Goal: Transaction & Acquisition: Purchase product/service

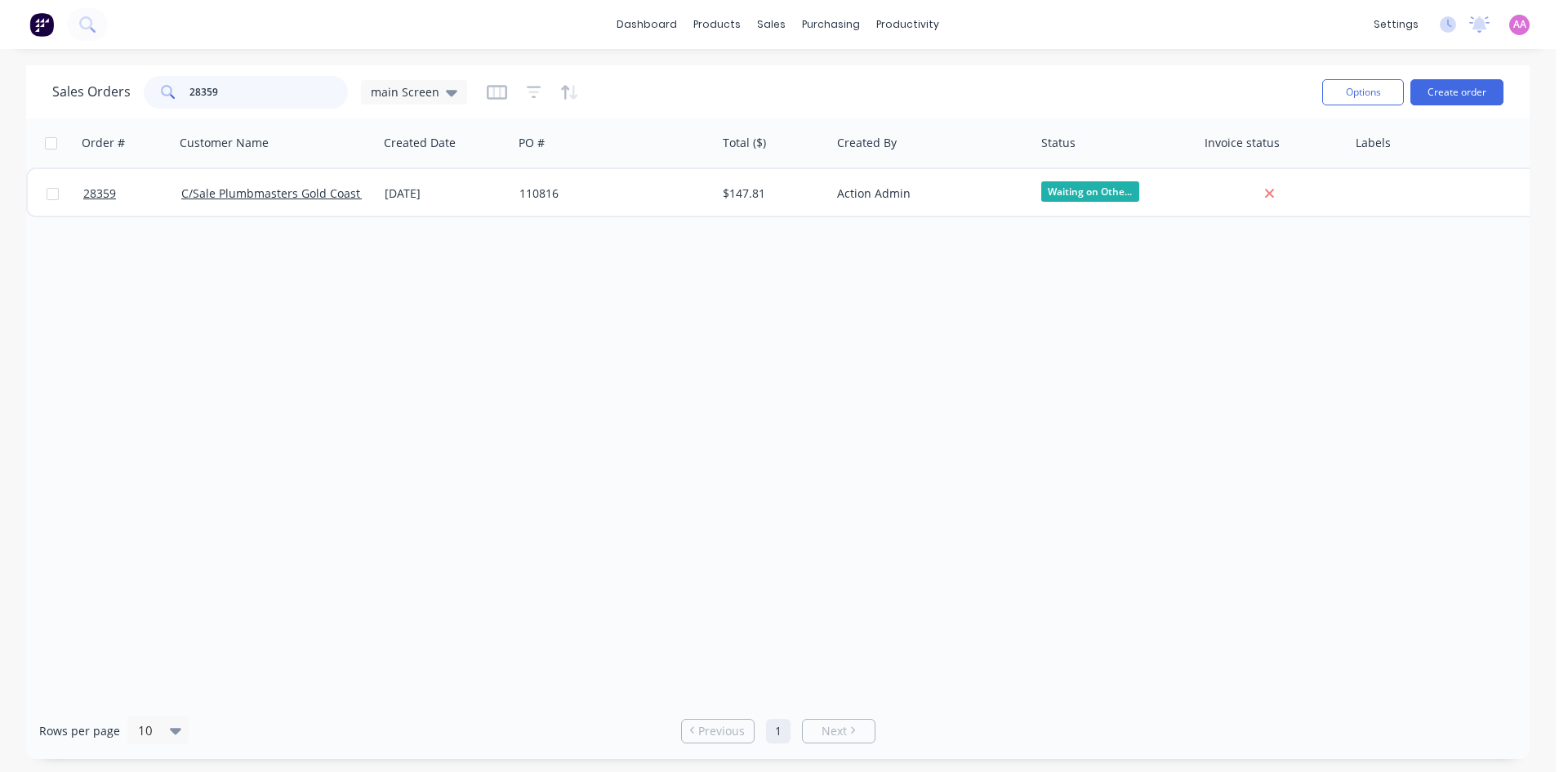
click at [143, 103] on div "28359" at bounding box center [246, 92] width 204 height 32
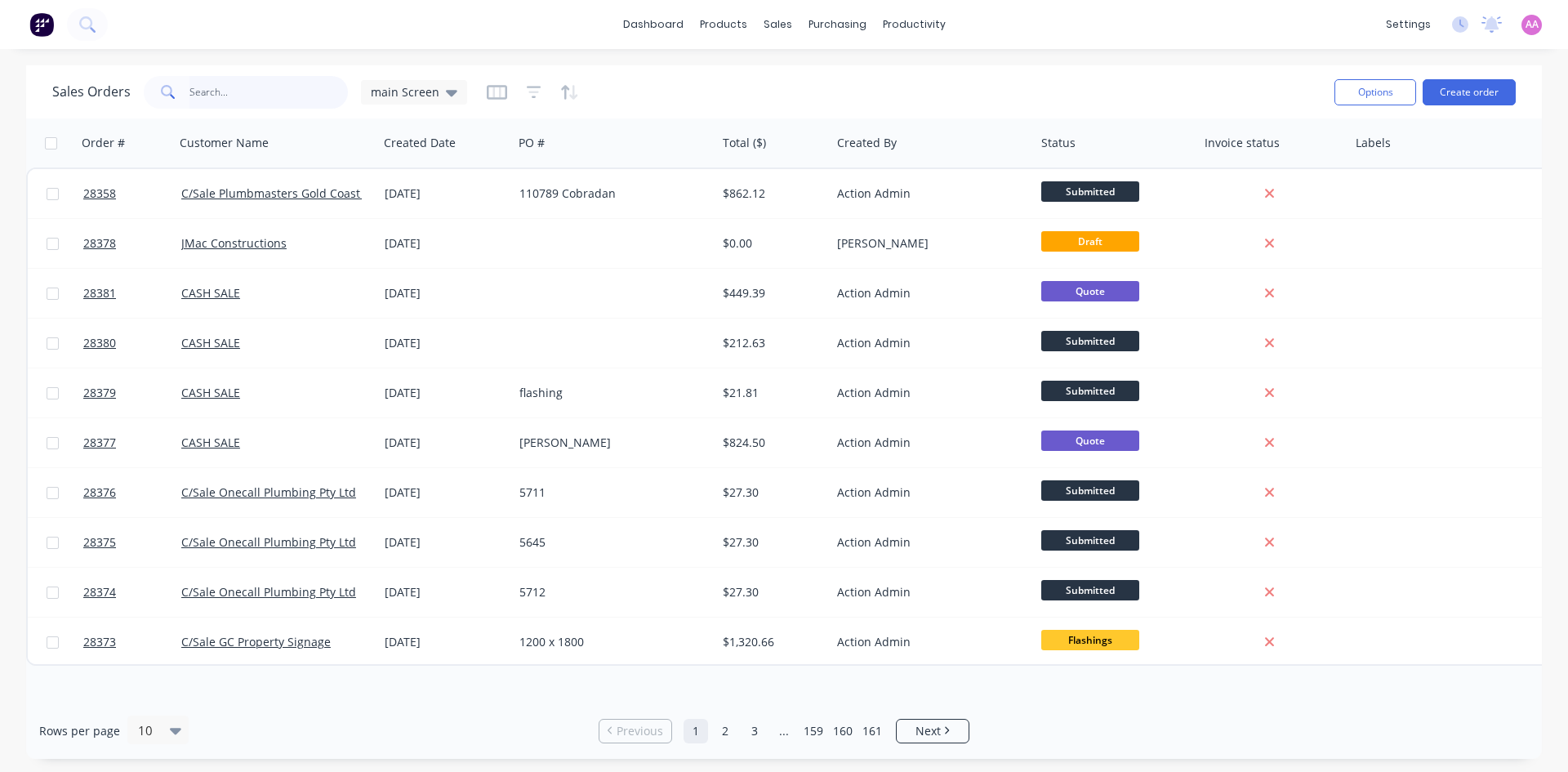
click at [272, 96] on input "text" at bounding box center [269, 92] width 160 height 32
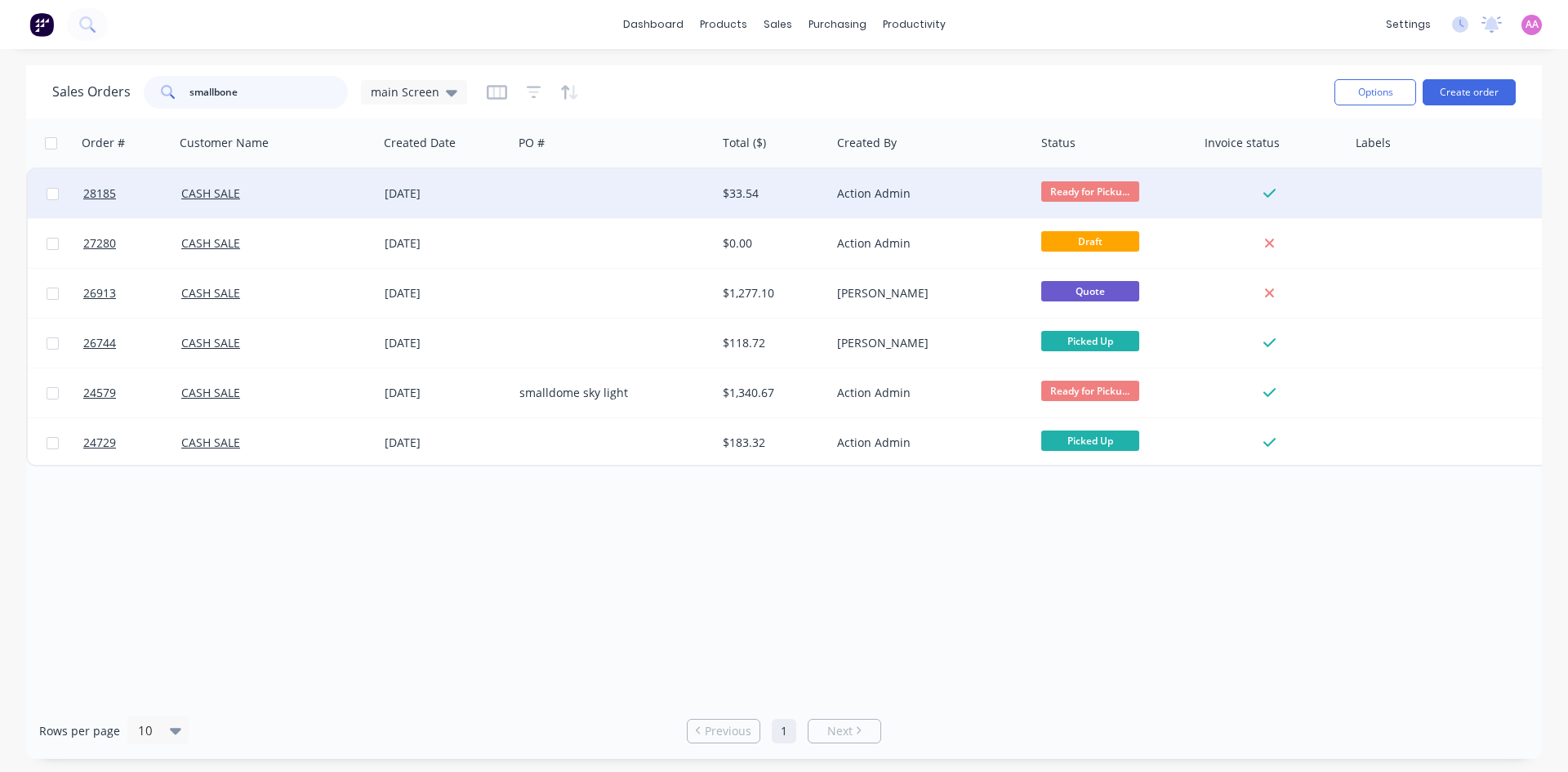
type input "smallbone"
click at [575, 192] on div at bounding box center [614, 194] width 204 height 49
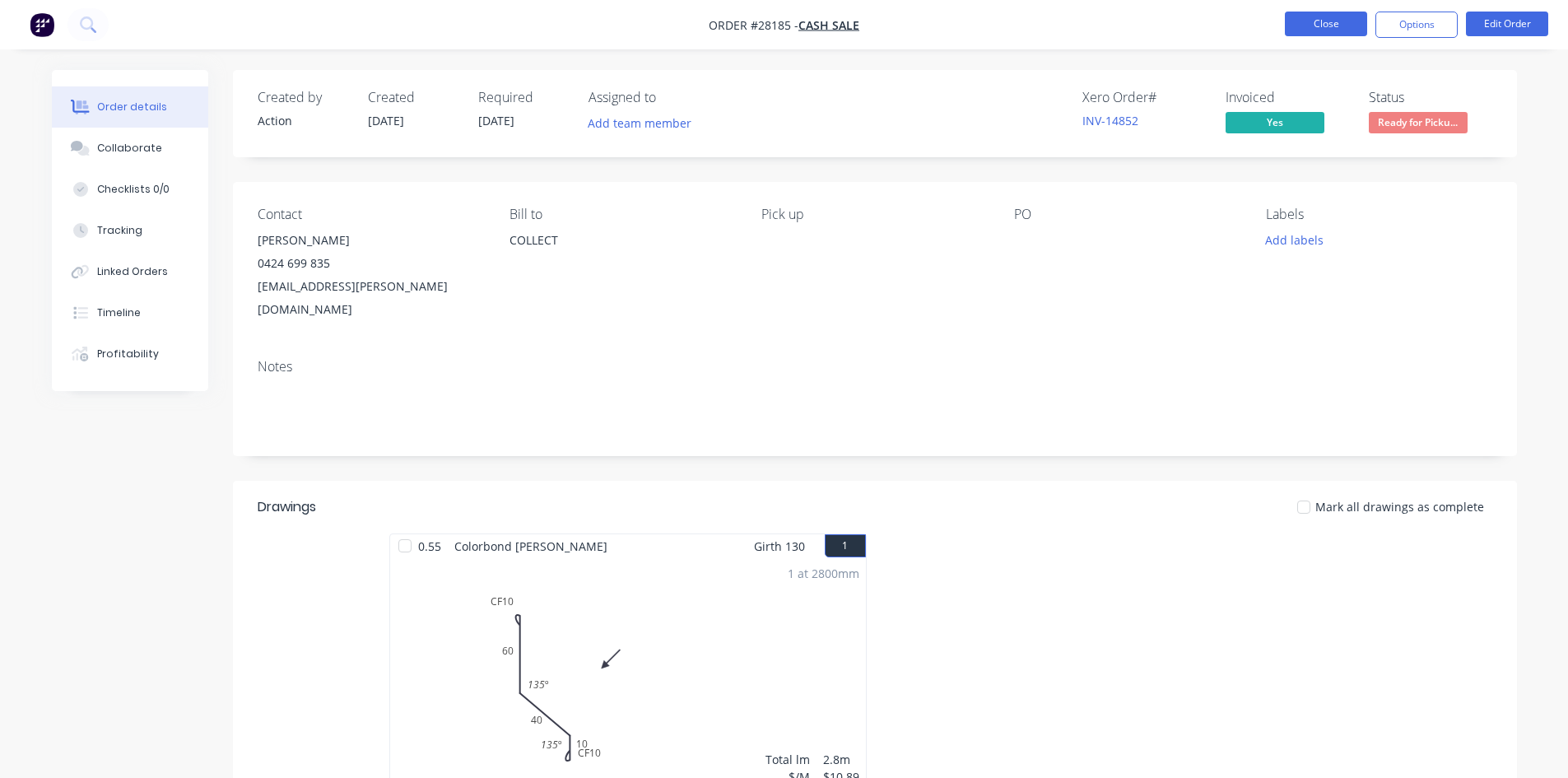
click at [1309, 16] on button "Close" at bounding box center [1325, 23] width 82 height 24
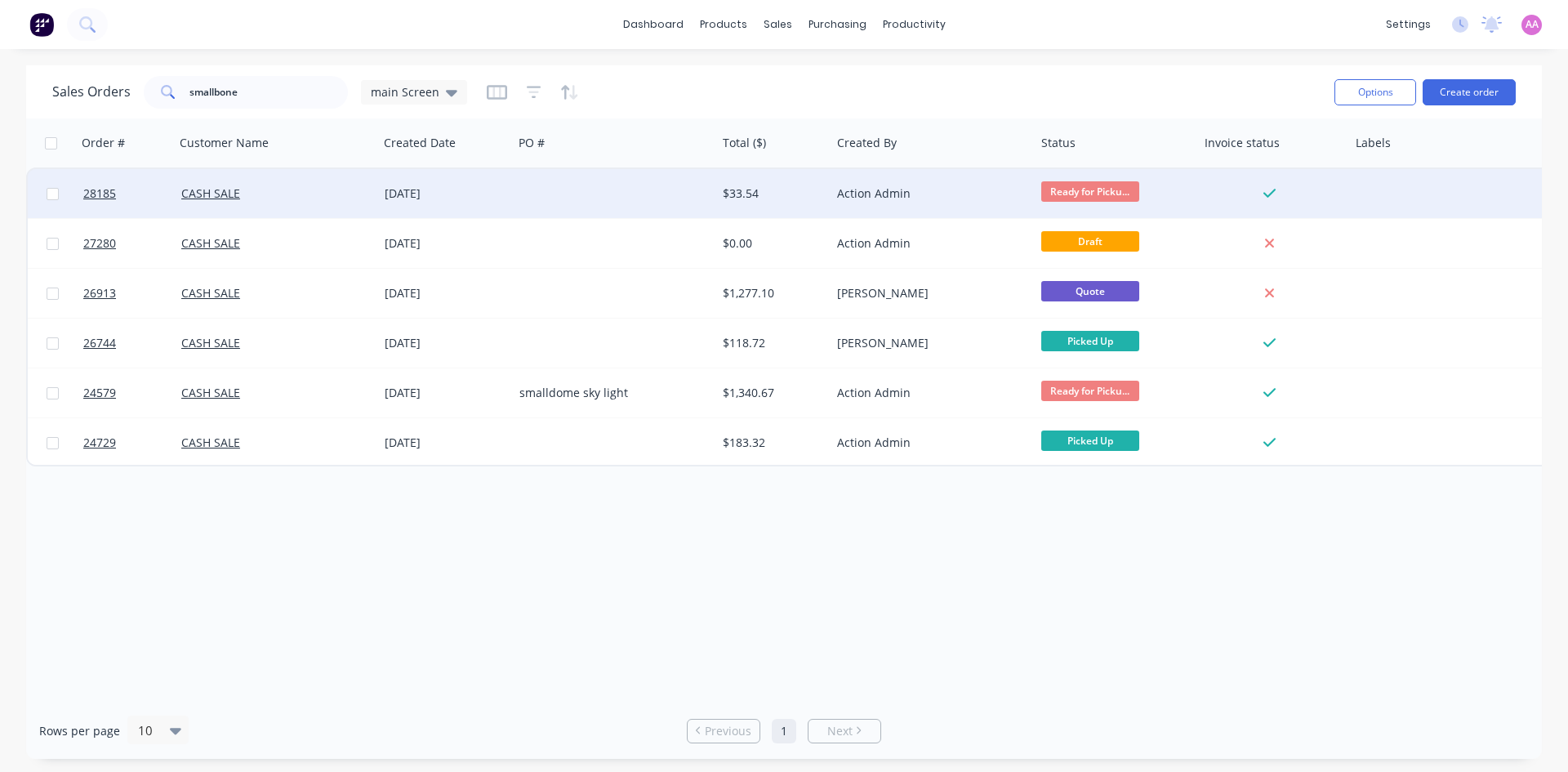
click at [618, 199] on div at bounding box center [614, 194] width 204 height 49
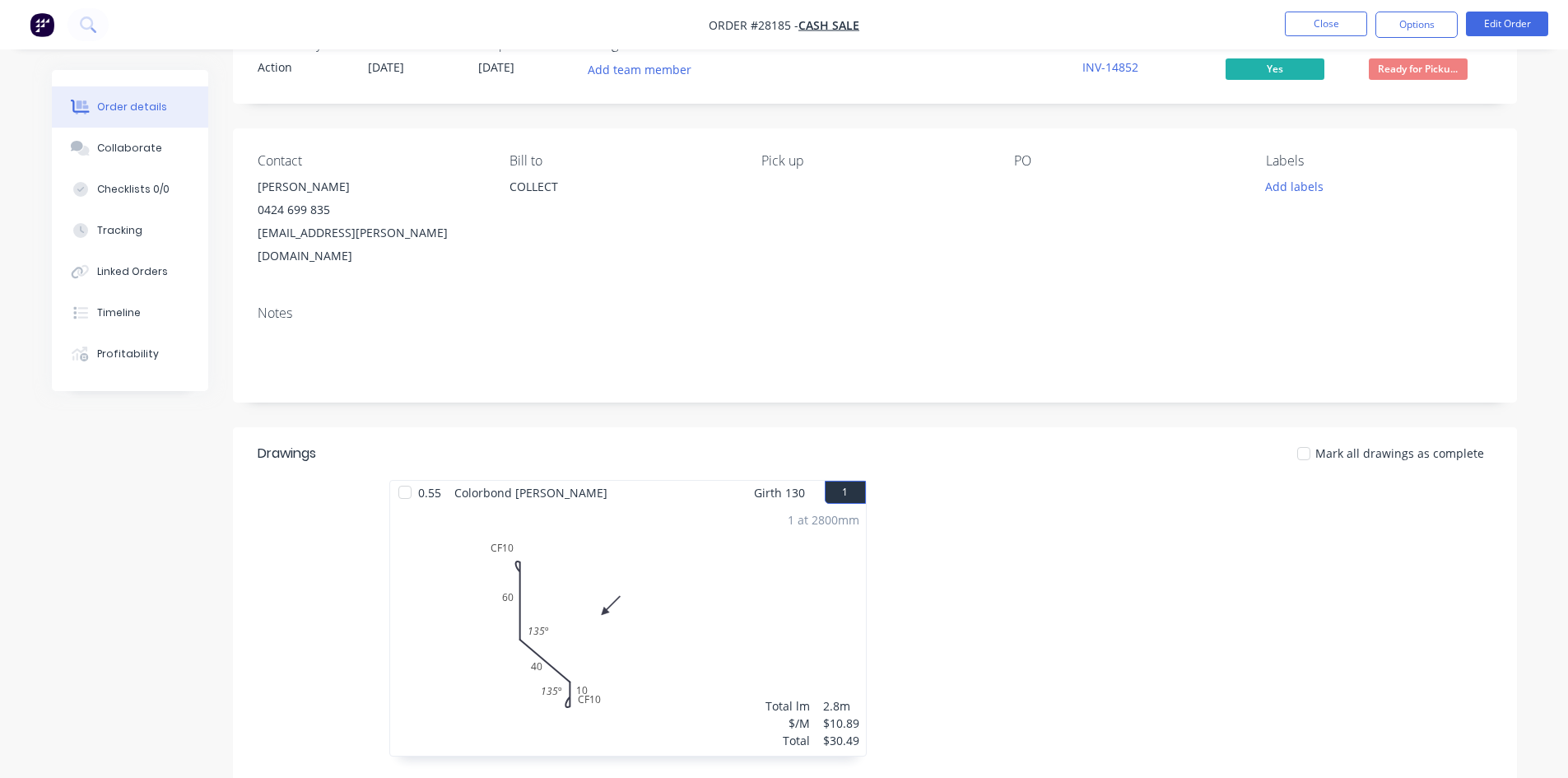
scroll to position [82, 0]
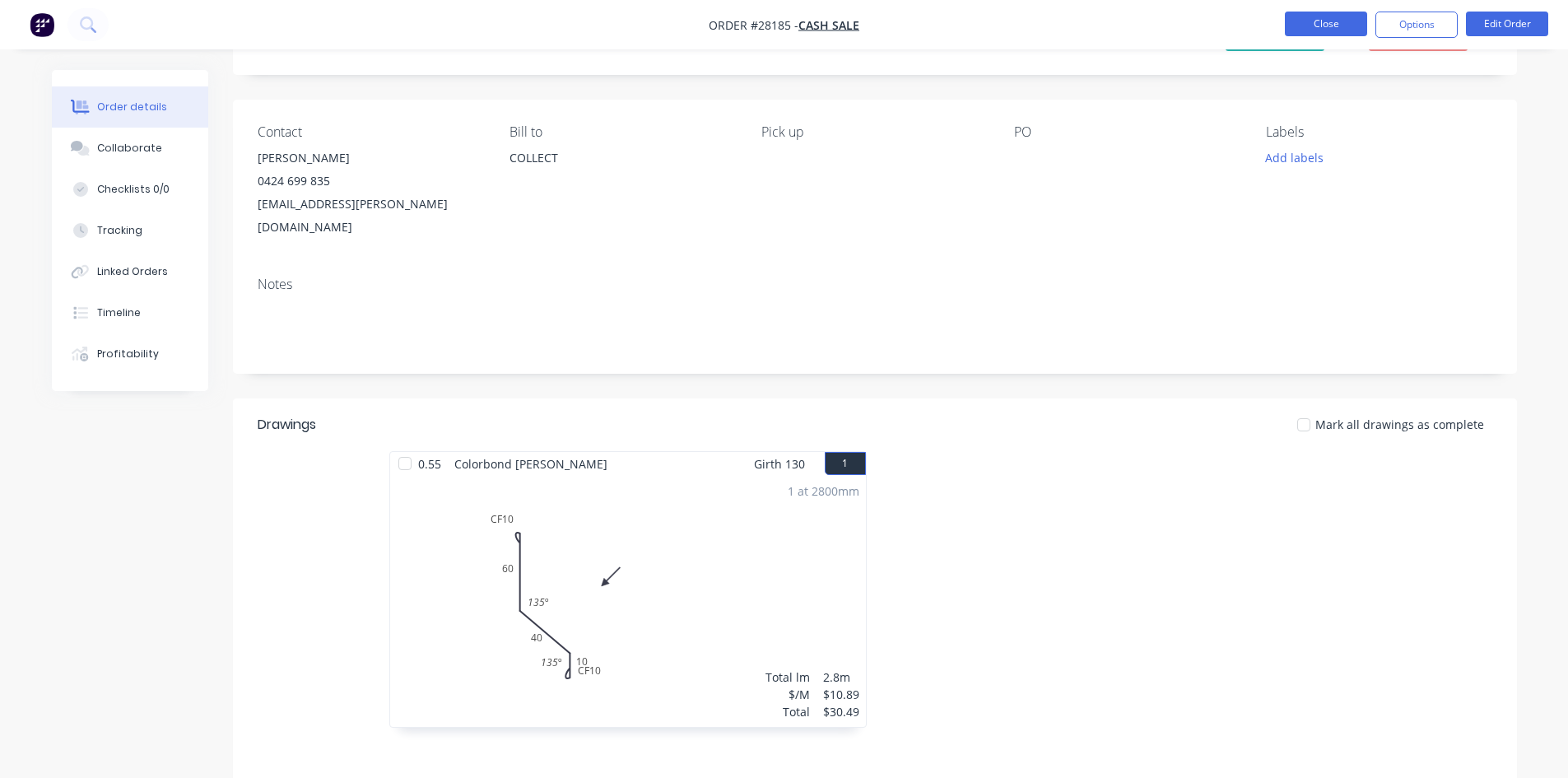
click at [1308, 22] on button "Close" at bounding box center [1325, 23] width 82 height 24
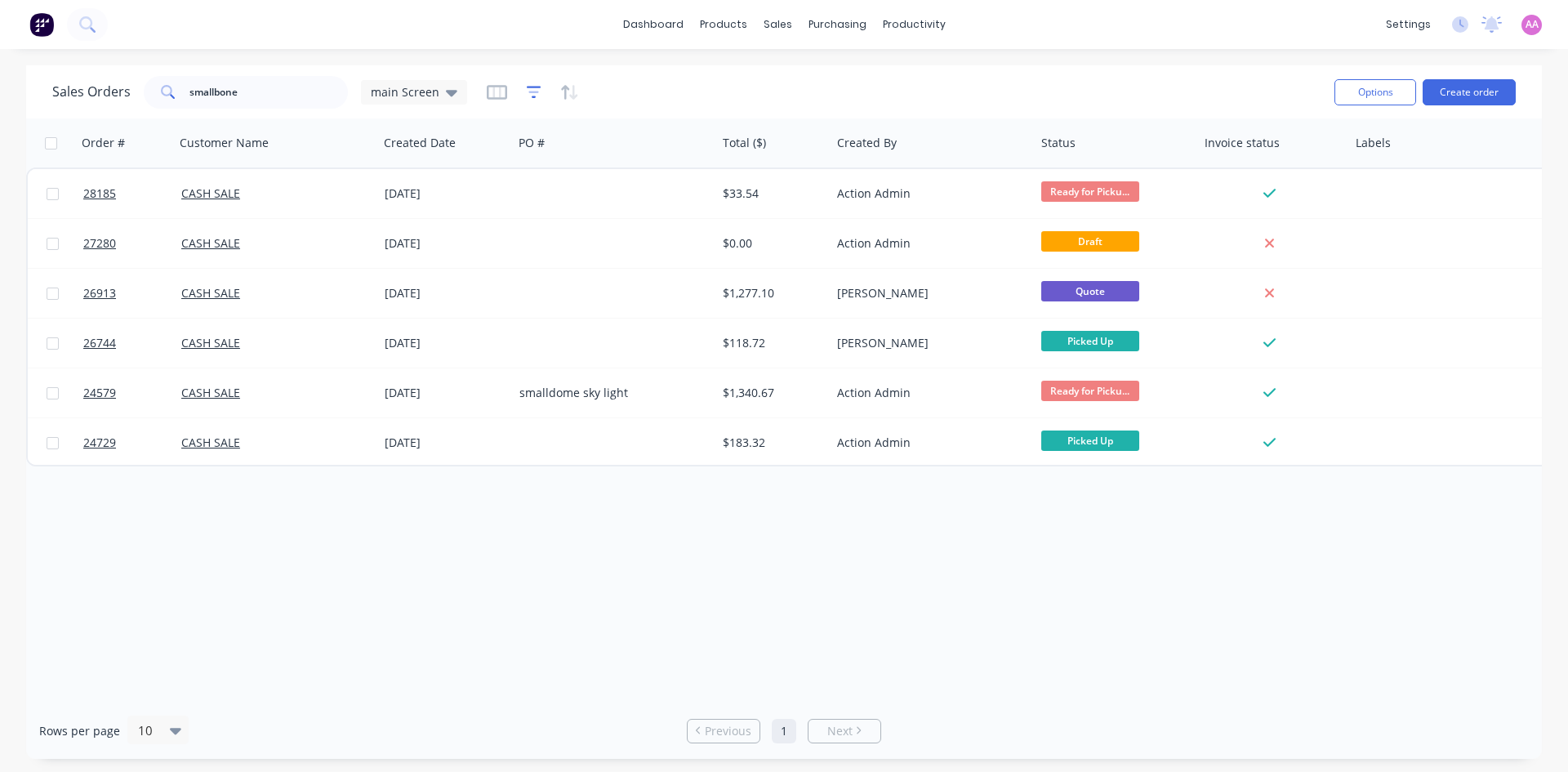
click at [531, 94] on icon "button" at bounding box center [534, 92] width 14 height 16
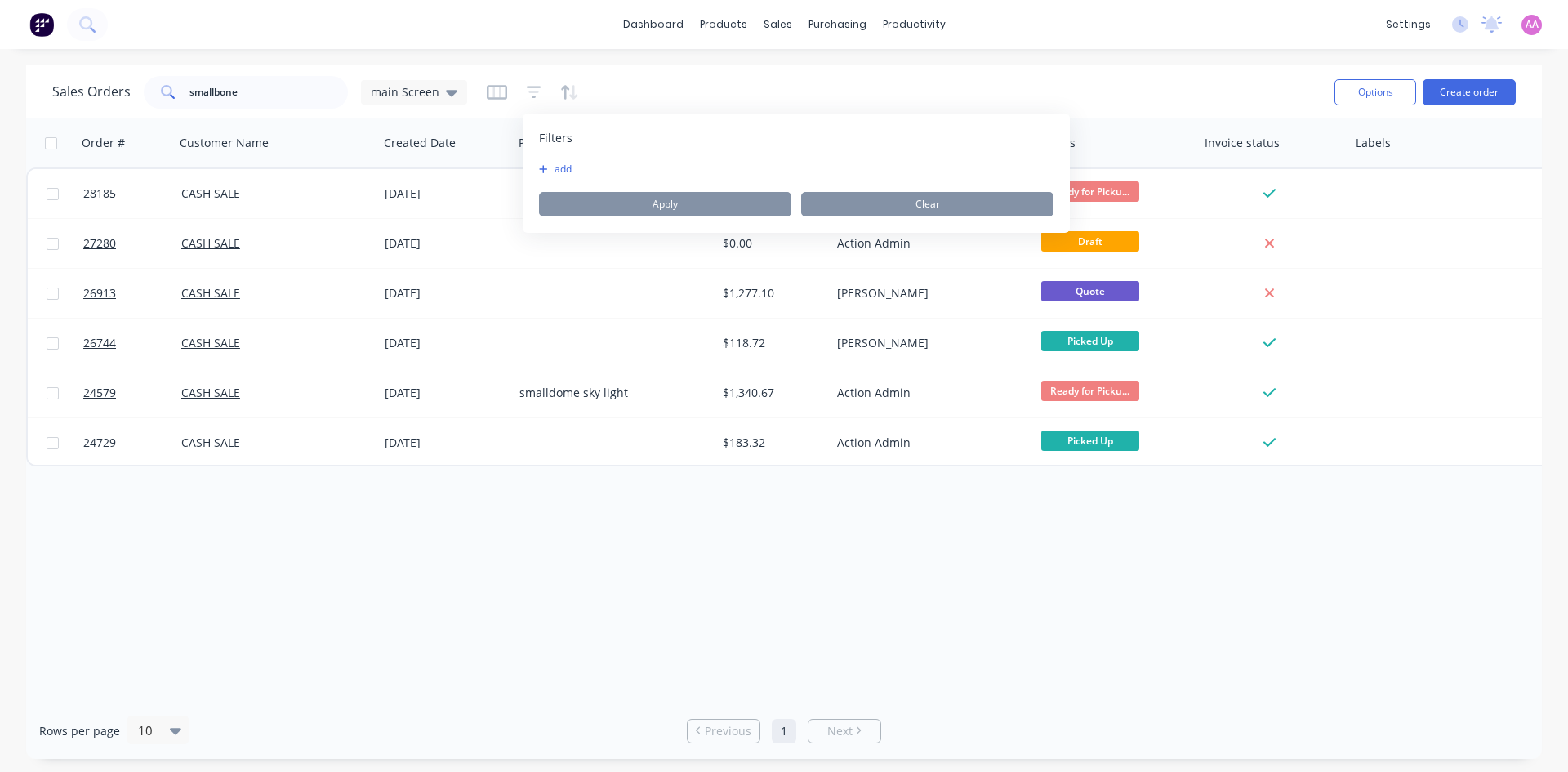
click at [556, 169] on button "add" at bounding box center [559, 169] width 41 height 13
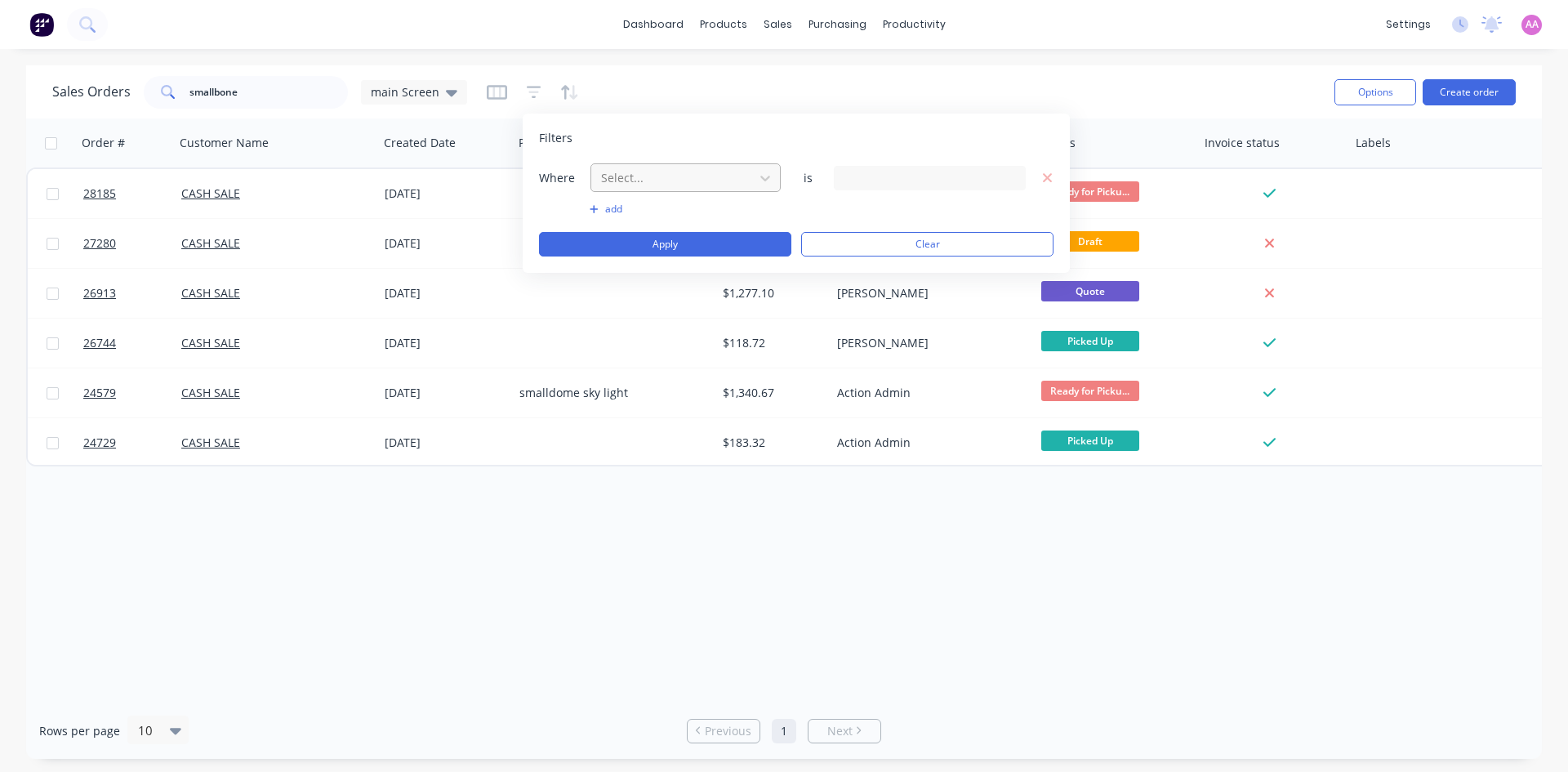
click at [727, 175] on div at bounding box center [672, 178] width 146 height 21
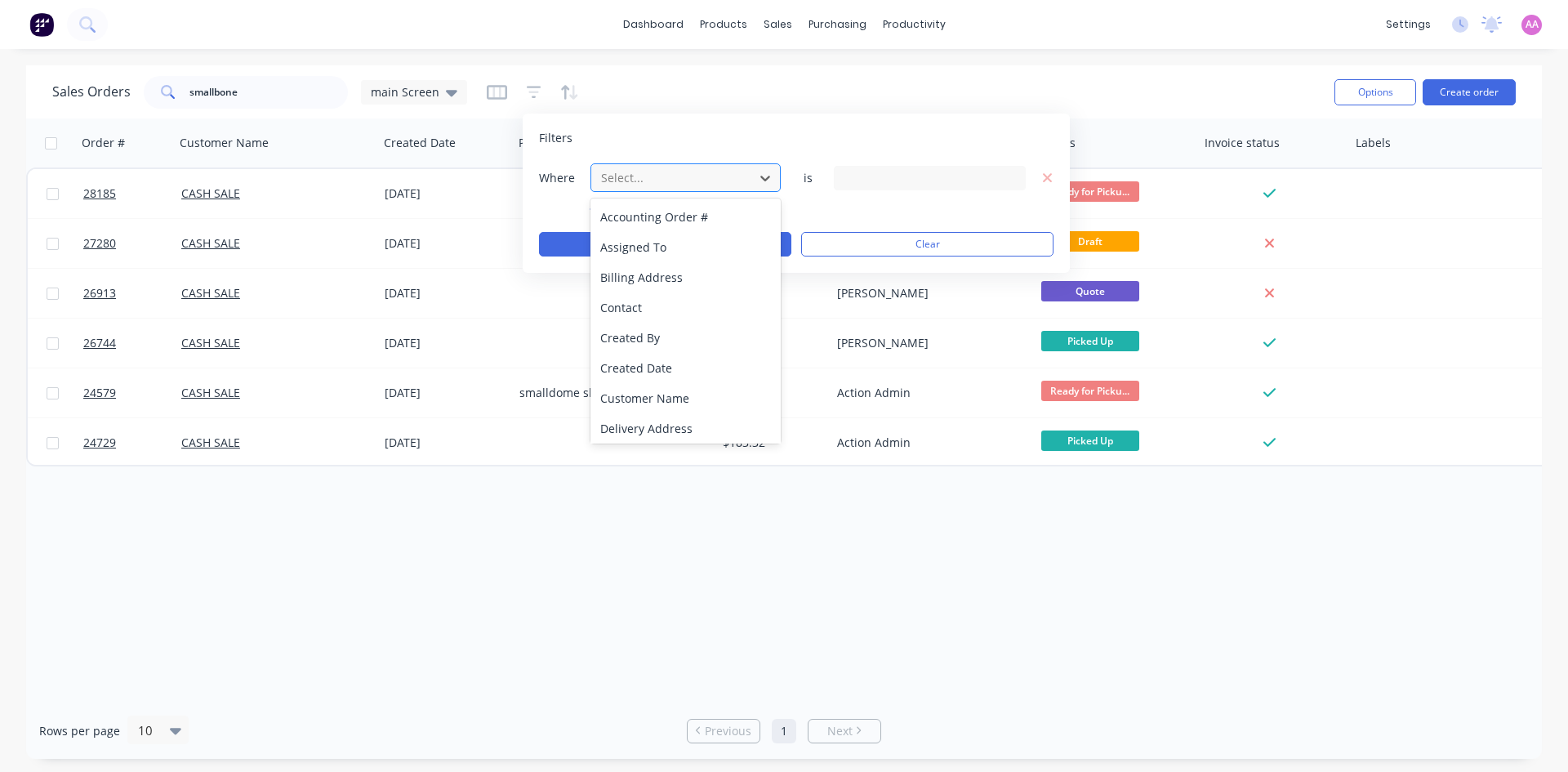
click at [727, 175] on div at bounding box center [672, 178] width 146 height 21
click at [630, 178] on div at bounding box center [672, 178] width 146 height 21
click at [755, 513] on div "Order # Customer Name Created Date PO # Total ($) Created By Status Invoice sta…" at bounding box center [784, 410] width 1516 height 584
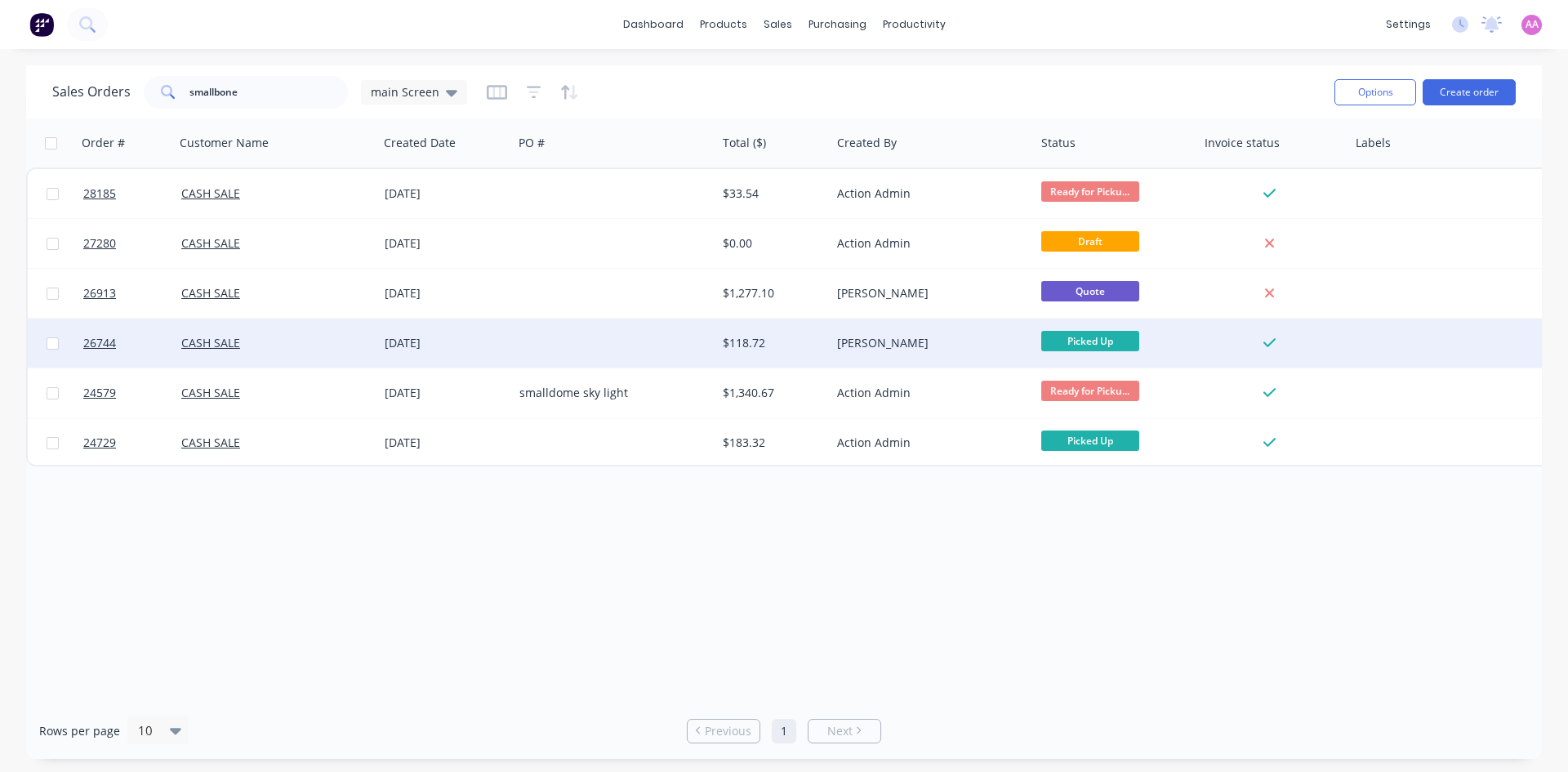
click at [611, 342] on div at bounding box center [614, 343] width 204 height 49
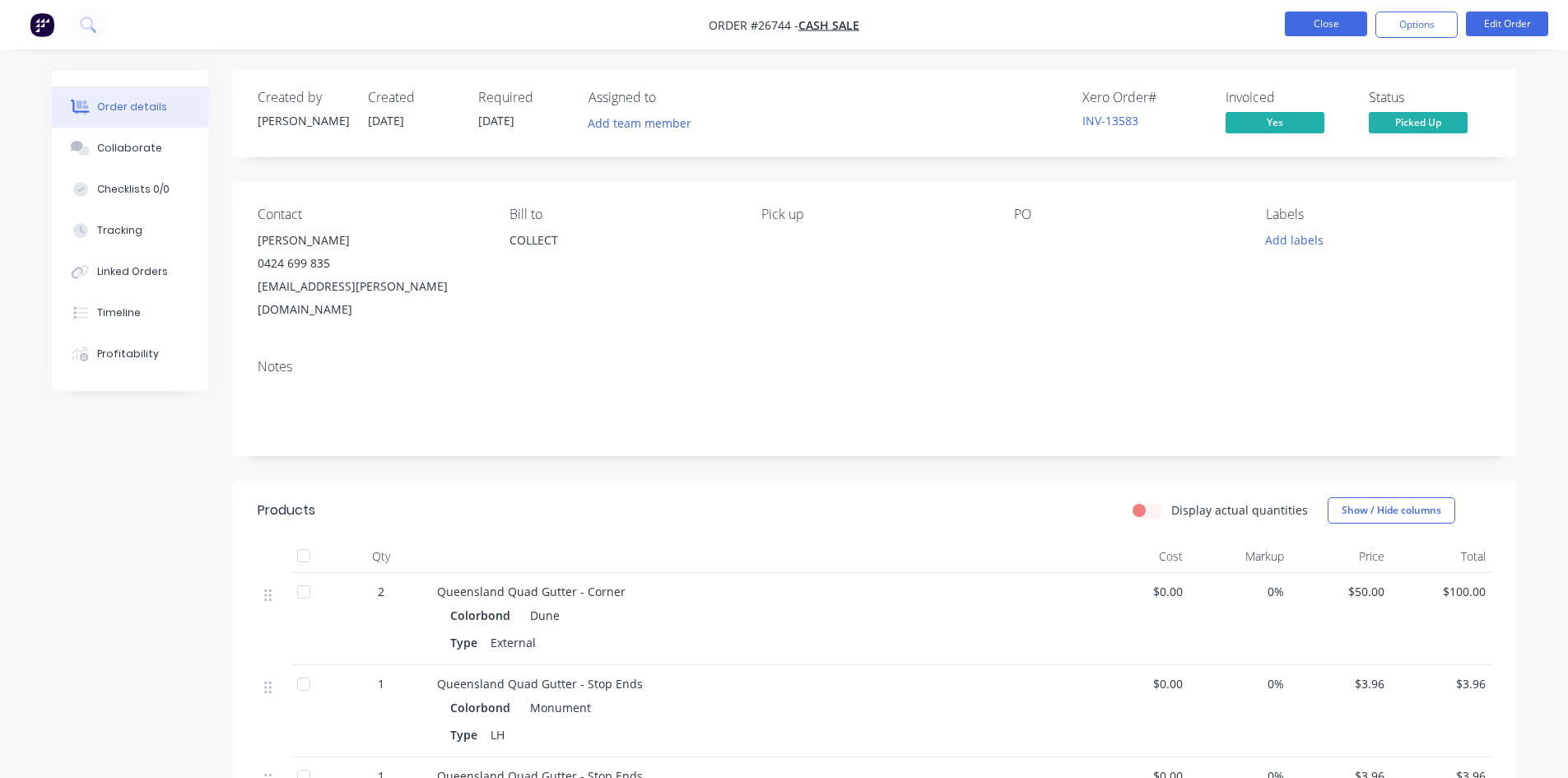
click at [1303, 14] on button "Close" at bounding box center [1325, 23] width 82 height 24
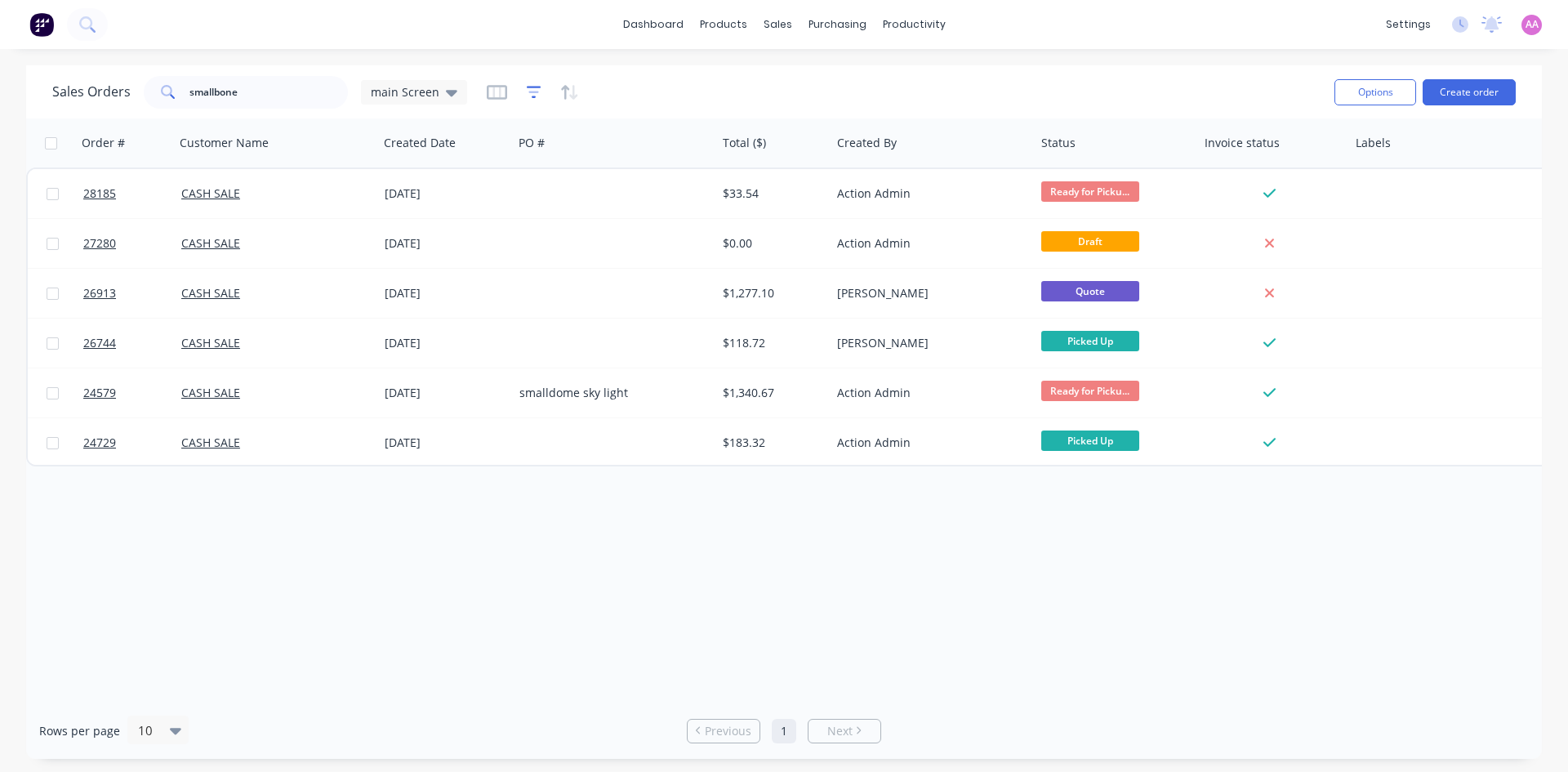
click at [528, 91] on icon "button" at bounding box center [534, 92] width 14 height 16
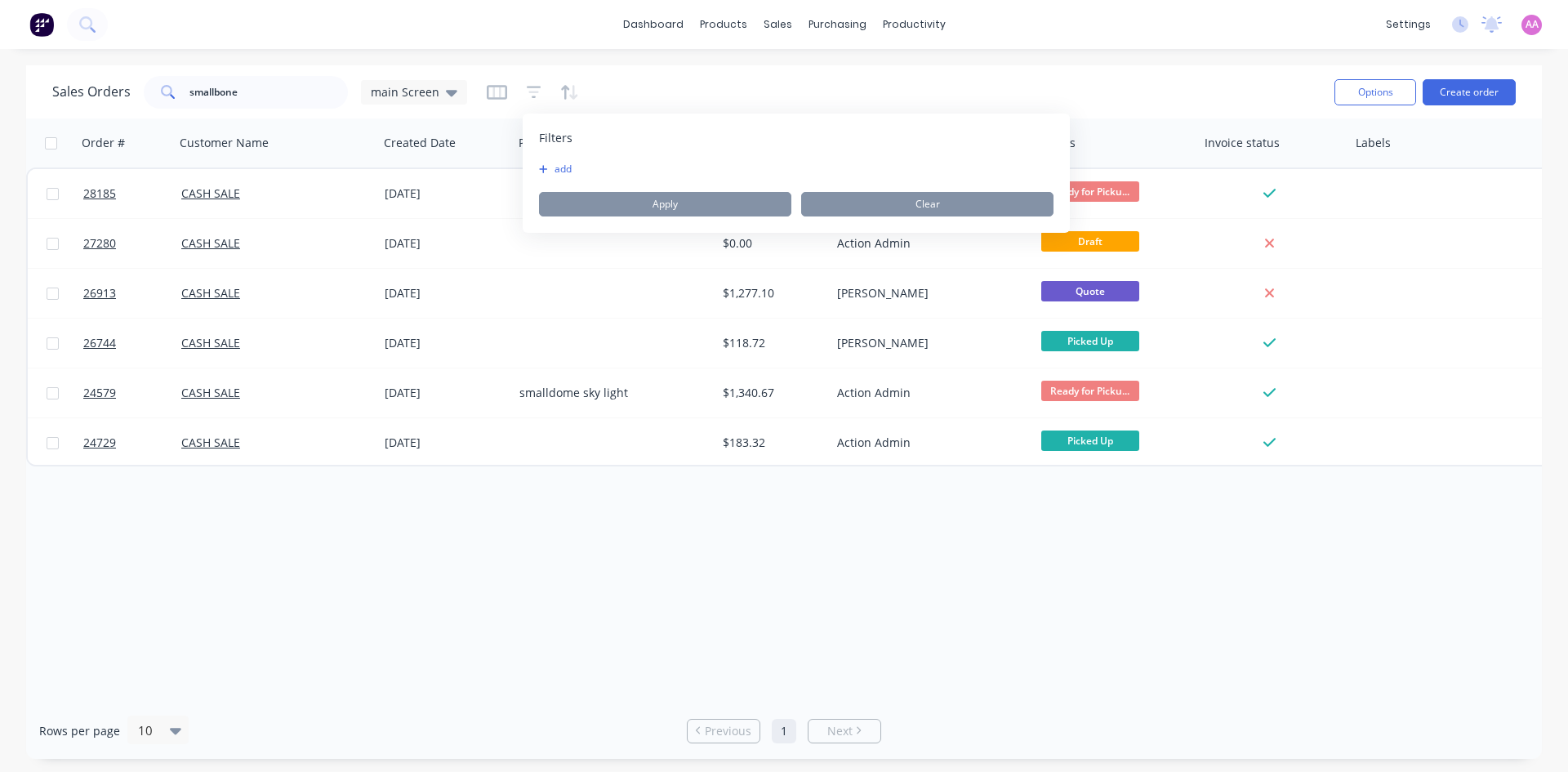
click at [575, 139] on div "Filters" at bounding box center [796, 138] width 515 height 16
click at [554, 169] on button "add" at bounding box center [559, 169] width 41 height 13
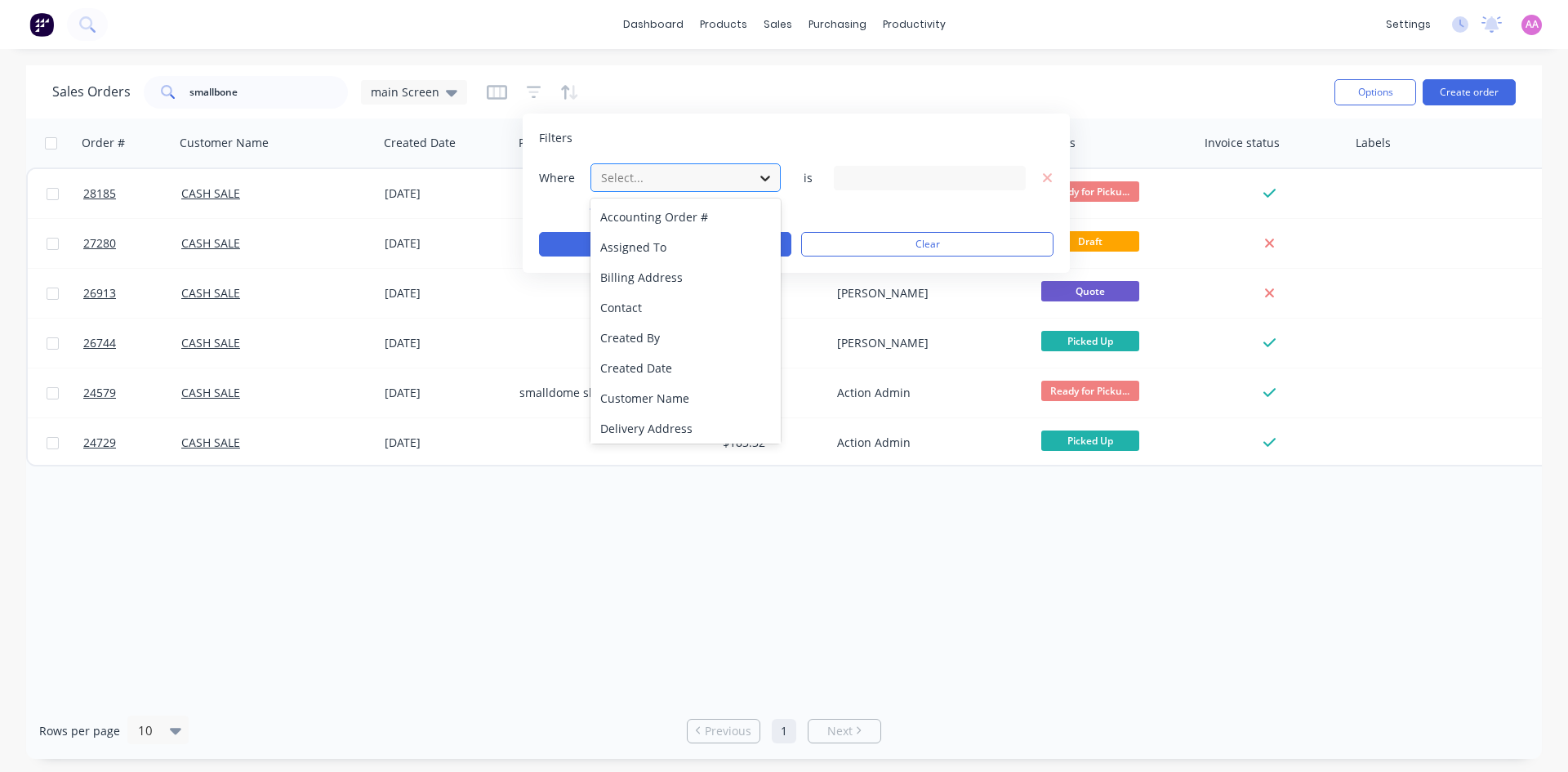
click at [762, 175] on icon at bounding box center [766, 178] width 16 height 16
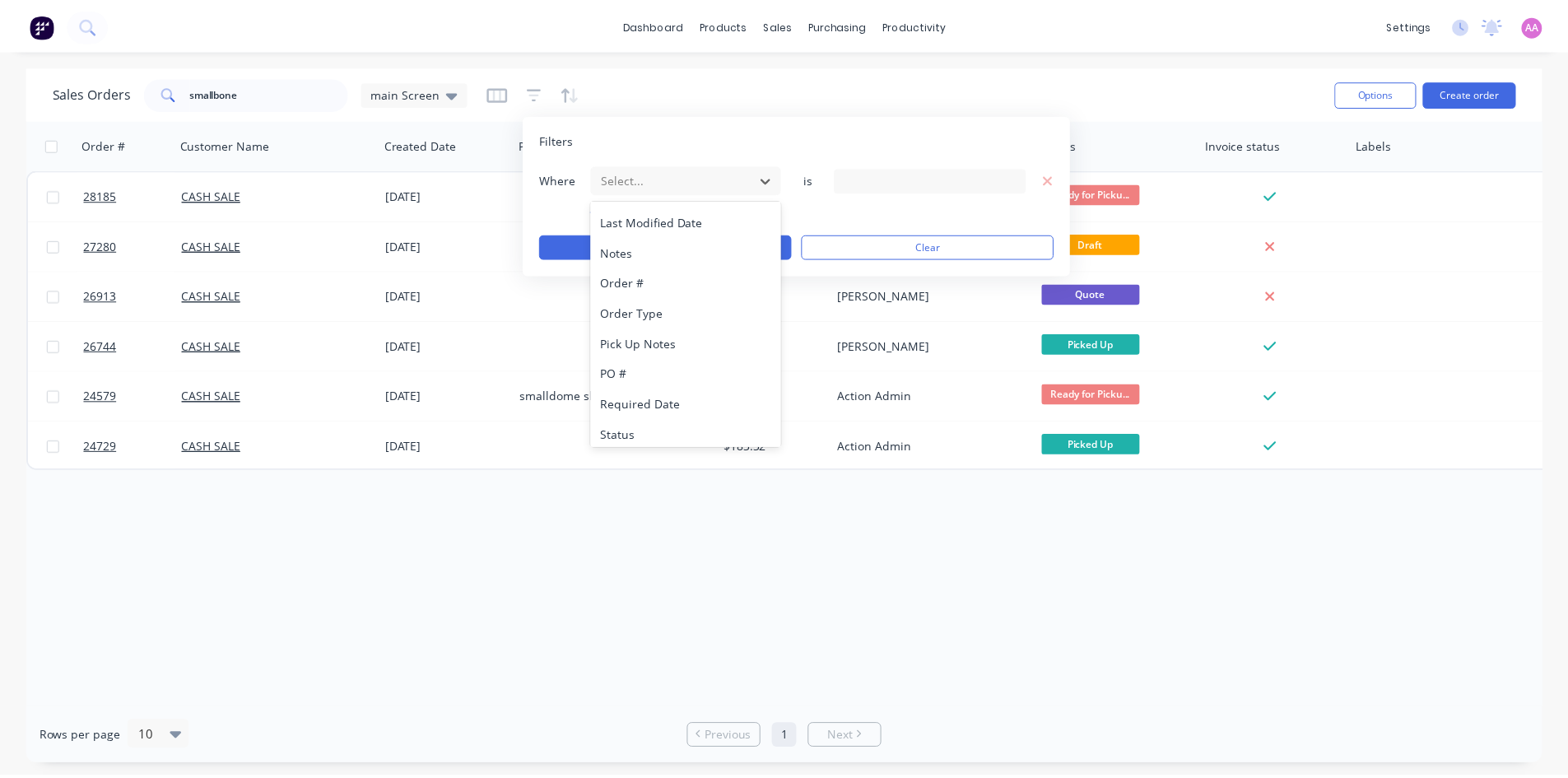
scroll to position [399, 0]
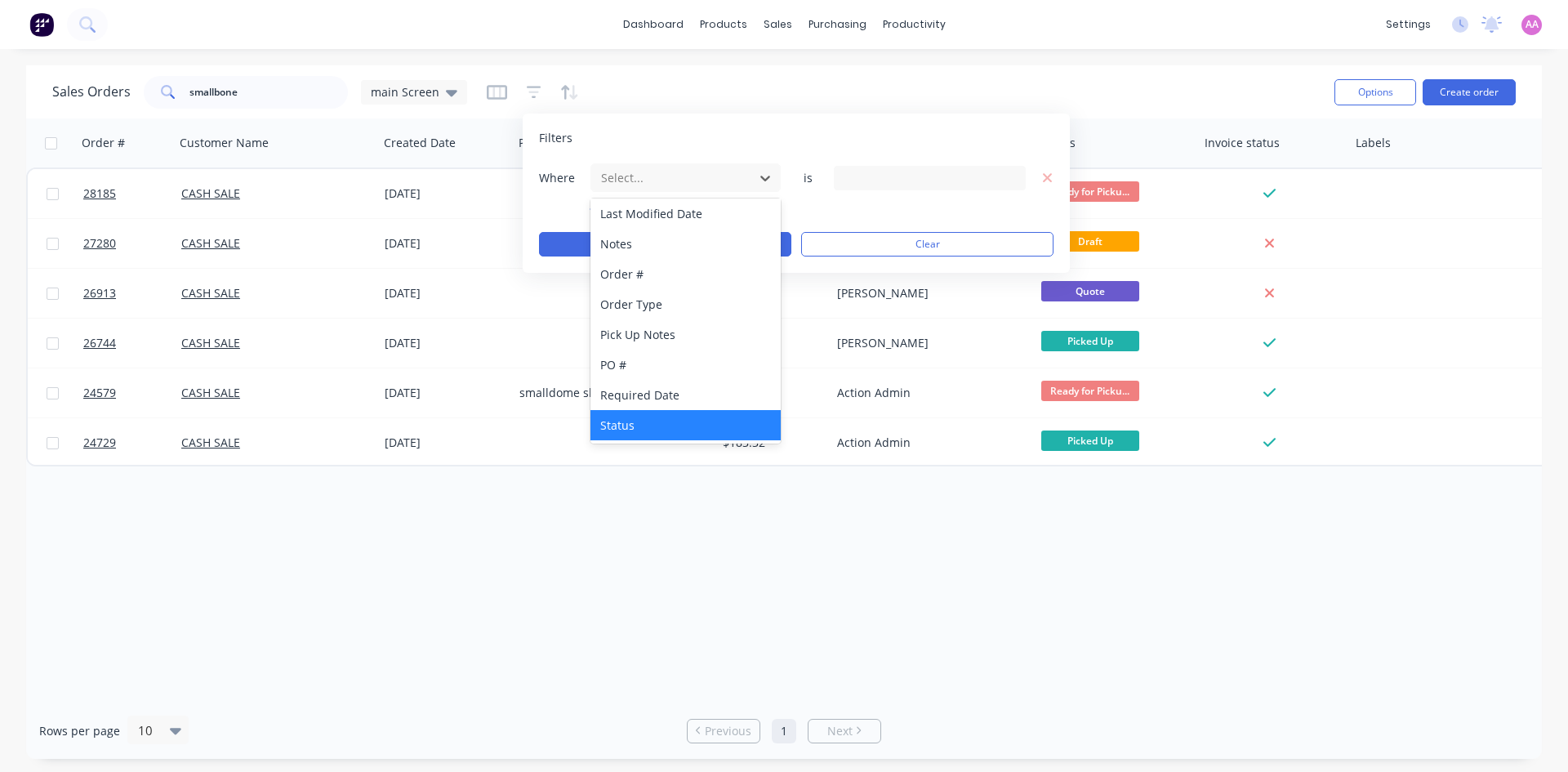
click at [687, 418] on div "Status" at bounding box center [686, 425] width 190 height 30
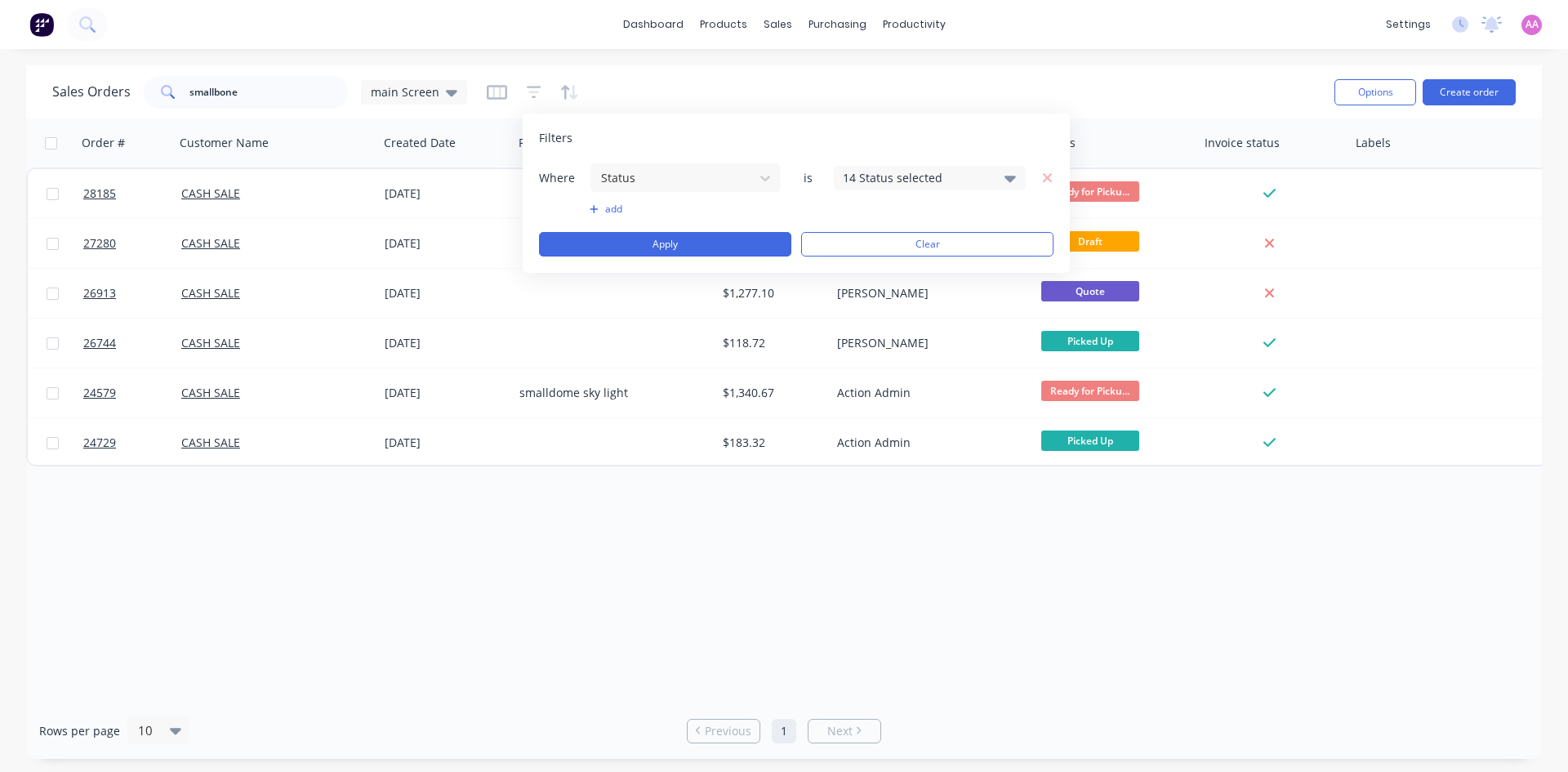
click at [1005, 176] on icon at bounding box center [1010, 178] width 12 height 18
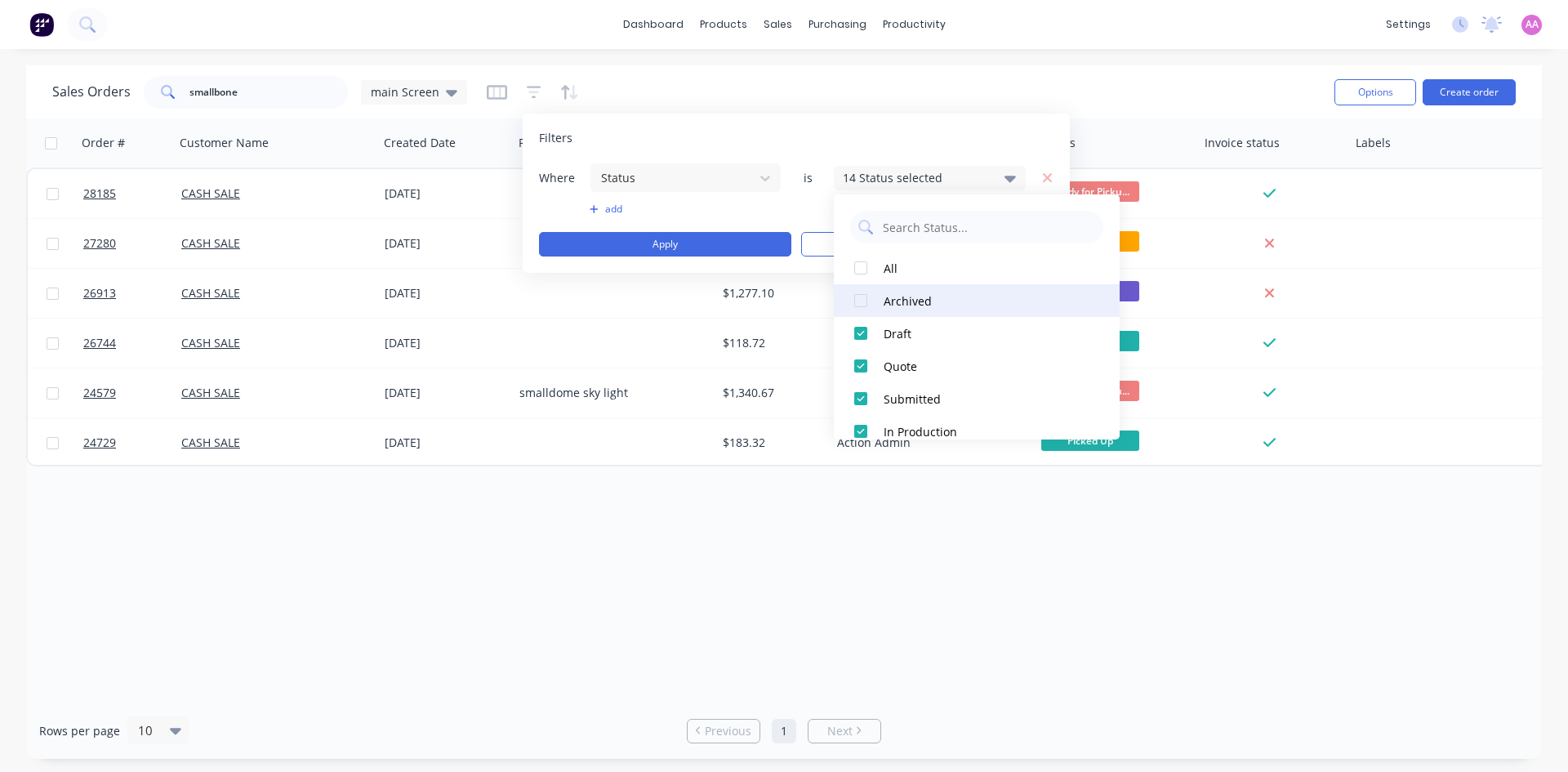
click at [863, 299] on div at bounding box center [861, 300] width 32 height 32
click at [829, 671] on div "Order # Customer Name Created Date PO # Total ($) Created By Status Invoice sta…" at bounding box center [784, 410] width 1516 height 584
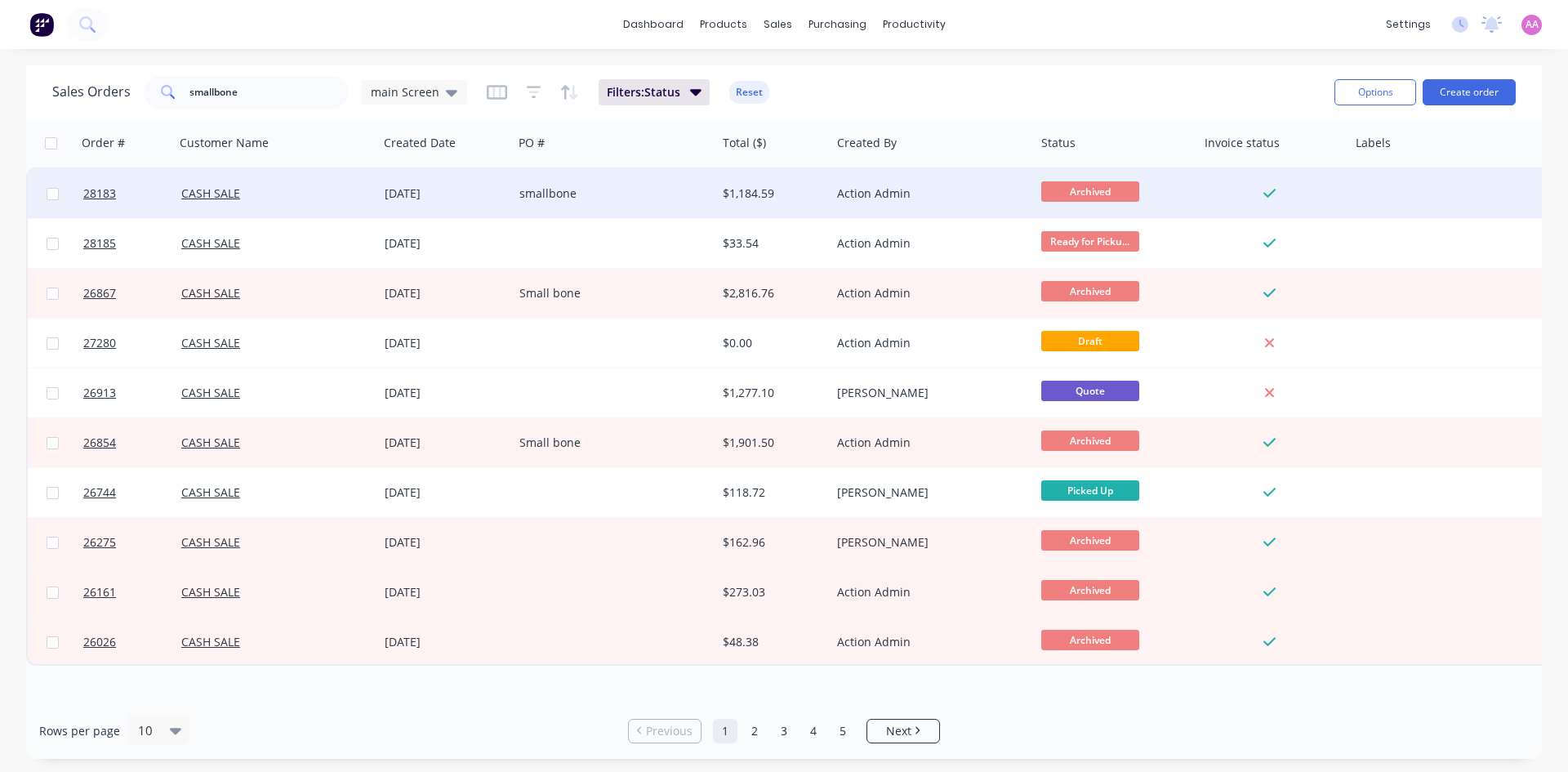
click at [667, 187] on div "smallbone" at bounding box center [610, 194] width 181 height 16
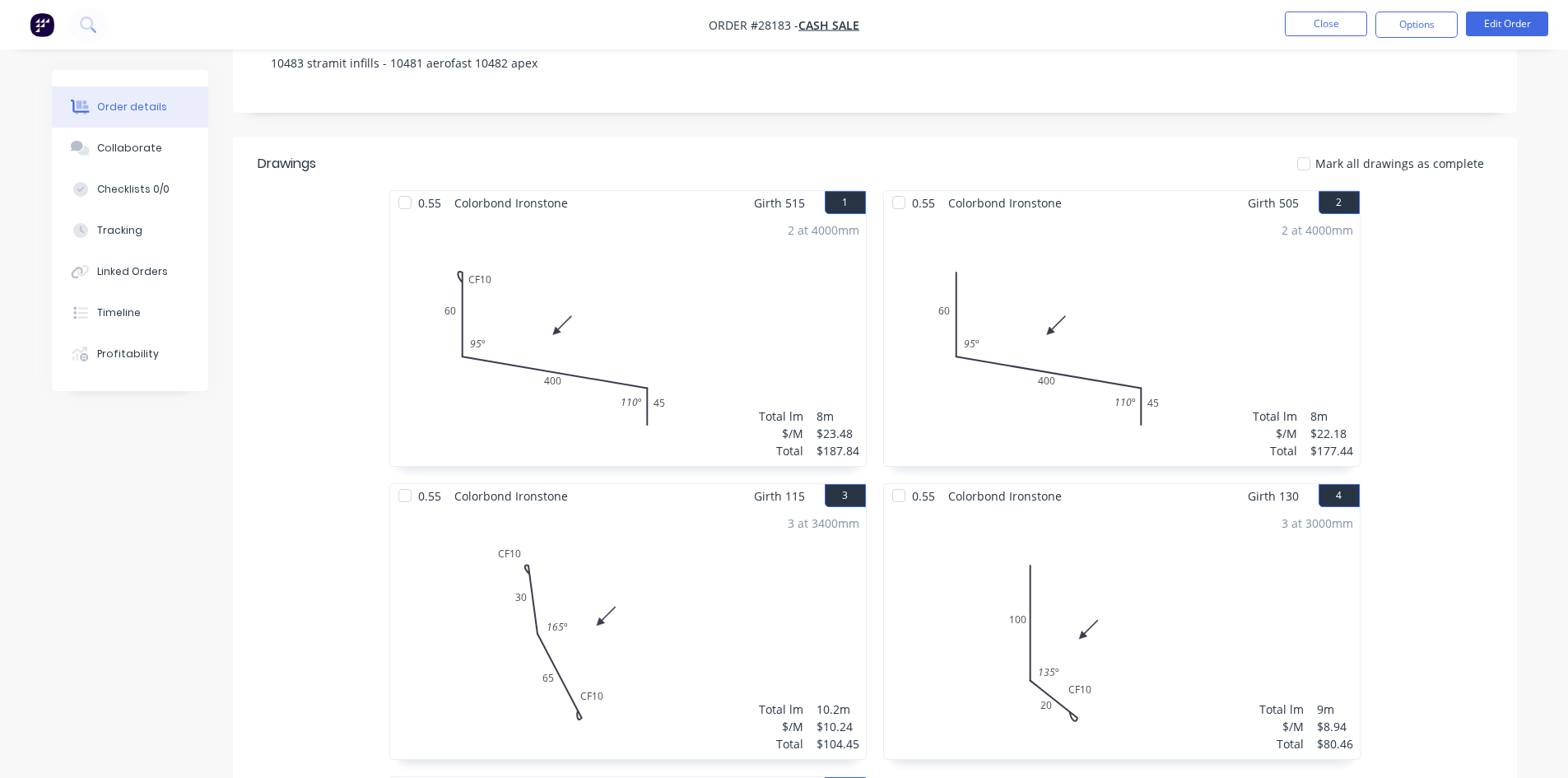
scroll to position [329, 0]
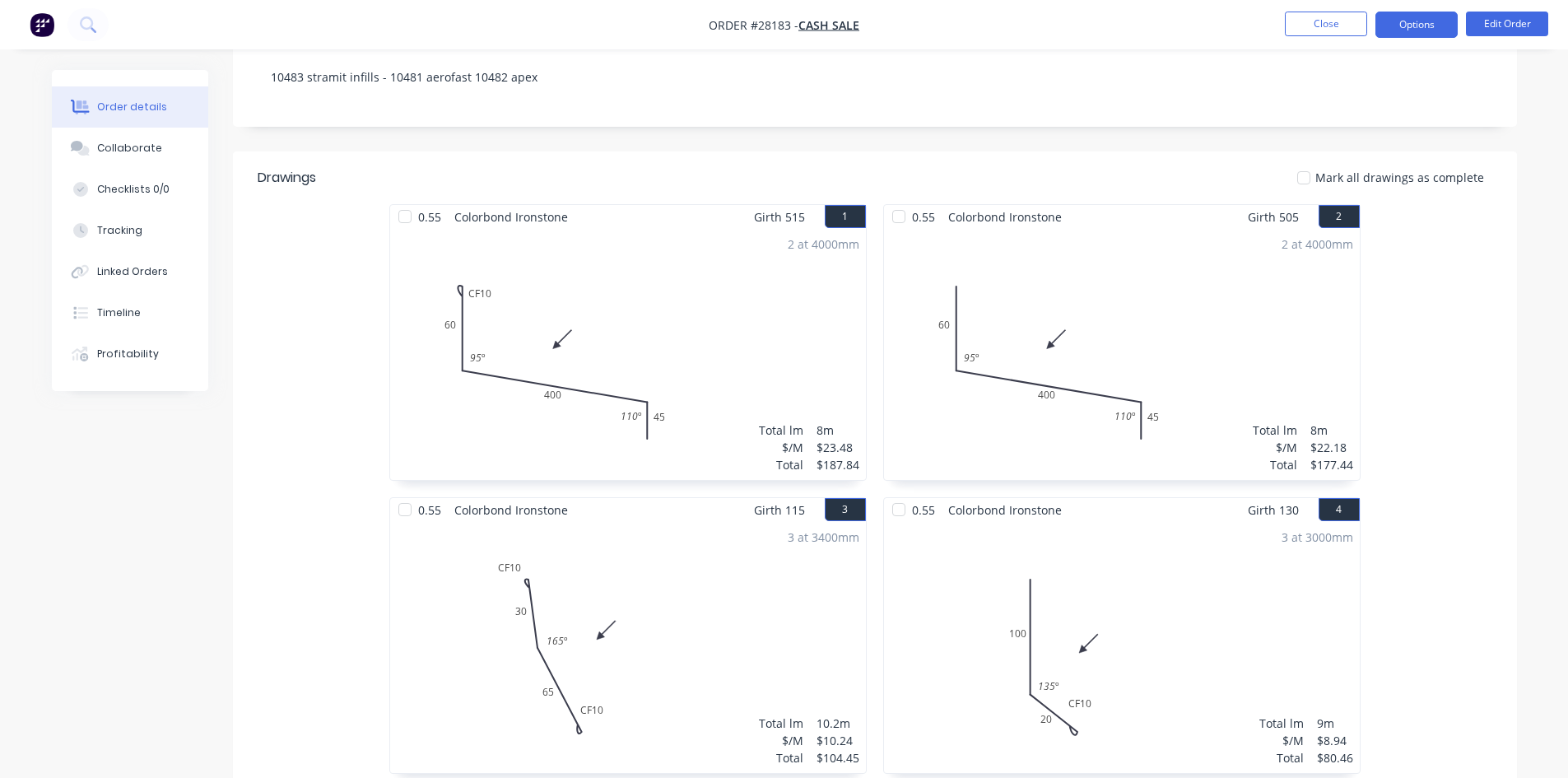
click at [1412, 32] on button "Options" at bounding box center [1415, 24] width 82 height 26
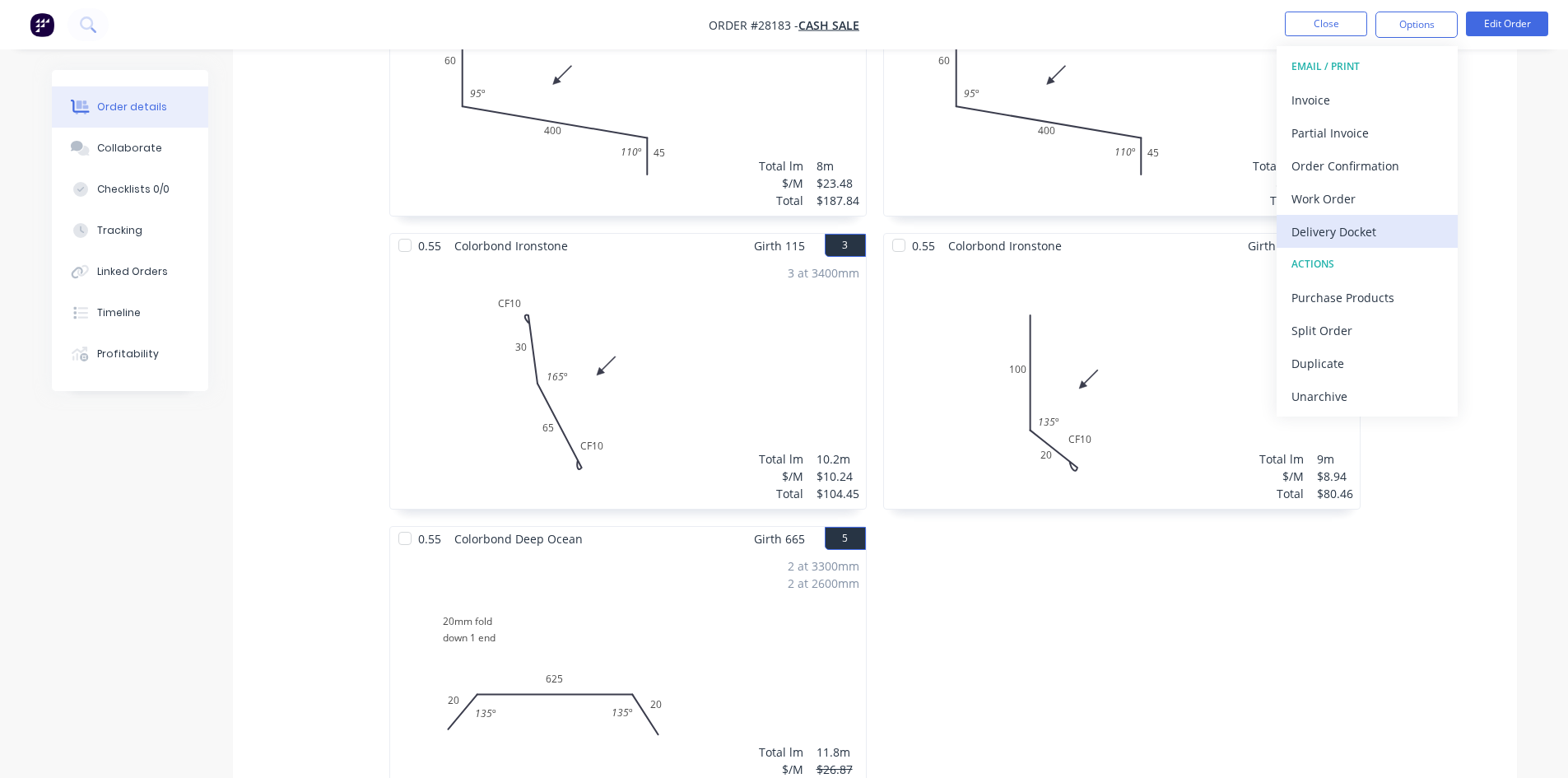
scroll to position [576, 0]
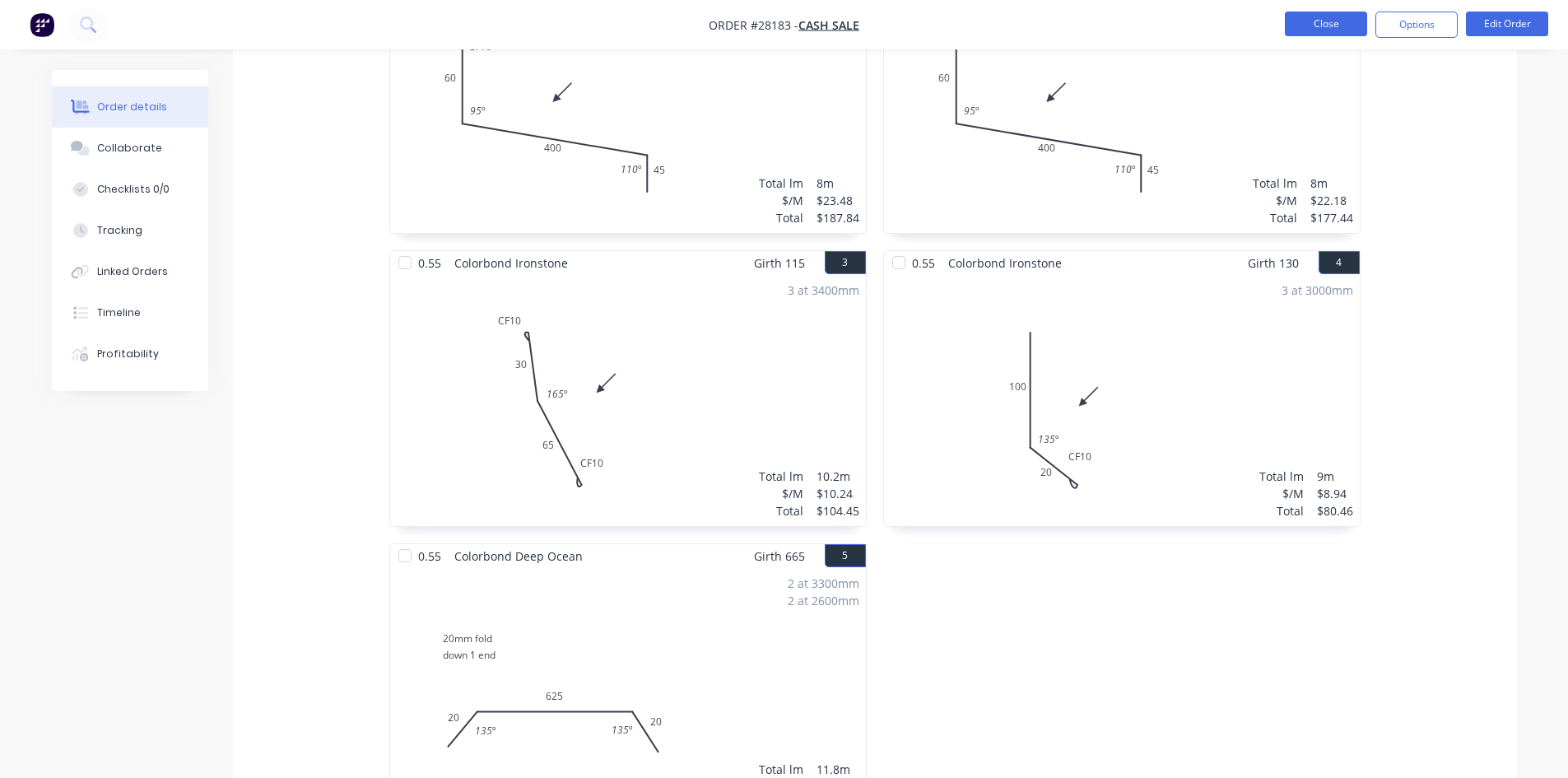
click at [1333, 14] on button "Close" at bounding box center [1325, 23] width 82 height 24
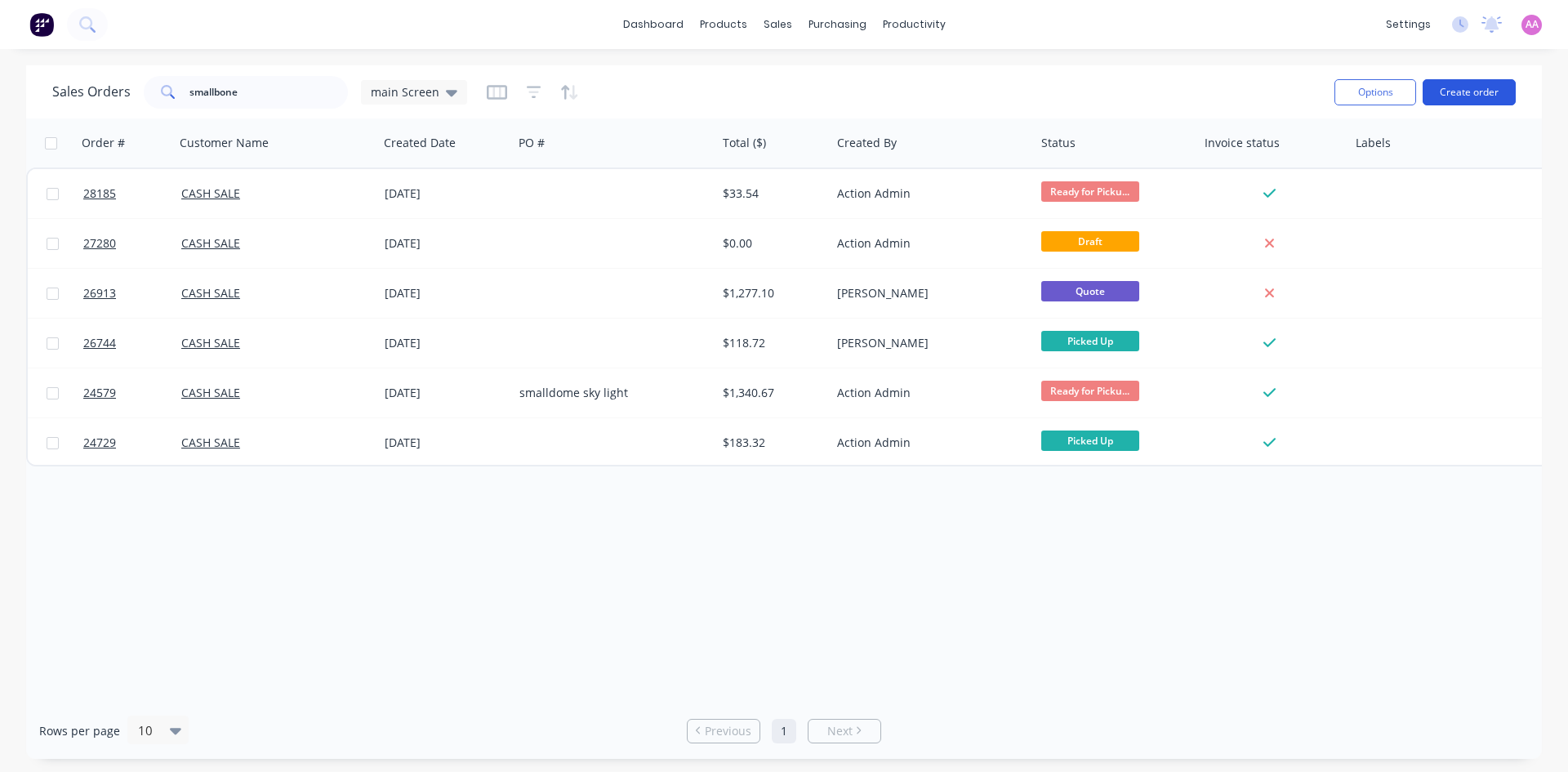
click at [1452, 91] on button "Create order" at bounding box center [1469, 91] width 93 height 26
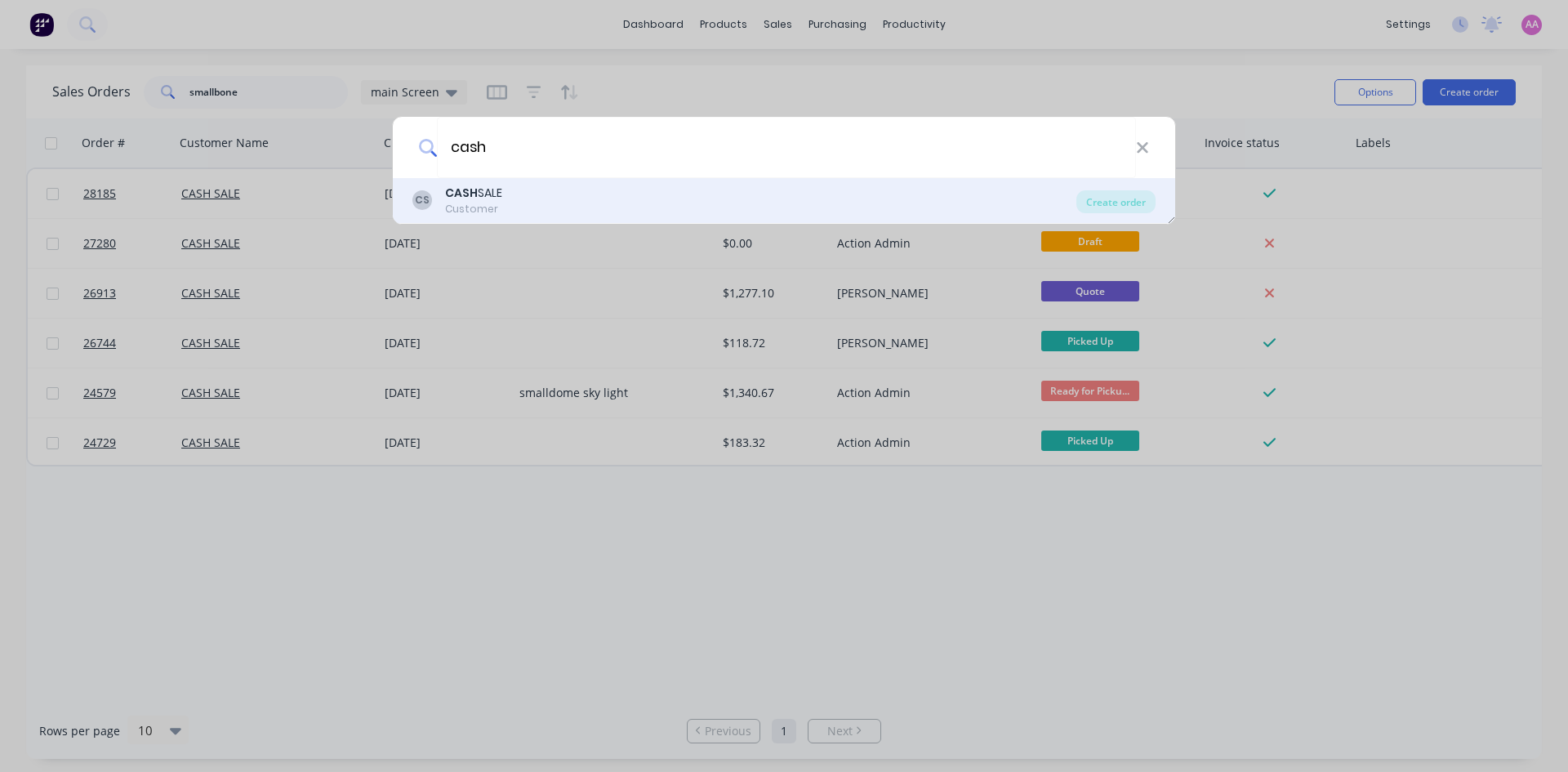
type input "cash"
click at [481, 195] on div "CASH SALE" at bounding box center [474, 193] width 57 height 17
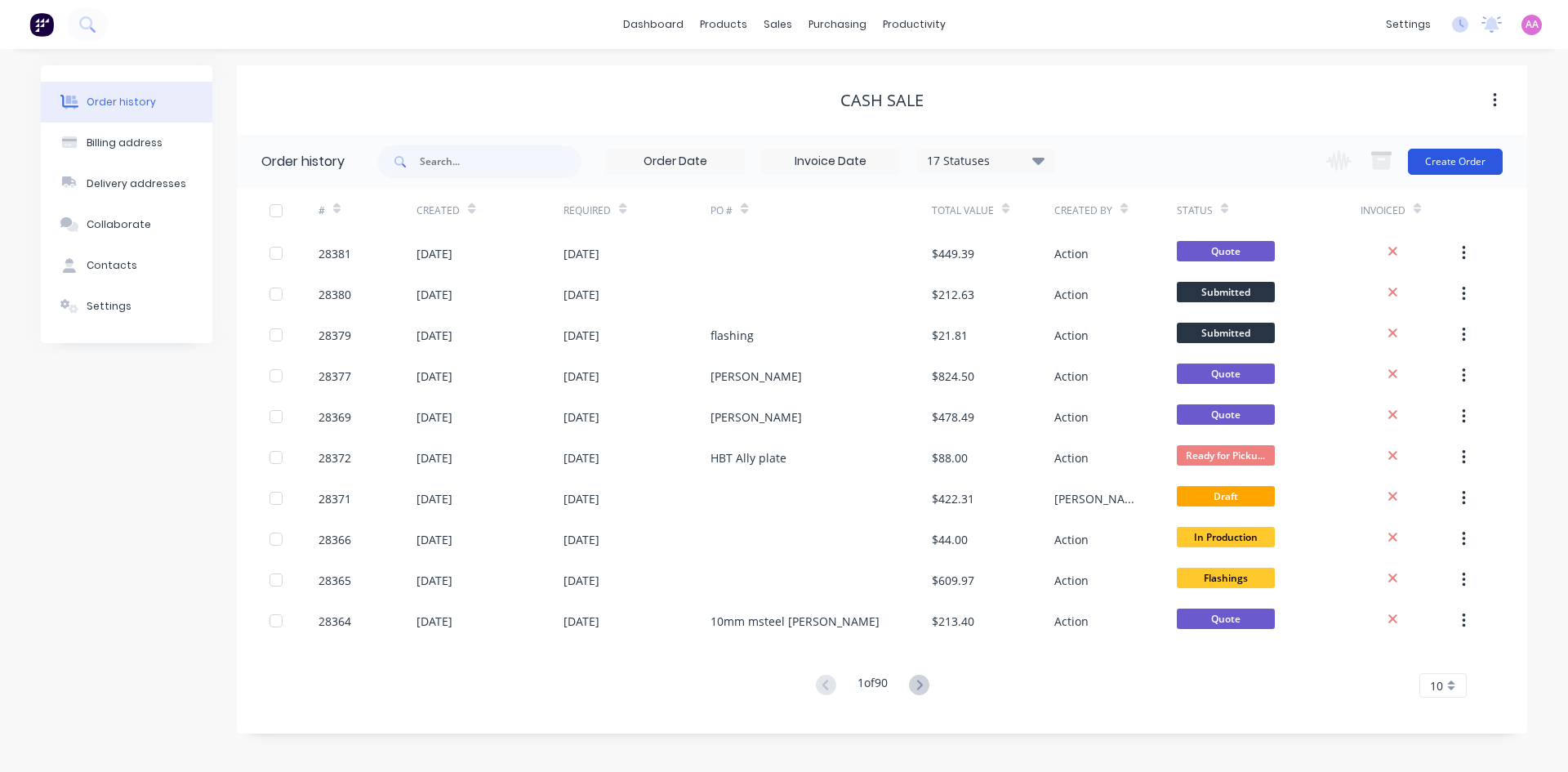
click at [1444, 160] on button "Create Order" at bounding box center [1456, 161] width 95 height 26
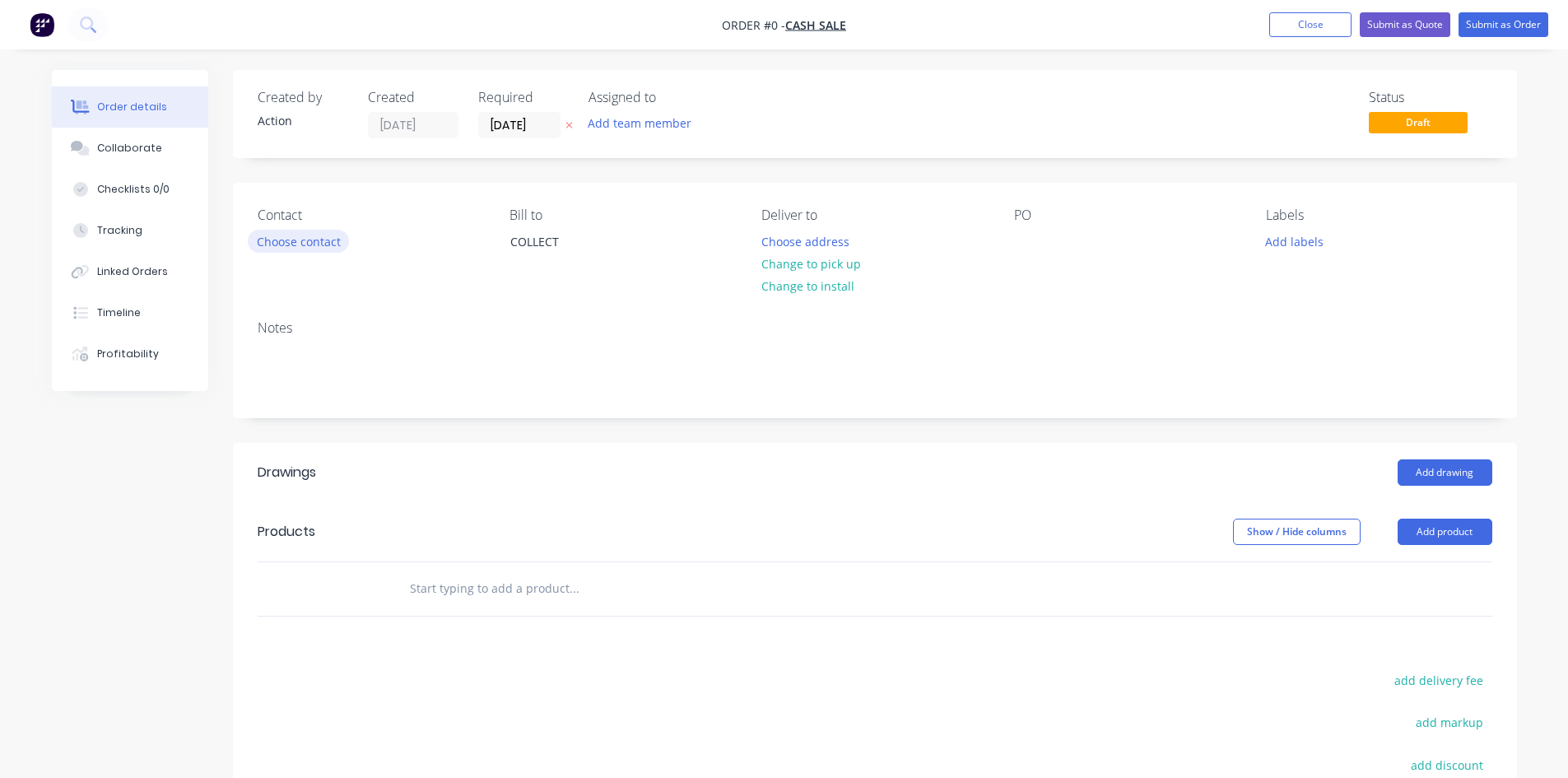
click at [319, 240] on button "Choose contact" at bounding box center [298, 240] width 101 height 23
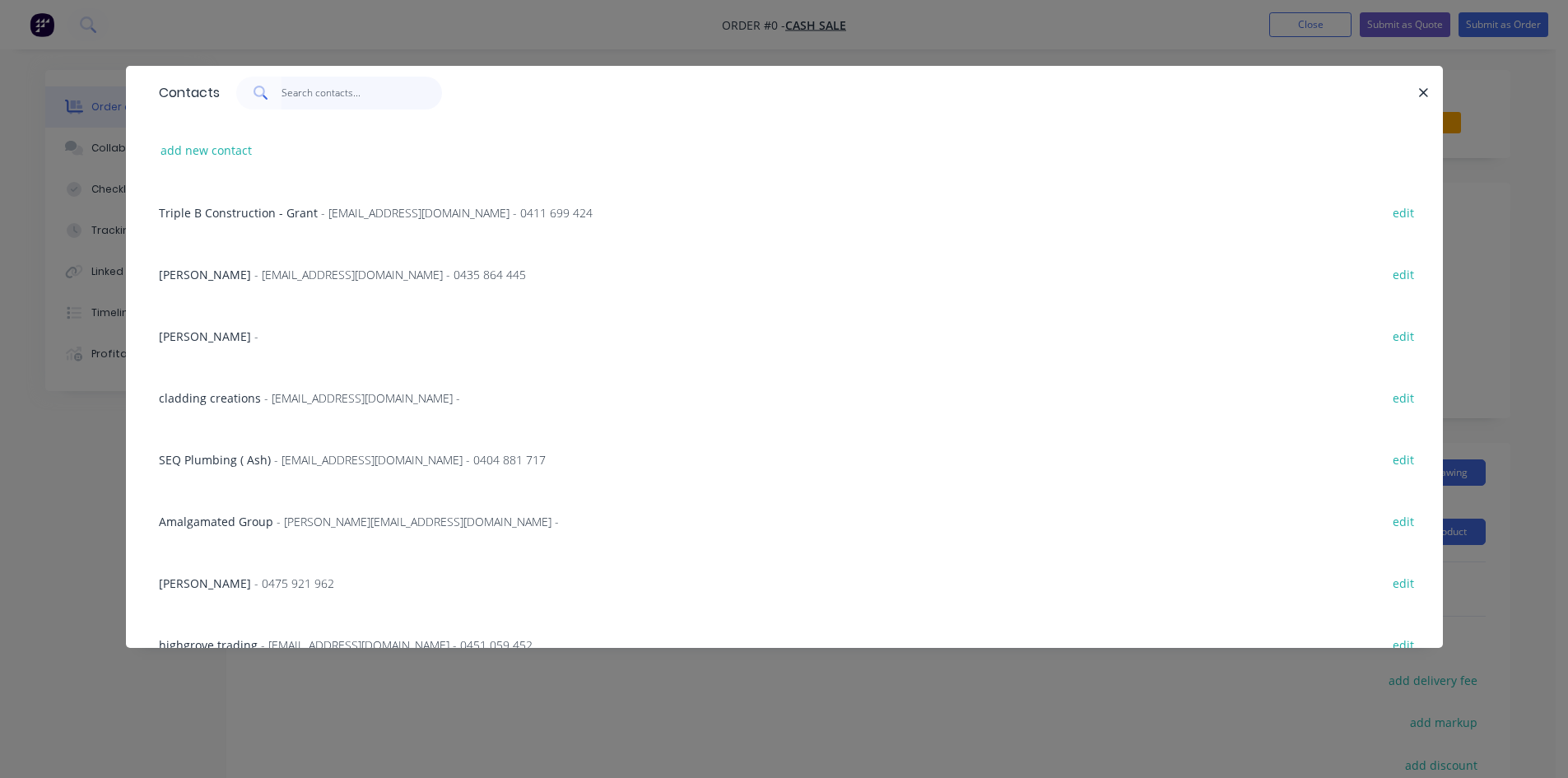
click at [357, 88] on input "text" at bounding box center [362, 93] width 161 height 33
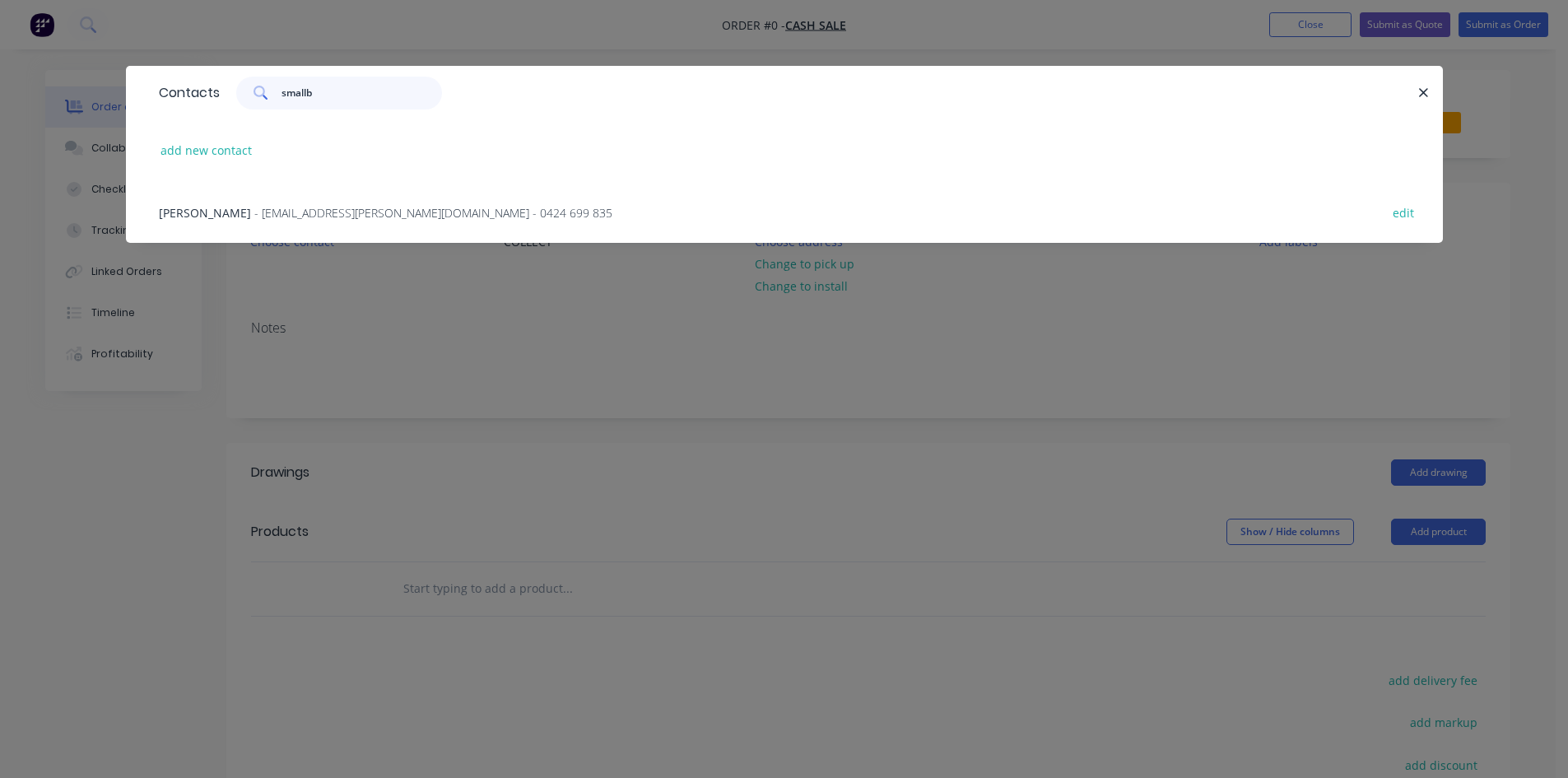
type input "smallb"
click at [301, 207] on span "- [EMAIL_ADDRESS][PERSON_NAME][DOMAIN_NAME] - 0424 699 835" at bounding box center [434, 212] width 358 height 15
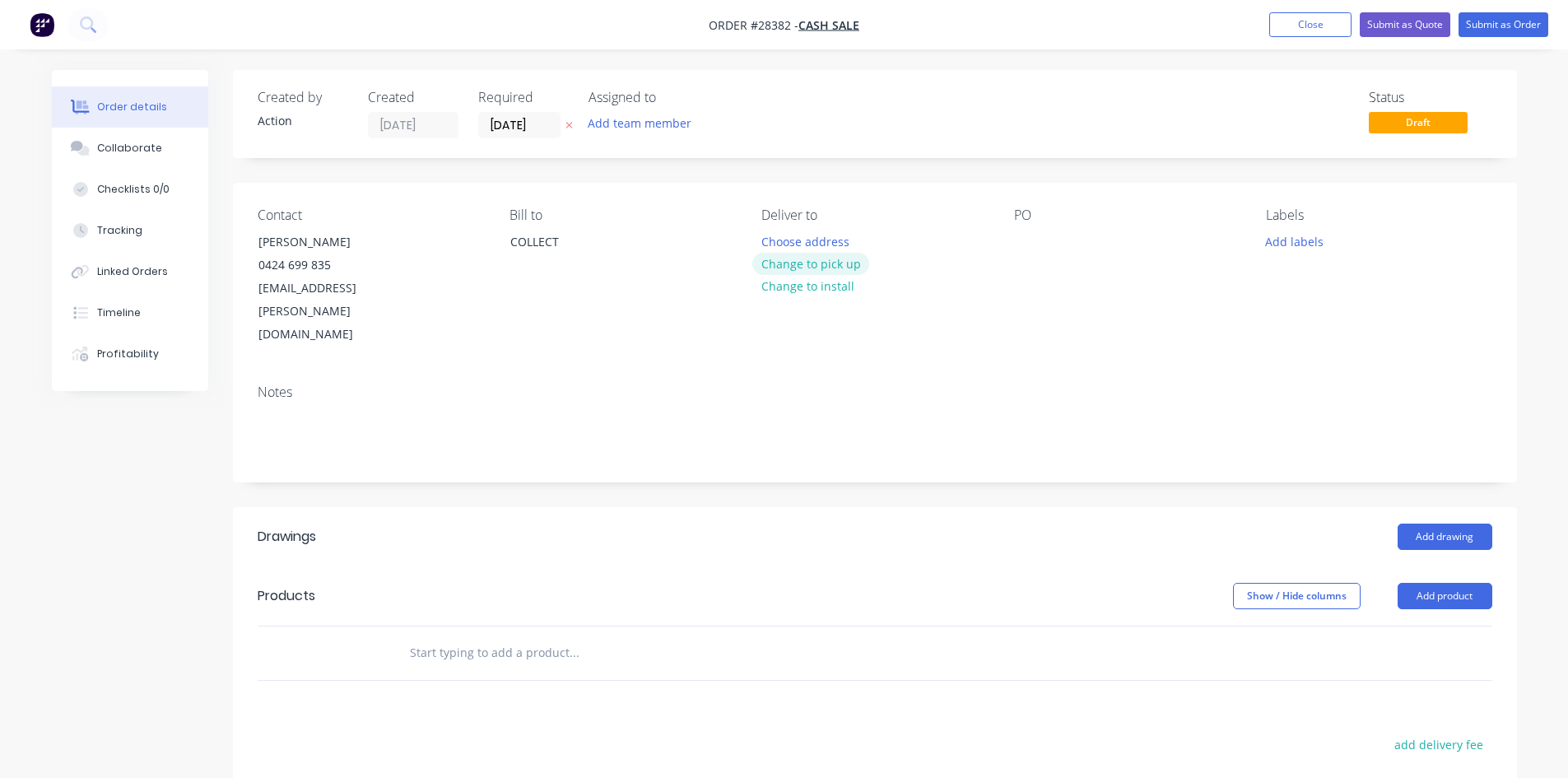
click at [758, 257] on button "Change to pick up" at bounding box center [810, 264] width 117 height 23
click at [1399, 523] on button "Add drawing" at bounding box center [1444, 536] width 95 height 26
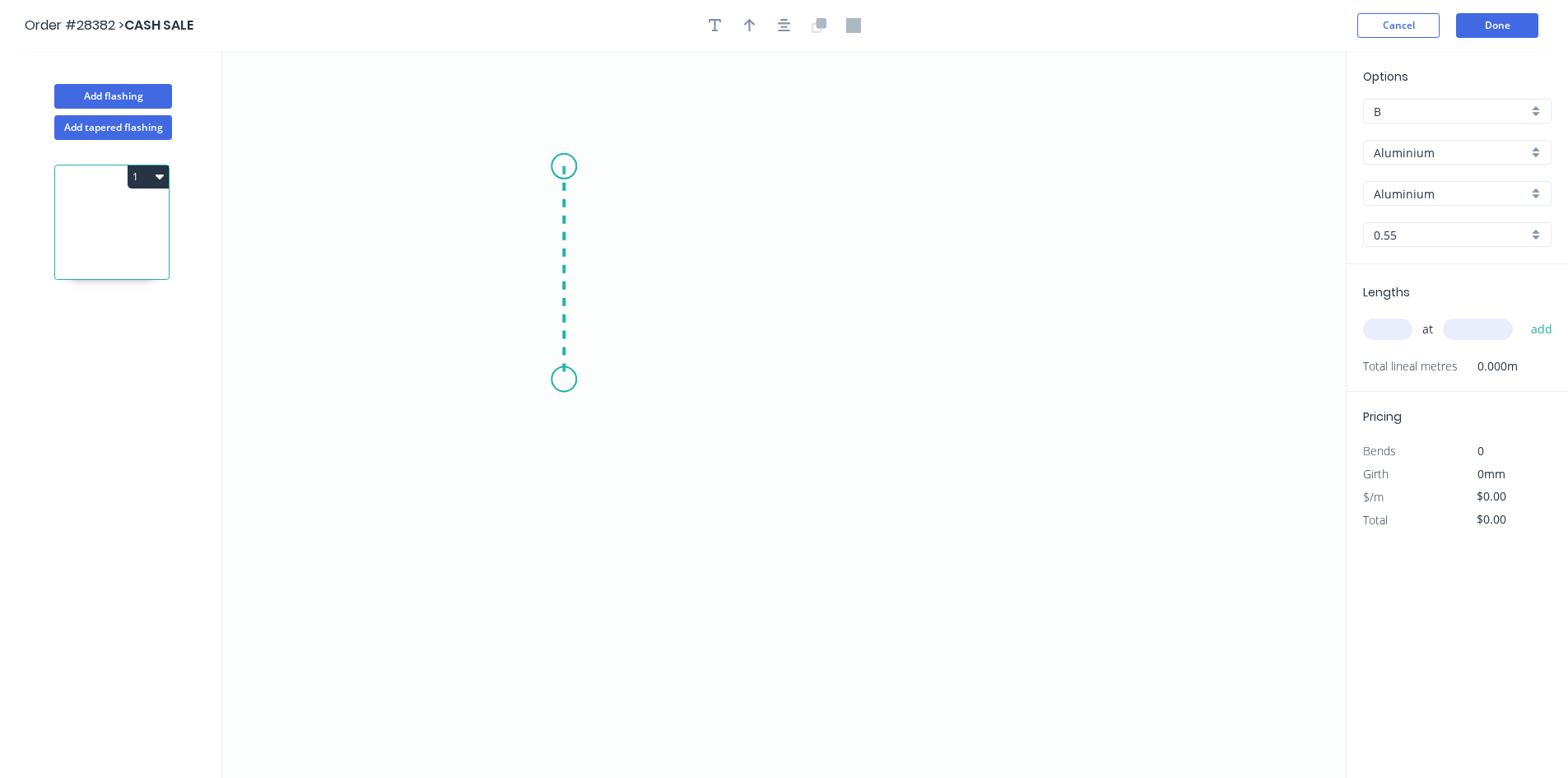
drag, startPoint x: 564, startPoint y: 166, endPoint x: 555, endPoint y: 380, distance: 214.2
click at [555, 380] on icon "0" at bounding box center [784, 414] width 1124 height 727
click at [773, 601] on icon "0 ?" at bounding box center [784, 414] width 1124 height 727
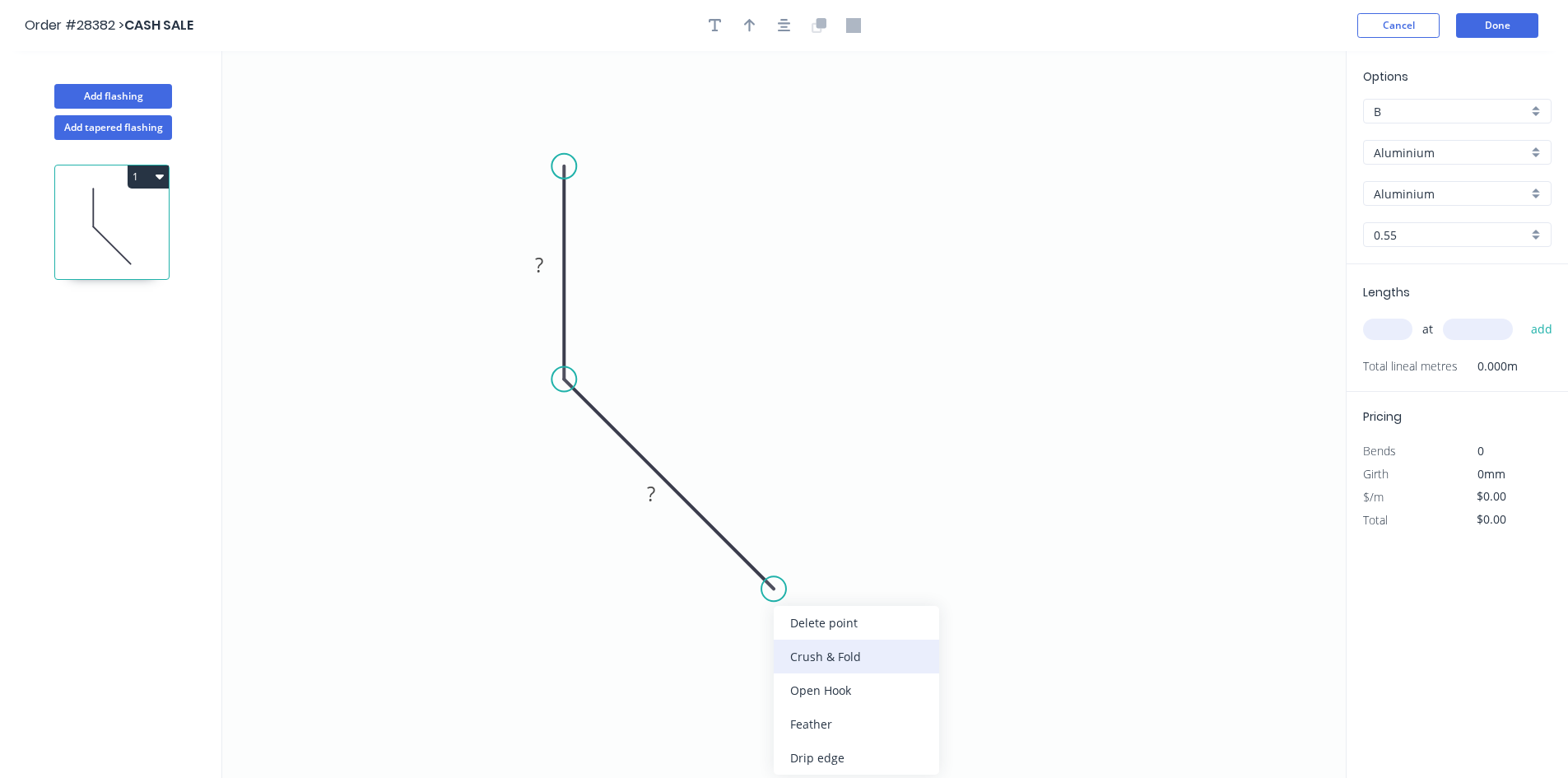
click at [790, 659] on div "Crush & Fold" at bounding box center [855, 656] width 165 height 33
click at [797, 634] on div "Flip bend" at bounding box center [857, 640] width 165 height 33
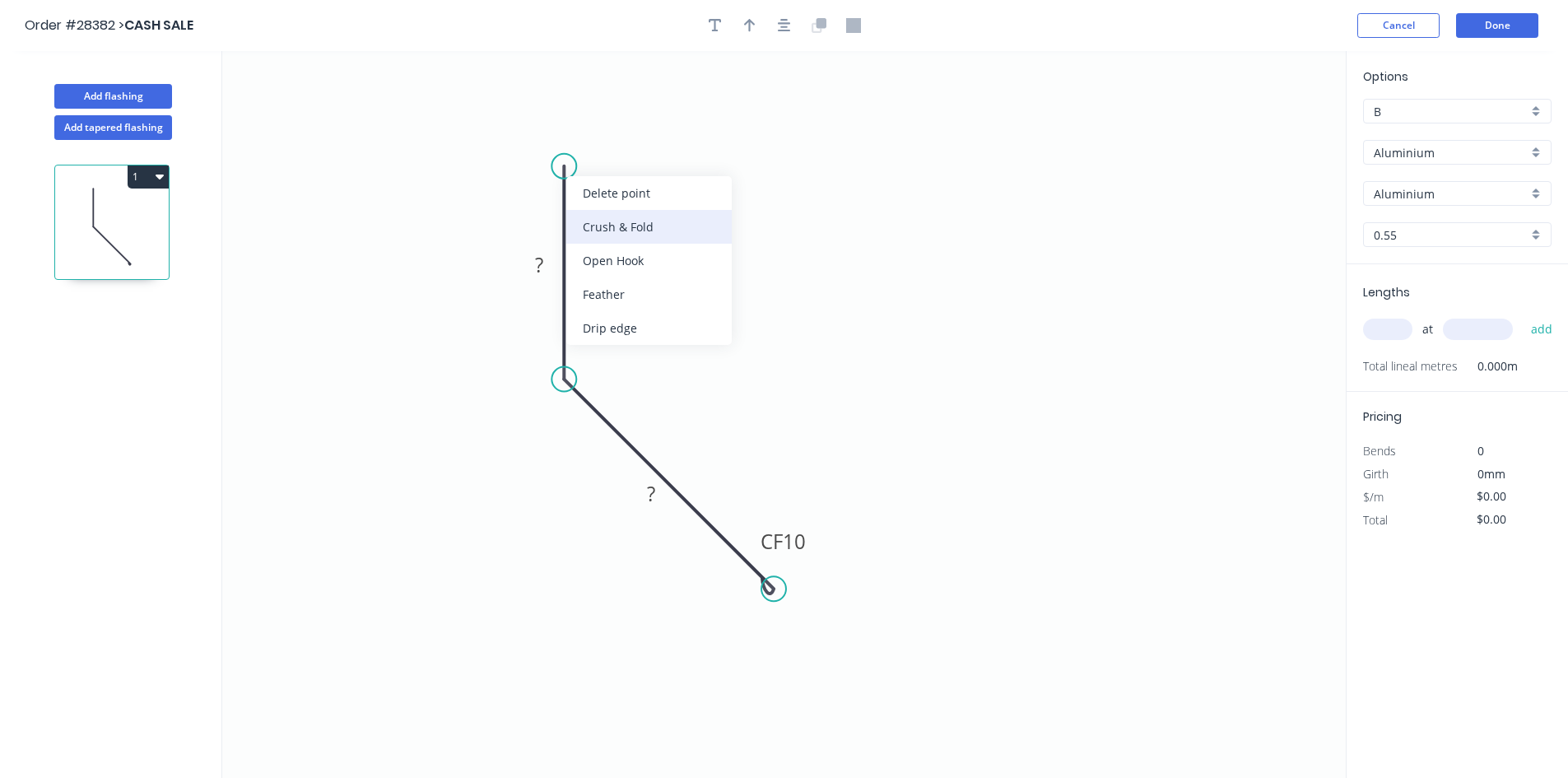
click at [610, 226] on div "Crush & Fold" at bounding box center [649, 226] width 165 height 33
click at [544, 273] on rect at bounding box center [539, 267] width 33 height 23
click at [655, 487] on tspan "?" at bounding box center [650, 493] width 8 height 27
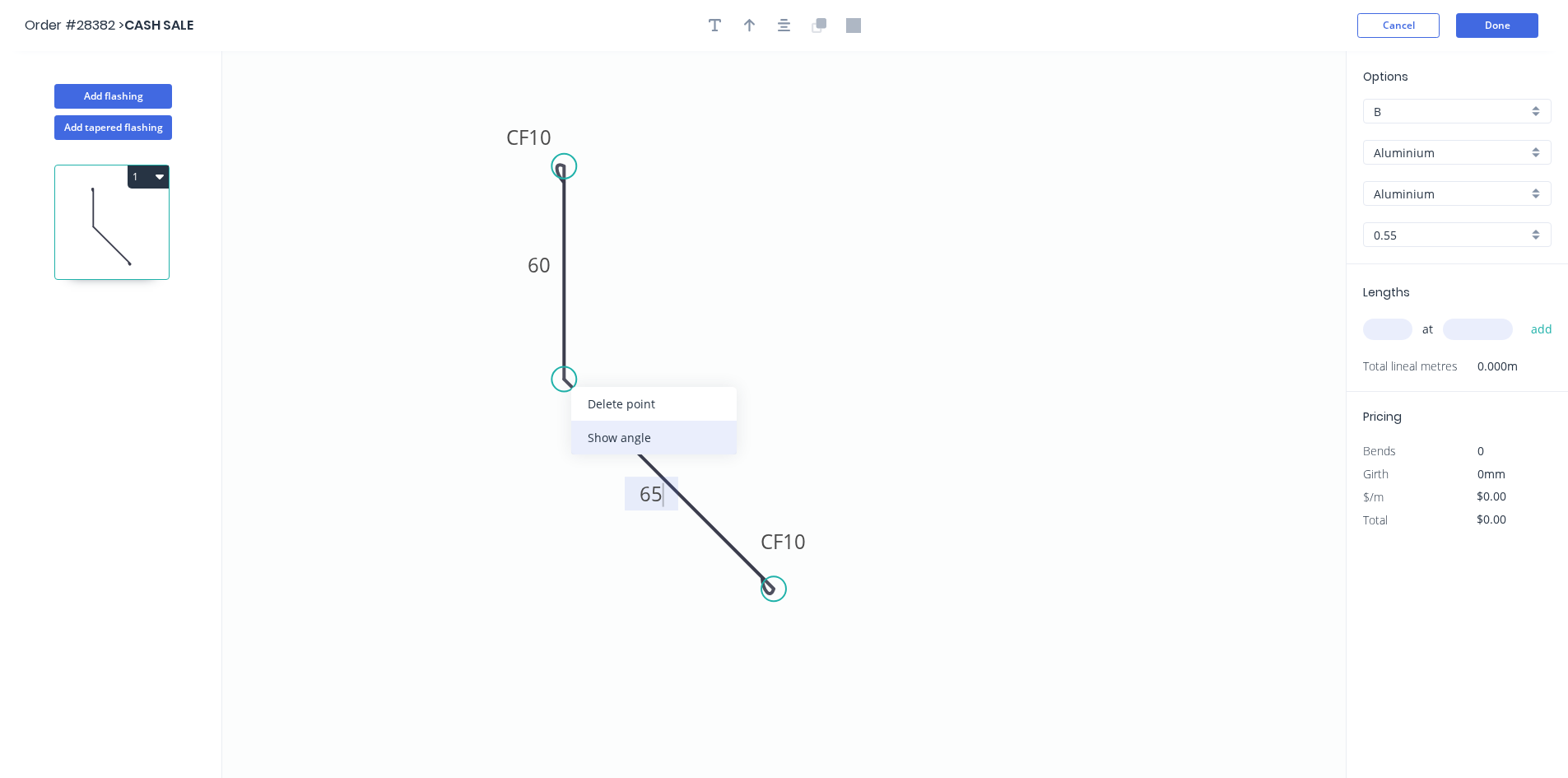
click at [621, 436] on div "Show angle" at bounding box center [653, 437] width 165 height 33
type input "$1.00"
click at [617, 357] on rect at bounding box center [602, 363] width 33 height 23
click at [758, 39] on header "Order #28382 > CASH SALE Cancel Done" at bounding box center [784, 25] width 1568 height 51
click at [750, 26] on icon "button" at bounding box center [750, 25] width 12 height 14
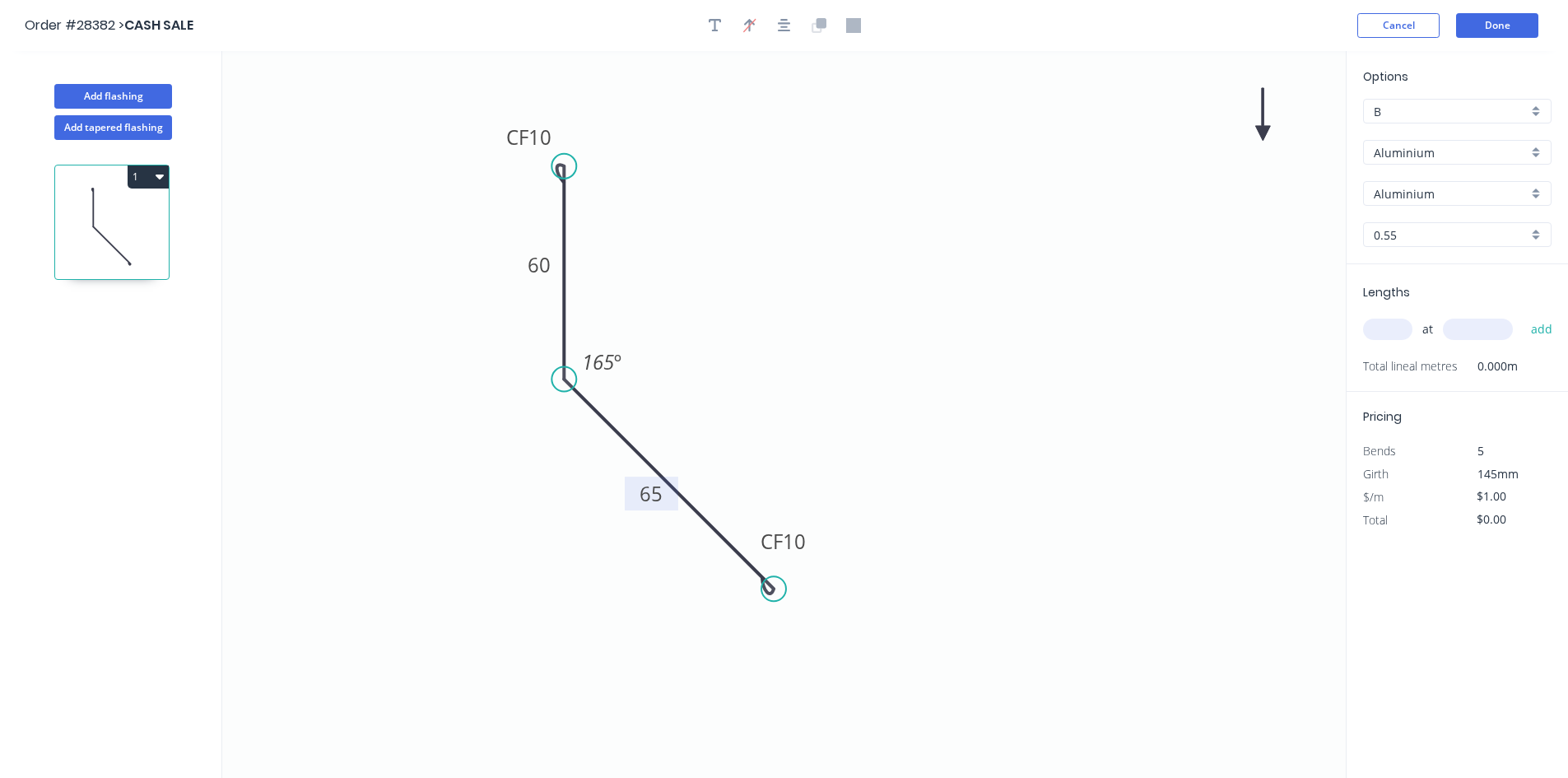
drag, startPoint x: 1261, startPoint y: 125, endPoint x: 552, endPoint y: 362, distance: 747.6
click at [468, 390] on icon "0 CF 10 60 CF 10 65 165 º" at bounding box center [784, 414] width 1124 height 727
drag, startPoint x: 1260, startPoint y: 128, endPoint x: 676, endPoint y: 316, distance: 613.5
click at [676, 316] on icon at bounding box center [676, 297] width 14 height 52
click at [1534, 153] on div "Aluminium" at bounding box center [1457, 152] width 189 height 24
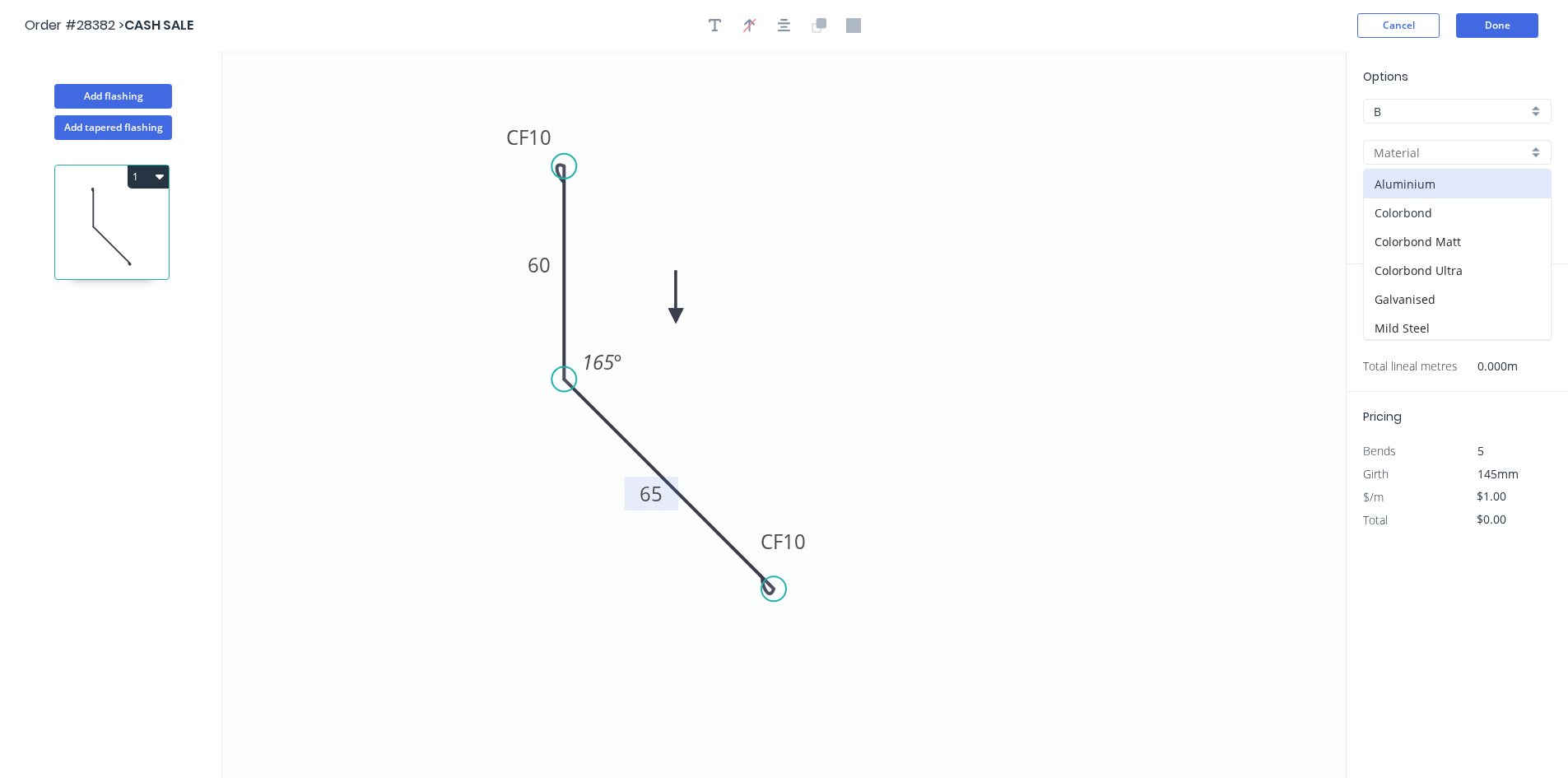
click at [1488, 205] on div "Colorbond" at bounding box center [1457, 213] width 187 height 29
type input "Colorbond"
type input "Basalt"
type input "$10.24"
click at [1541, 192] on div "Basalt" at bounding box center [1457, 192] width 189 height 24
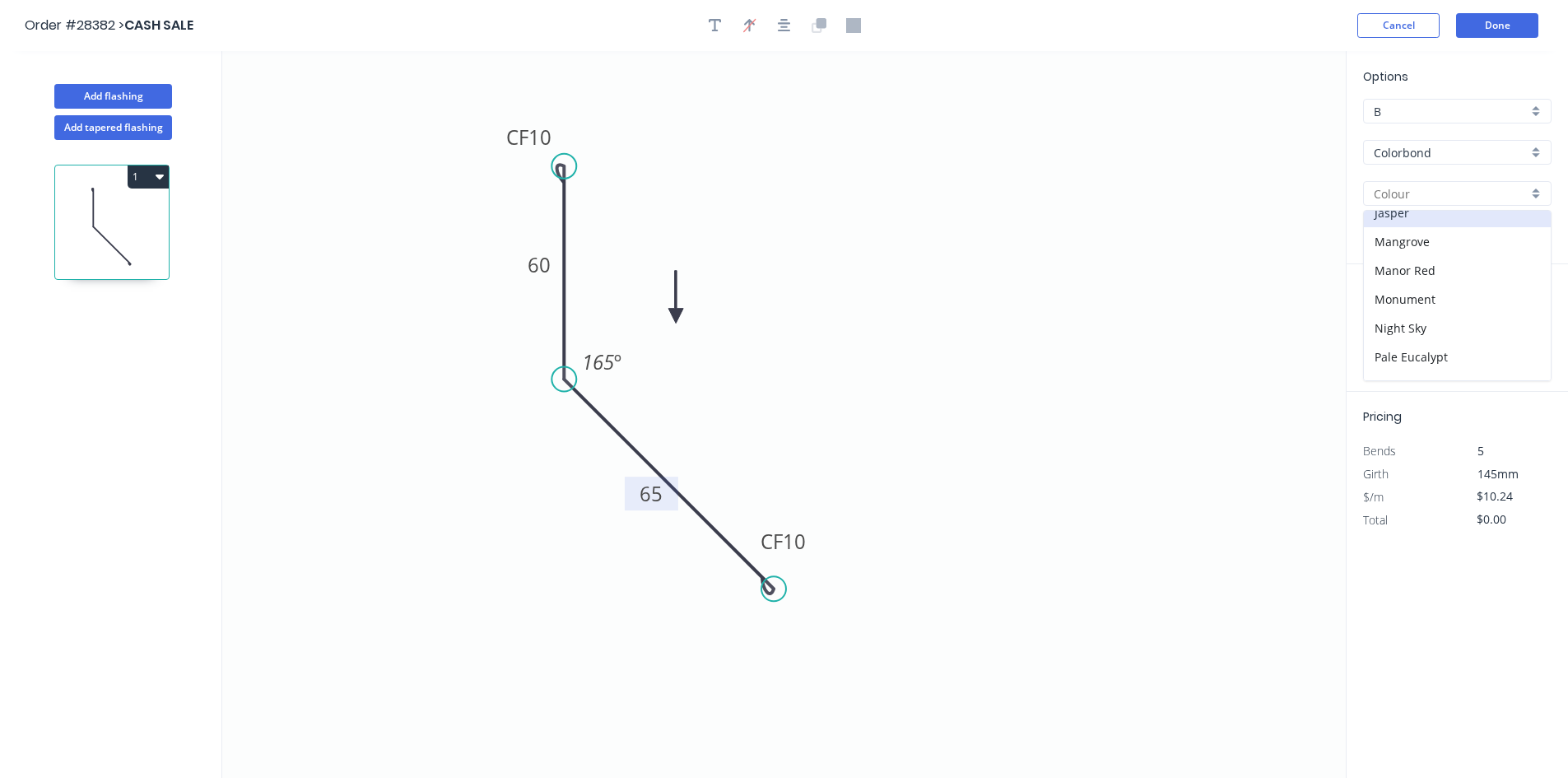
scroll to position [247, 0]
click at [1440, 258] on div "Ironstone" at bounding box center [1457, 267] width 187 height 29
type input "Ironstone"
click at [1396, 335] on input "text" at bounding box center [1387, 330] width 50 height 22
type input "2"
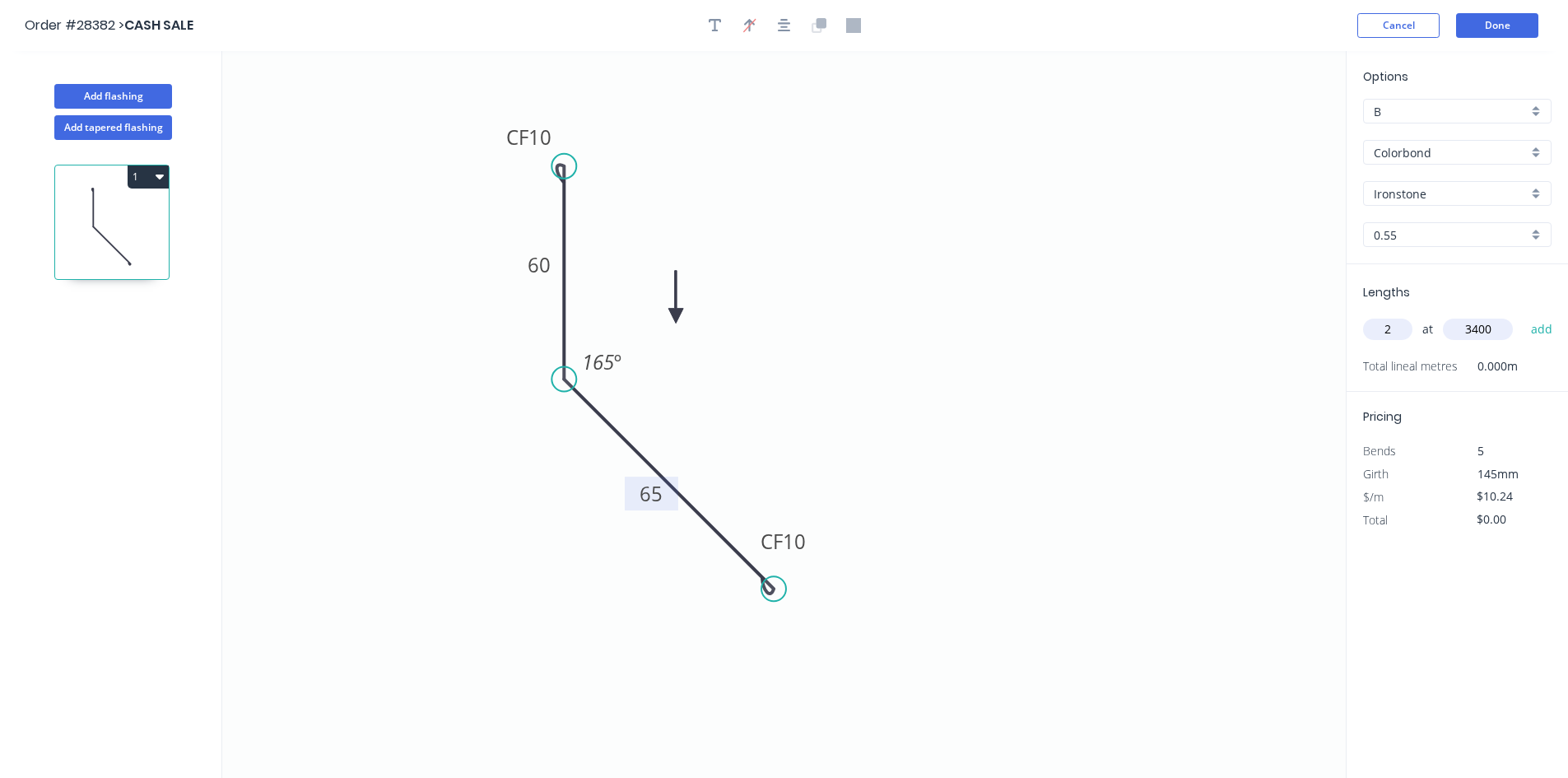
type input "3400"
click at [1523, 315] on button "add" at bounding box center [1542, 329] width 39 height 28
type input "$69.63"
click at [77, 89] on button "Add flashing" at bounding box center [113, 96] width 117 height 24
type input "$0.00"
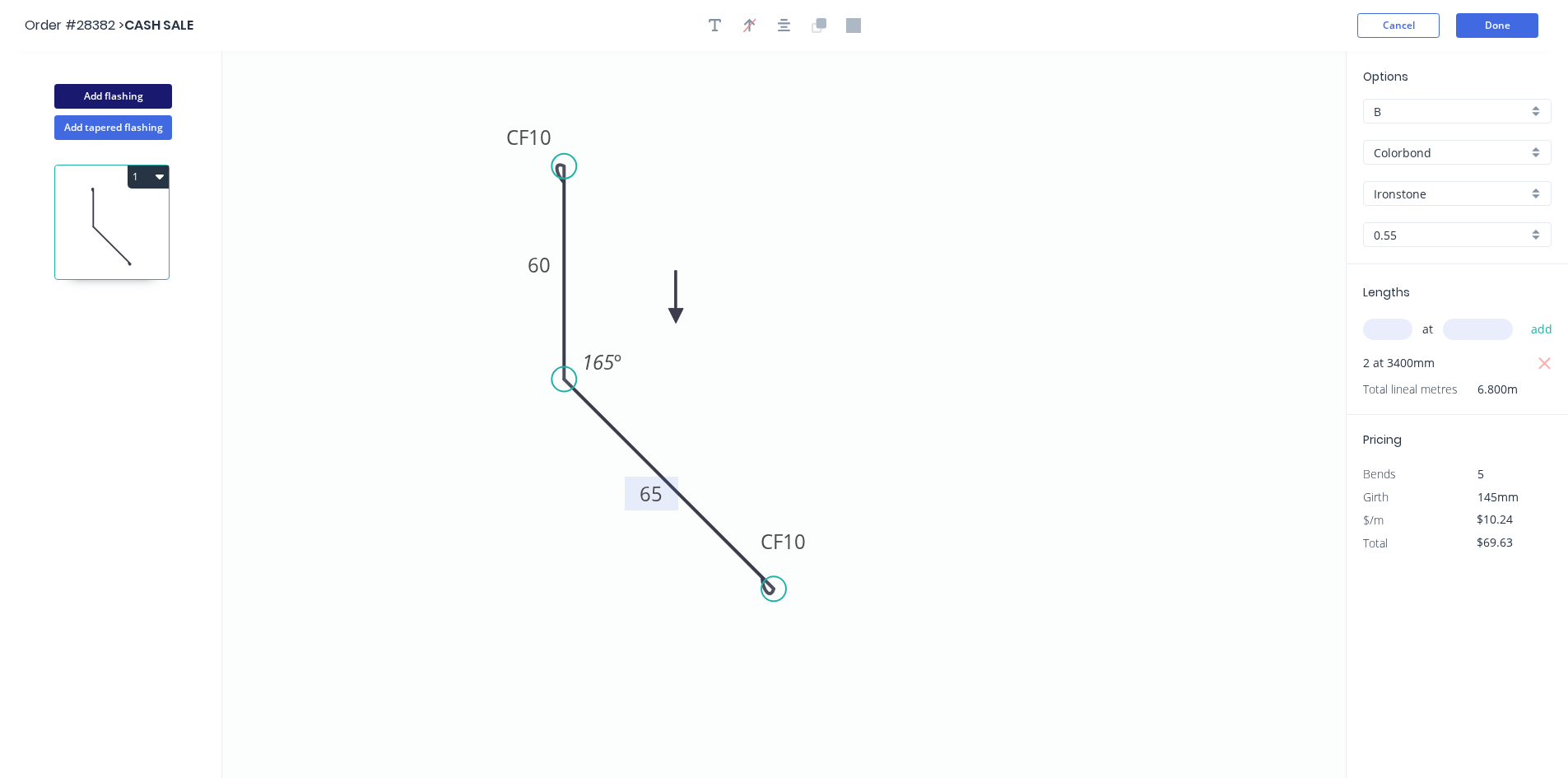
type input "$0.00"
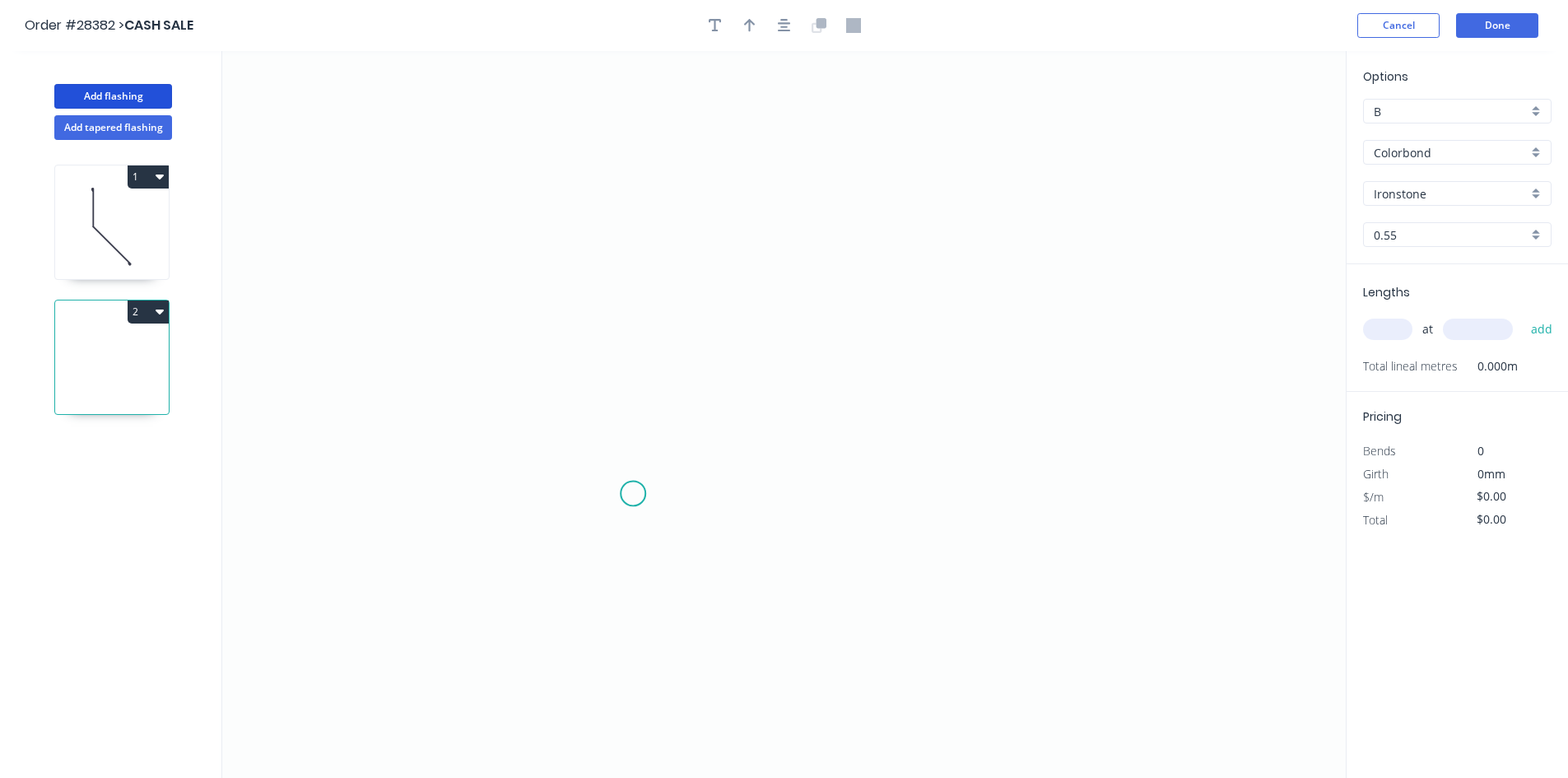
click at [633, 495] on icon "0" at bounding box center [784, 414] width 1124 height 727
drag, startPoint x: 633, startPoint y: 495, endPoint x: 627, endPoint y: 252, distance: 243.1
click at [627, 252] on icon "0" at bounding box center [784, 414] width 1124 height 727
click at [643, 248] on circle at bounding box center [632, 251] width 24 height 24
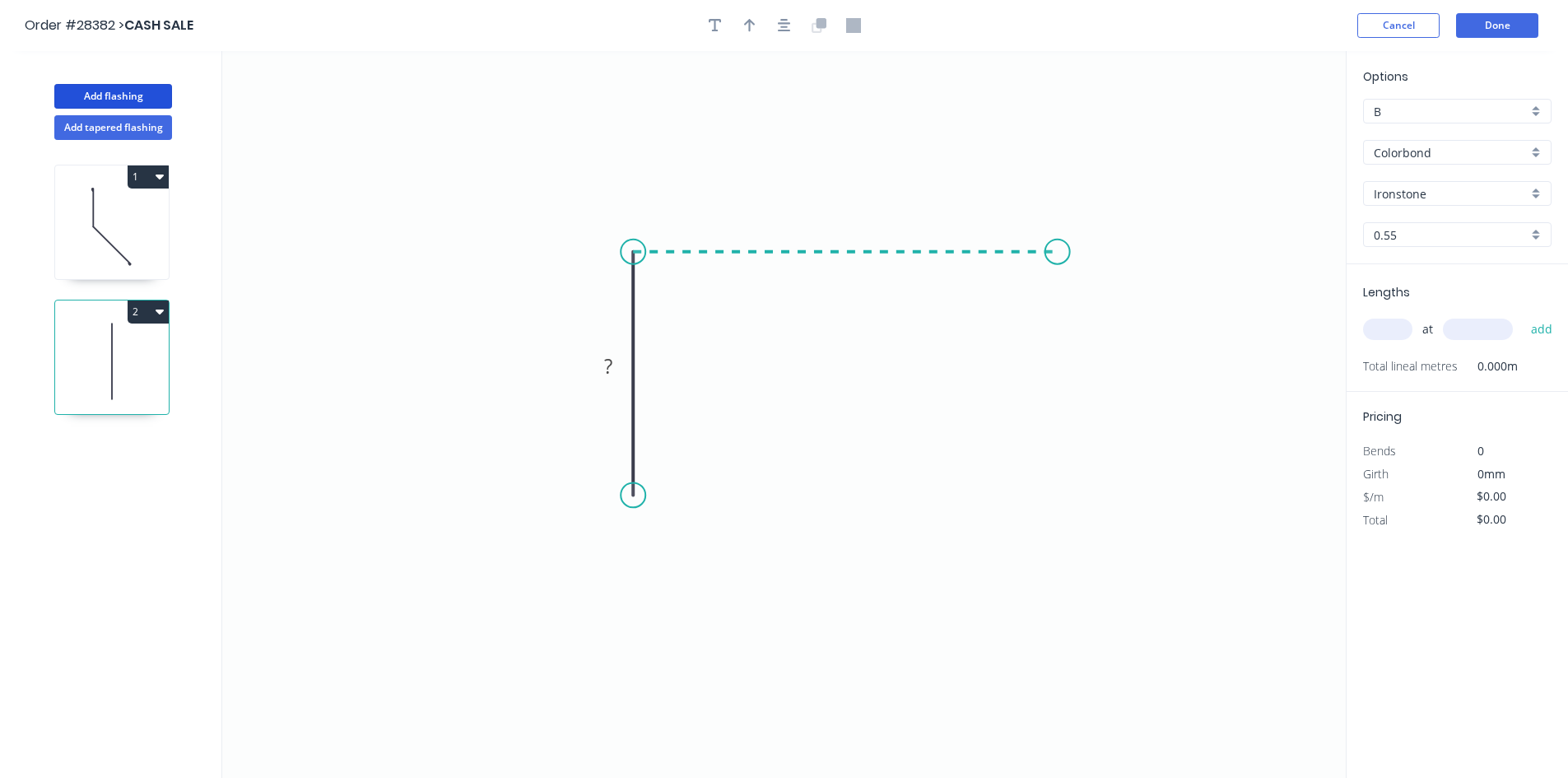
click at [1058, 258] on icon "0 ?" at bounding box center [784, 414] width 1124 height 727
click at [1066, 507] on icon "0 ? ?" at bounding box center [784, 414] width 1124 height 727
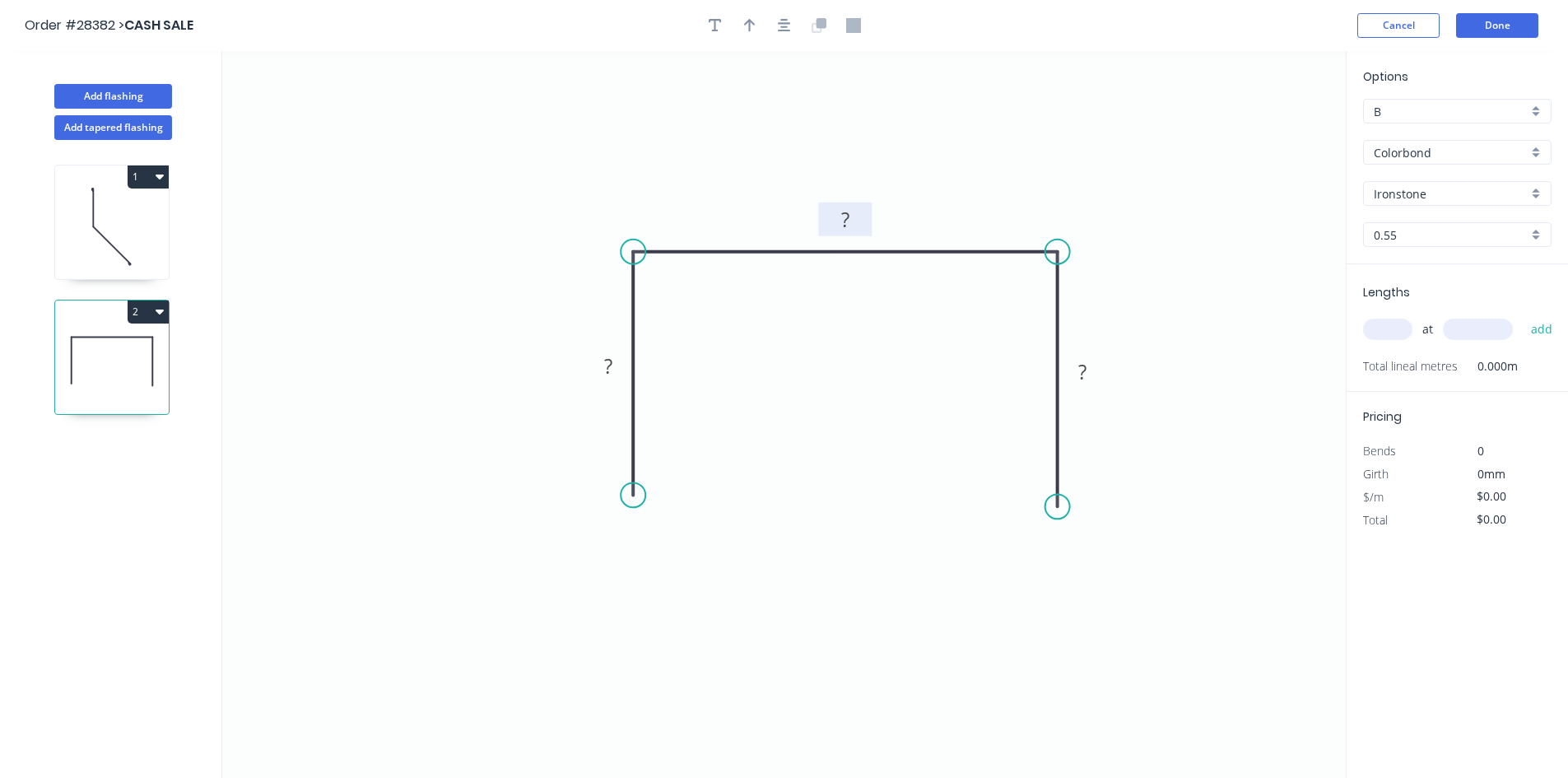
click at [847, 217] on tspan "?" at bounding box center [845, 220] width 8 height 27
click at [621, 364] on rect at bounding box center [608, 368] width 33 height 23
click at [1095, 366] on rect at bounding box center [1082, 373] width 33 height 23
click at [635, 500] on circle at bounding box center [632, 494] width 24 height 24
click at [645, 520] on icon "0 30 195 80" at bounding box center [784, 414] width 1124 height 727
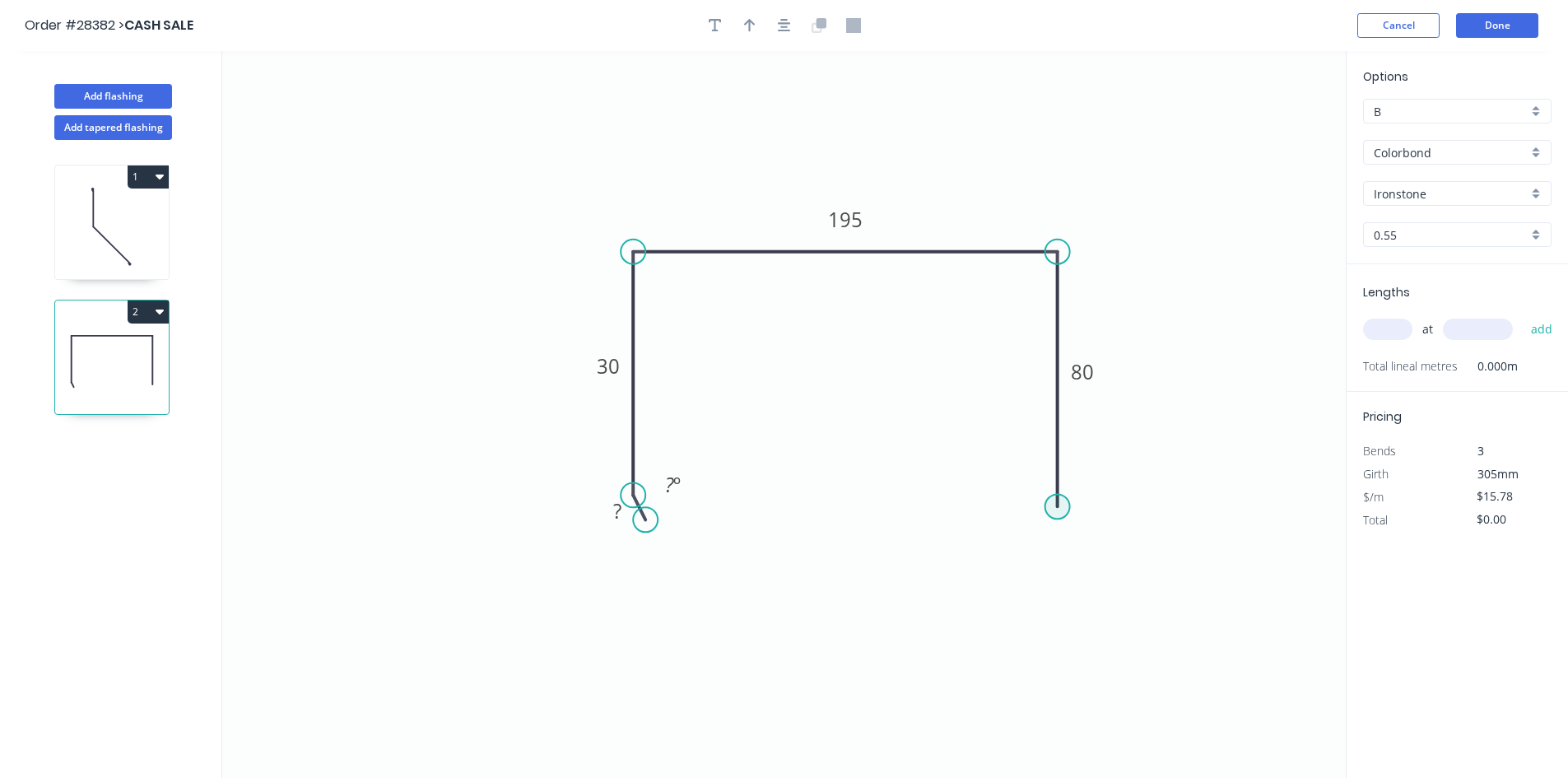
click at [1060, 505] on circle at bounding box center [1057, 506] width 24 height 24
click at [1050, 533] on icon "0 ? 30 195 80 ? º" at bounding box center [784, 414] width 1124 height 727
click at [1050, 533] on circle at bounding box center [1050, 532] width 24 height 24
click at [1077, 378] on tspan "80" at bounding box center [1082, 371] width 23 height 27
click at [1082, 512] on rect at bounding box center [1078, 520] width 33 height 23
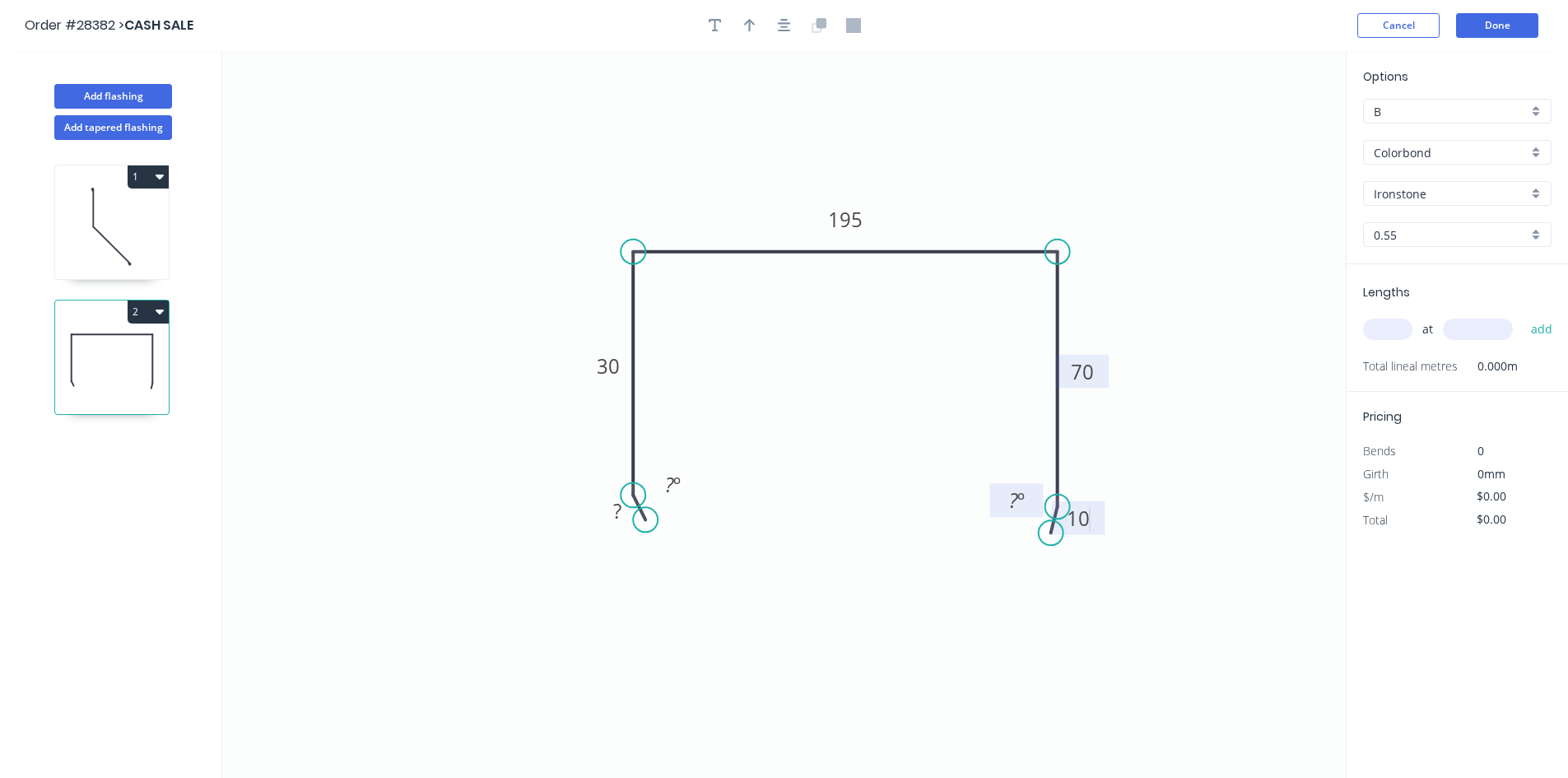
click at [1034, 496] on rect at bounding box center [1016, 500] width 53 height 33
click at [1024, 505] on rect at bounding box center [1016, 501] width 33 height 23
click at [617, 356] on tspan "30" at bounding box center [609, 366] width 23 height 27
click at [624, 511] on rect at bounding box center [617, 512] width 33 height 23
drag, startPoint x: 634, startPoint y: 494, endPoint x: 623, endPoint y: 383, distance: 111.5
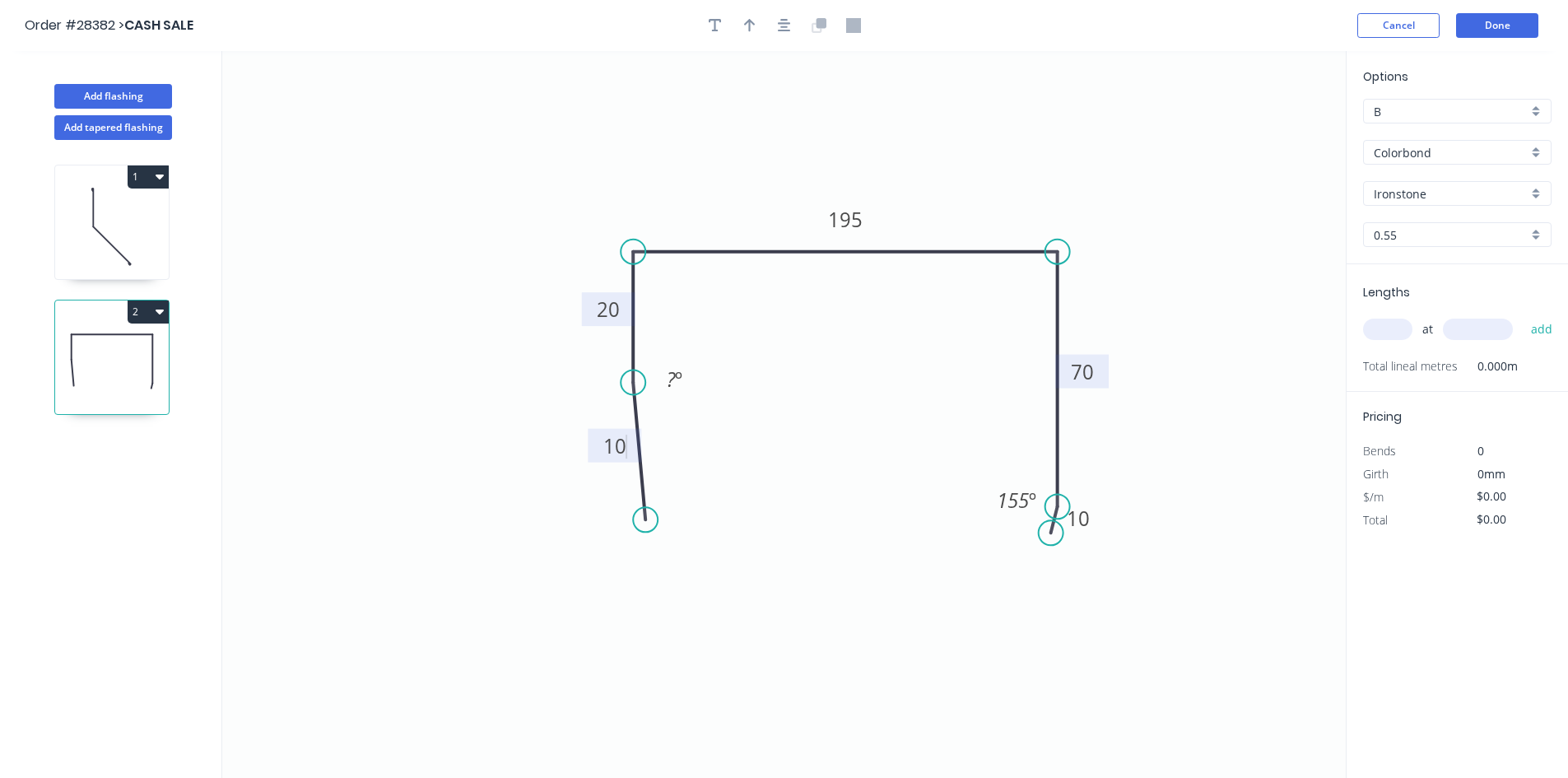
click at [623, 383] on circle at bounding box center [632, 382] width 24 height 24
type input "$16.43"
drag, startPoint x: 643, startPoint y: 524, endPoint x: 643, endPoint y: 418, distance: 106.0
click at [643, 418] on circle at bounding box center [642, 417] width 24 height 24
click at [682, 368] on rect at bounding box center [674, 378] width 33 height 23
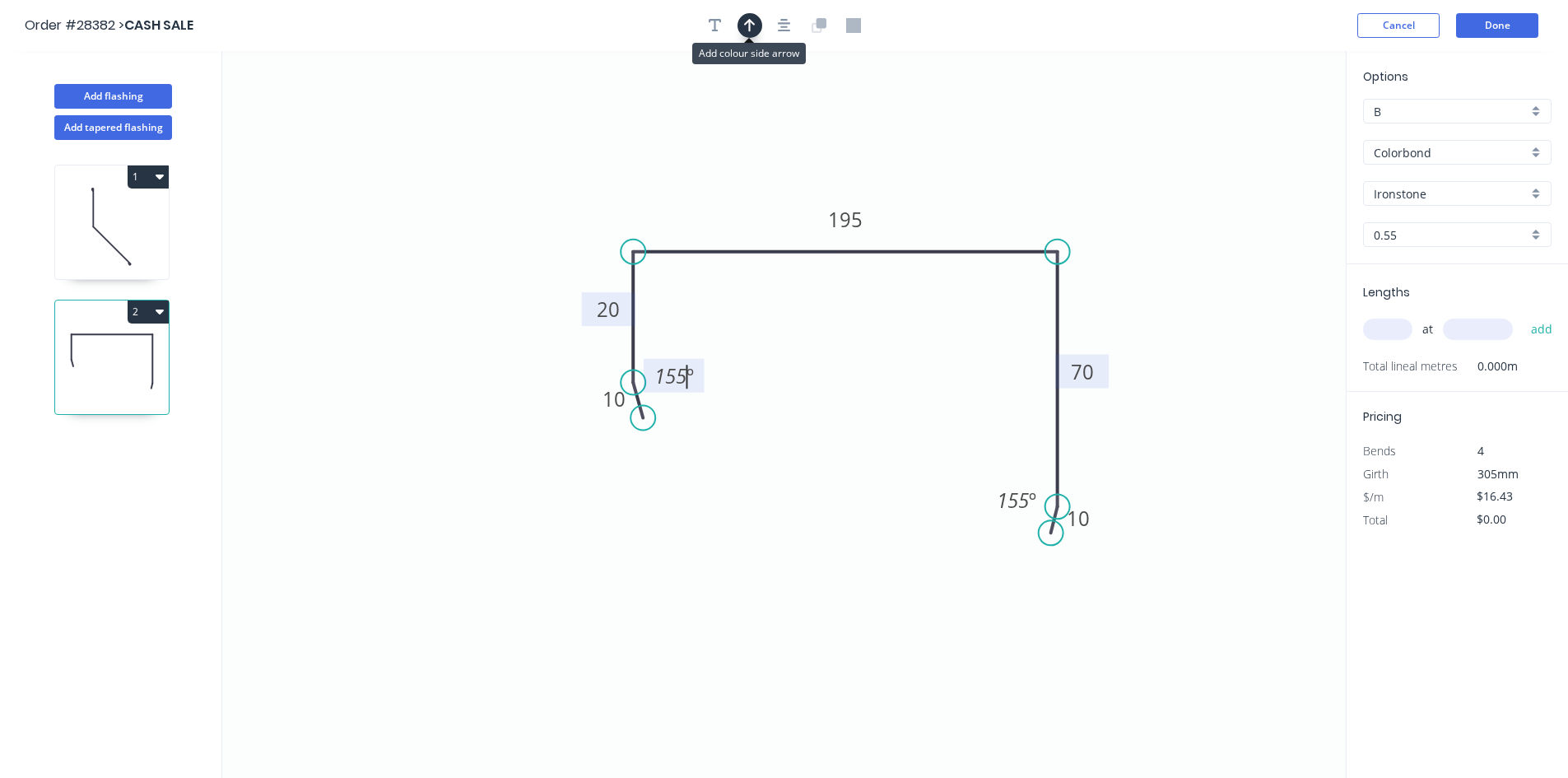
click at [757, 29] on button "button" at bounding box center [749, 25] width 24 height 24
drag, startPoint x: 1262, startPoint y: 125, endPoint x: 921, endPoint y: 161, distance: 342.9
click at [875, 180] on icon at bounding box center [873, 161] width 14 height 52
click at [1539, 192] on div "Ironstone" at bounding box center [1457, 192] width 189 height 24
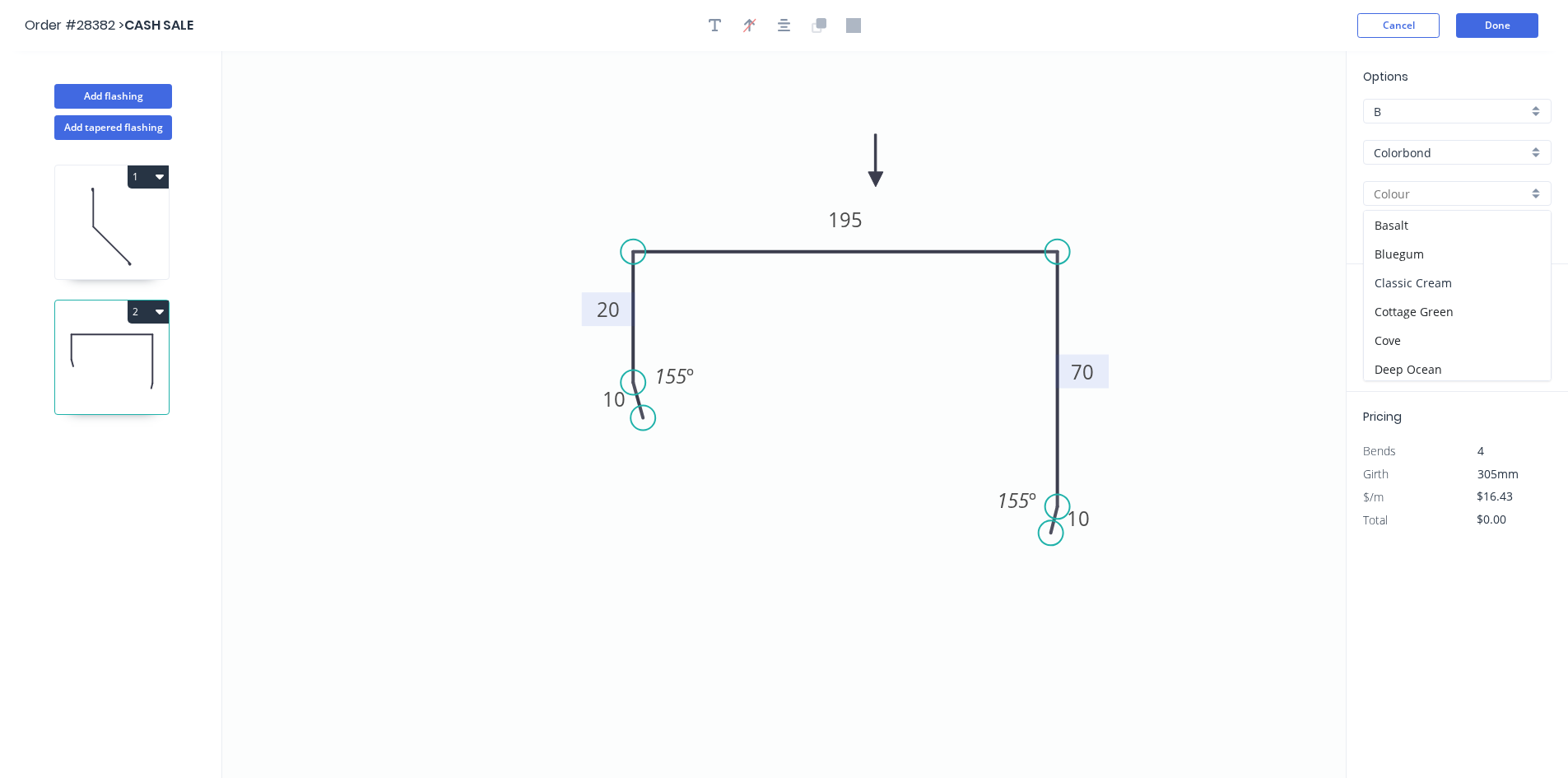
click at [1463, 291] on div "Classic Cream" at bounding box center [1457, 283] width 187 height 29
type input "Classic Cream"
click at [1383, 325] on input "text" at bounding box center [1387, 330] width 50 height 22
type input "12"
click at [1477, 340] on input "text" at bounding box center [1477, 330] width 70 height 22
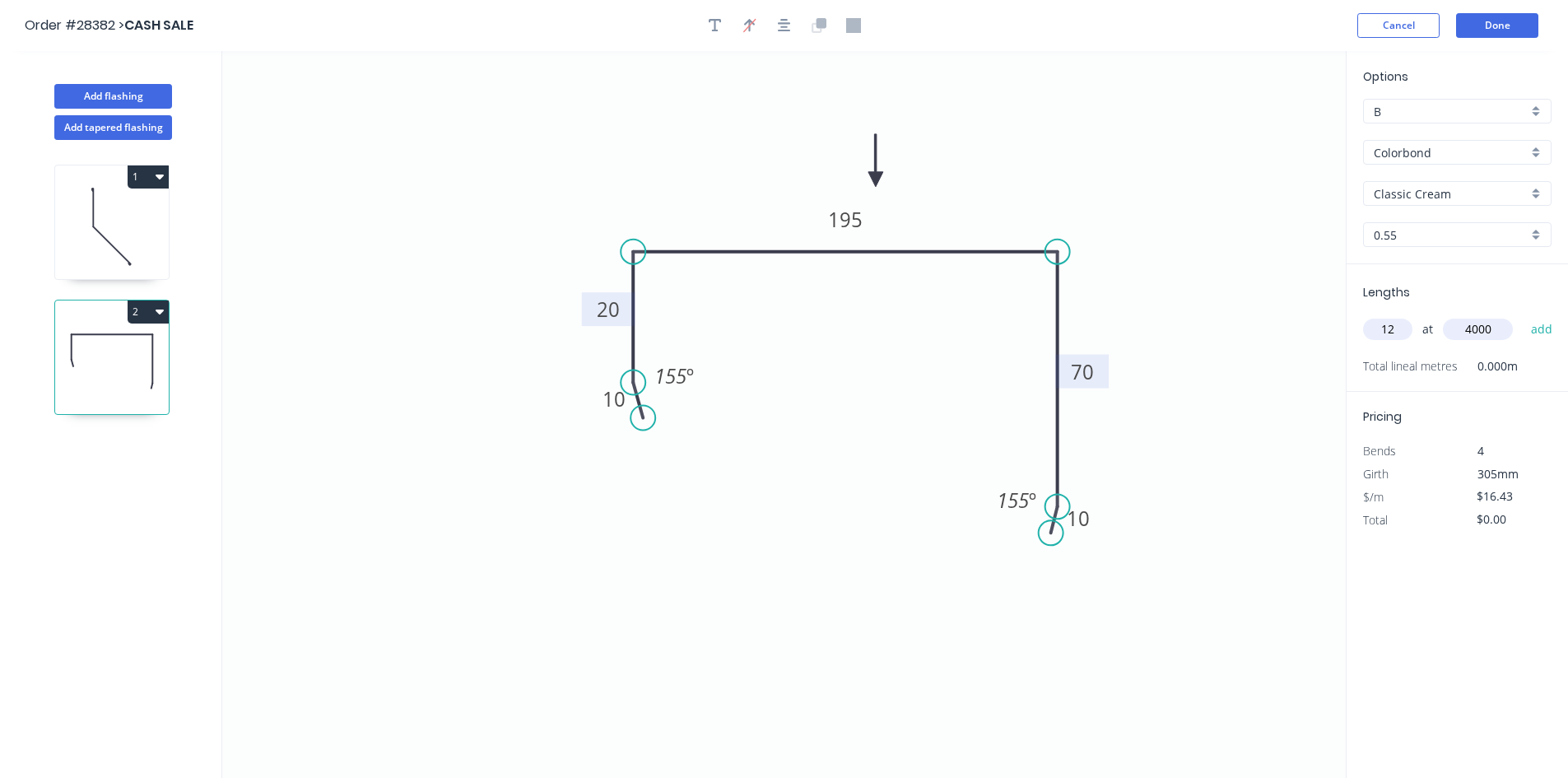
type input "4000"
click at [1523, 315] on button "add" at bounding box center [1542, 329] width 39 height 28
type input "$788.64"
click at [1492, 24] on button "Done" at bounding box center [1497, 25] width 82 height 24
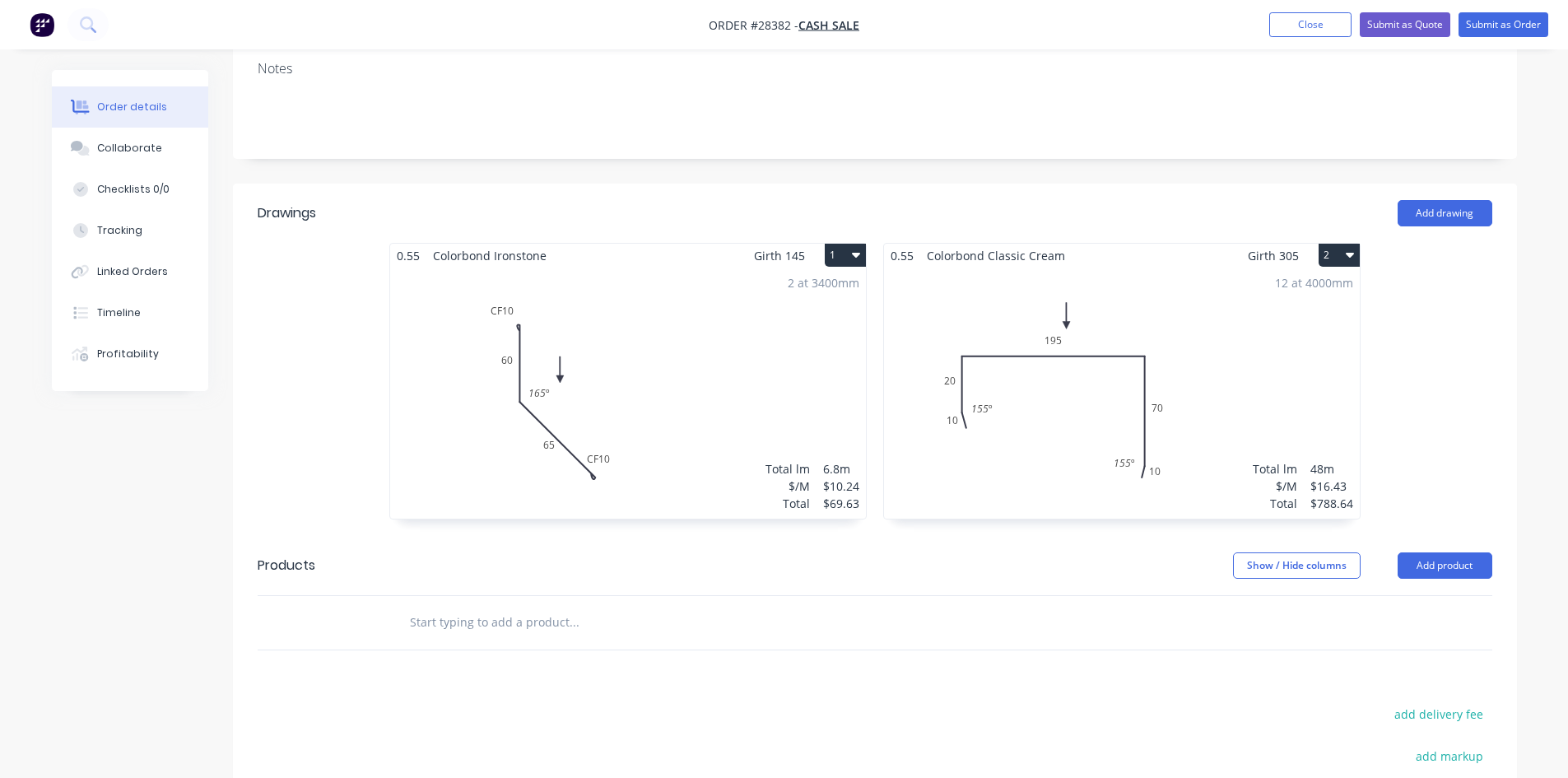
scroll to position [329, 0]
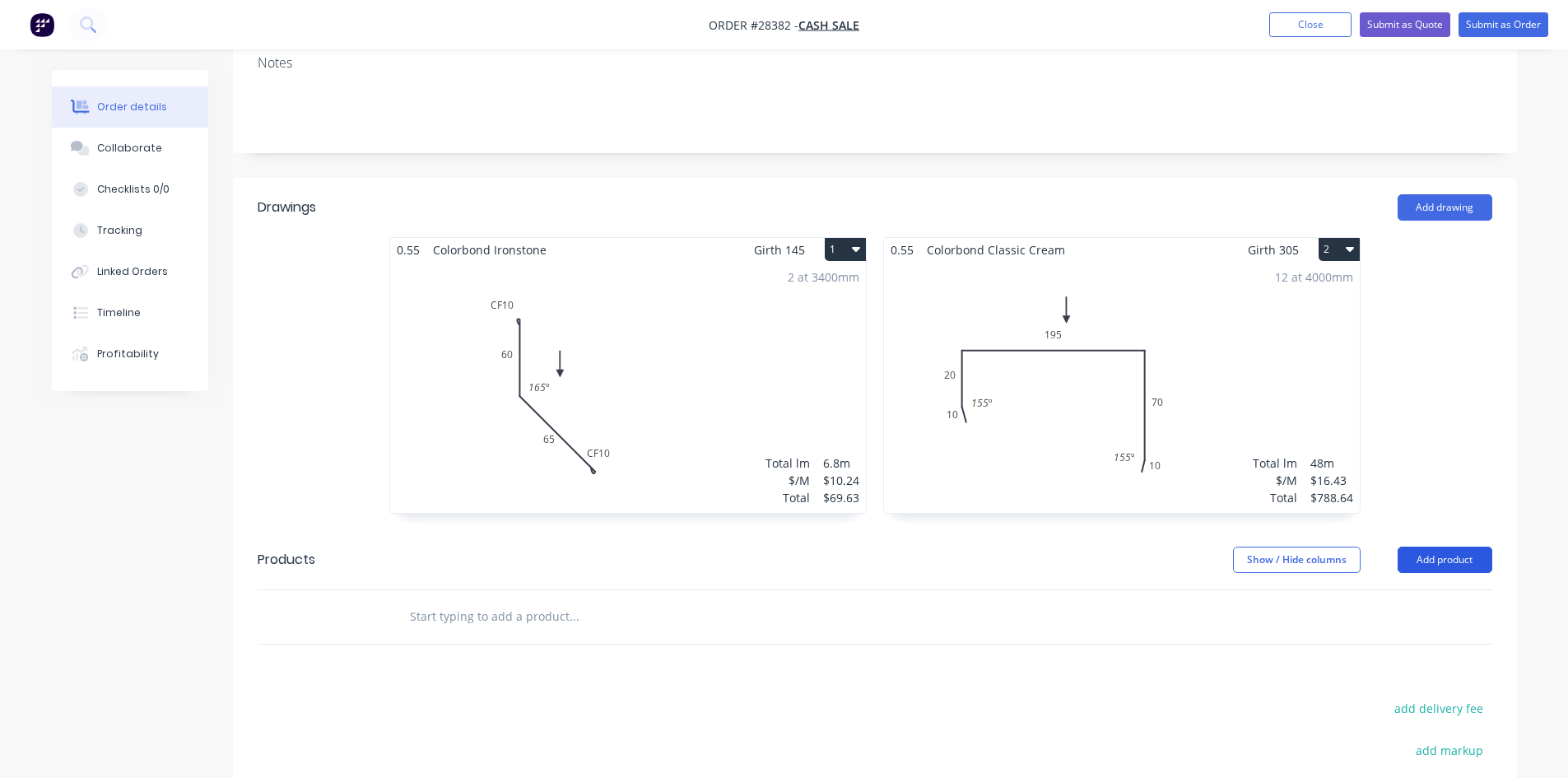
click at [1442, 547] on button "Add product" at bounding box center [1444, 559] width 95 height 26
click at [1396, 589] on div "Product catalogue" at bounding box center [1414, 601] width 126 height 23
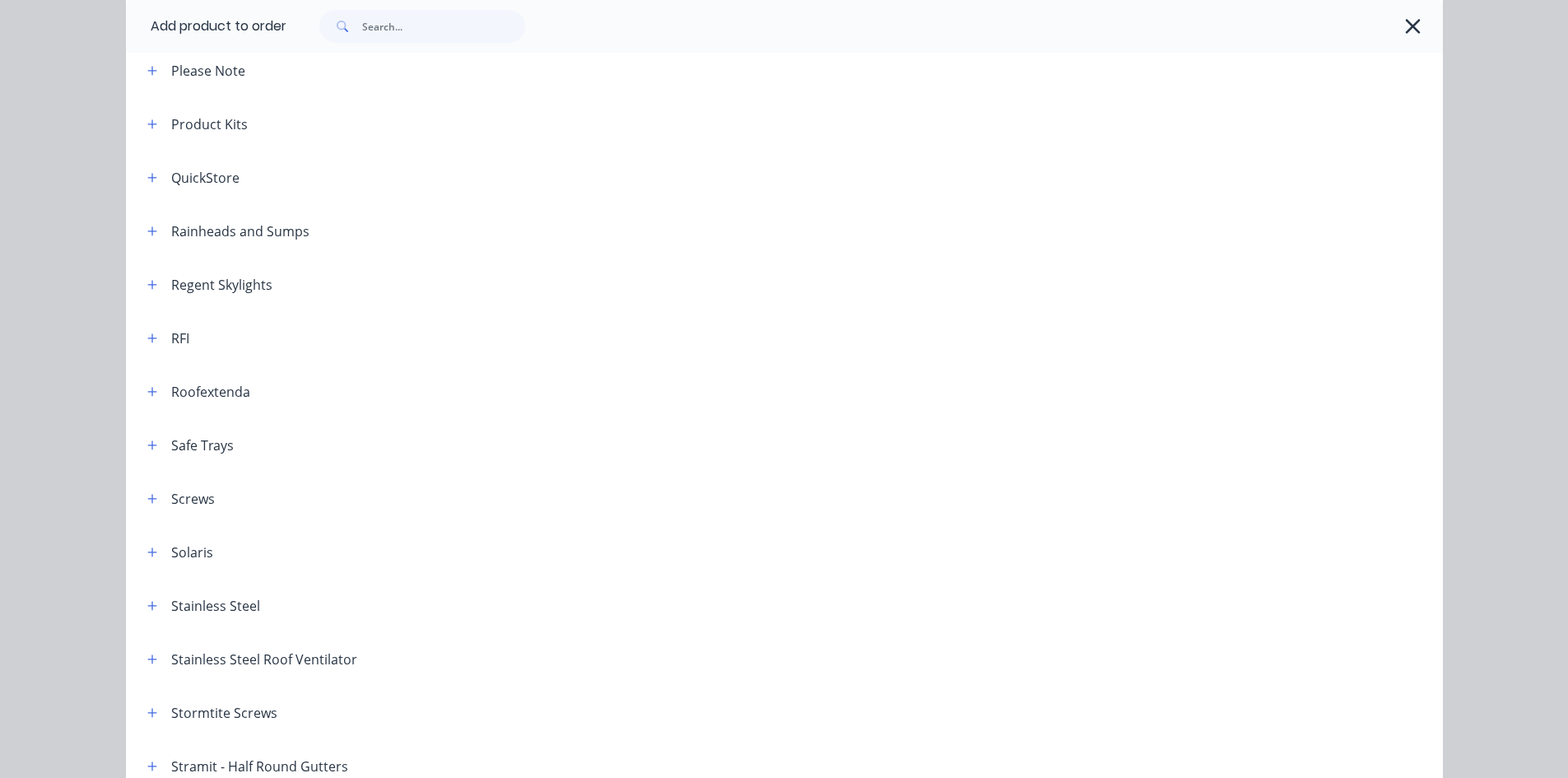
scroll to position [1976, 0]
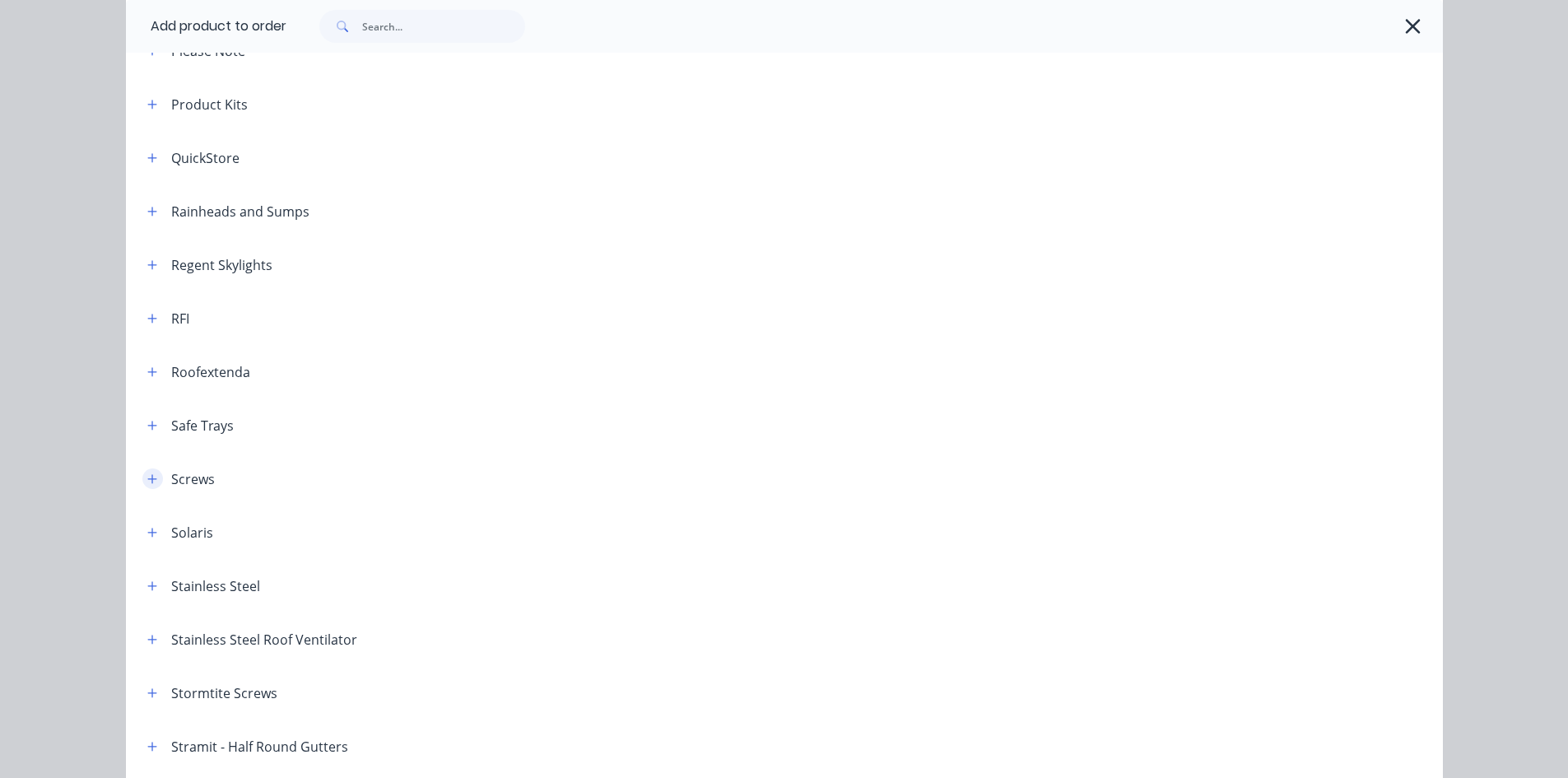
click at [151, 472] on button "button" at bounding box center [153, 478] width 21 height 21
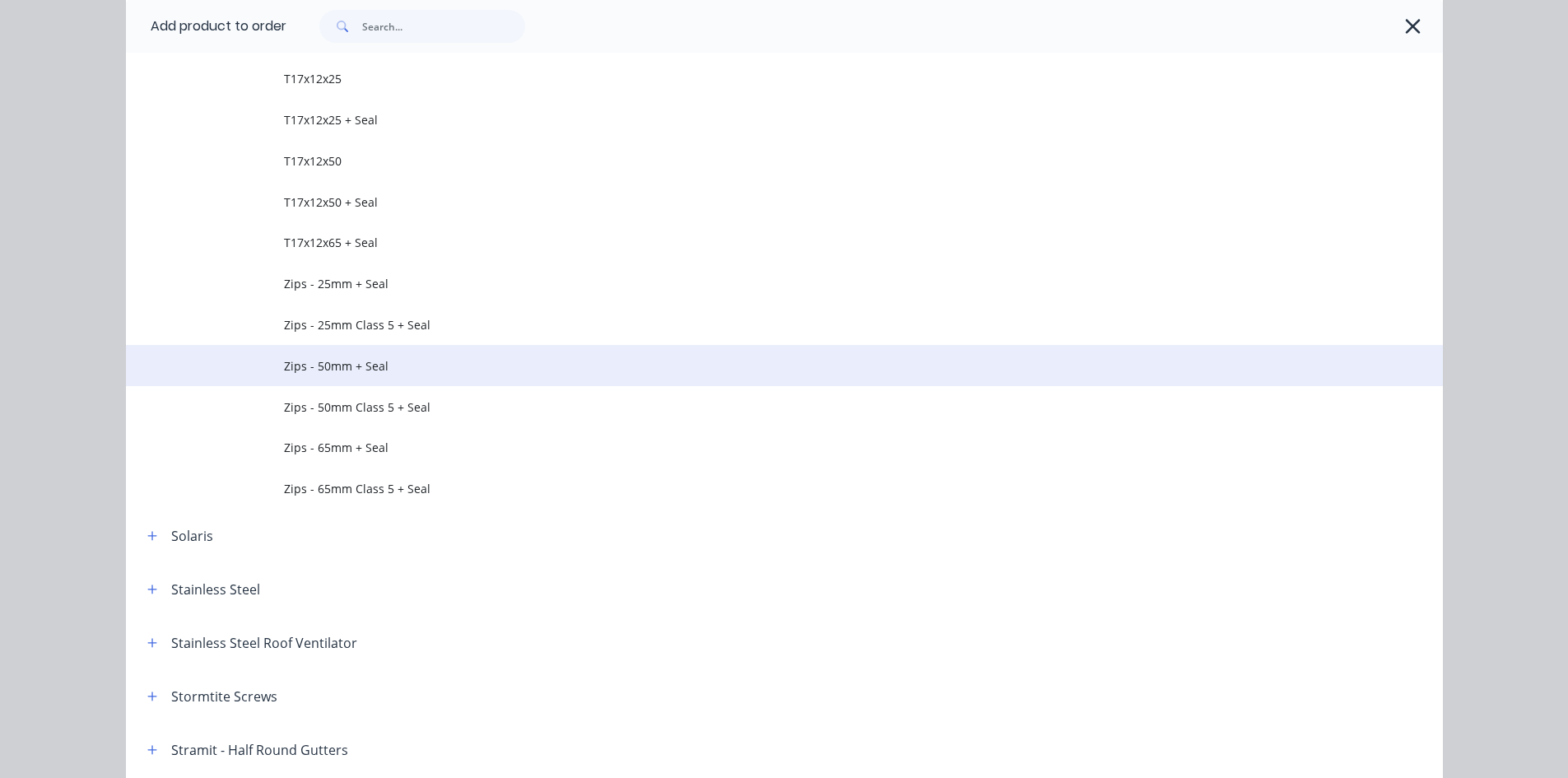
scroll to position [3540, 0]
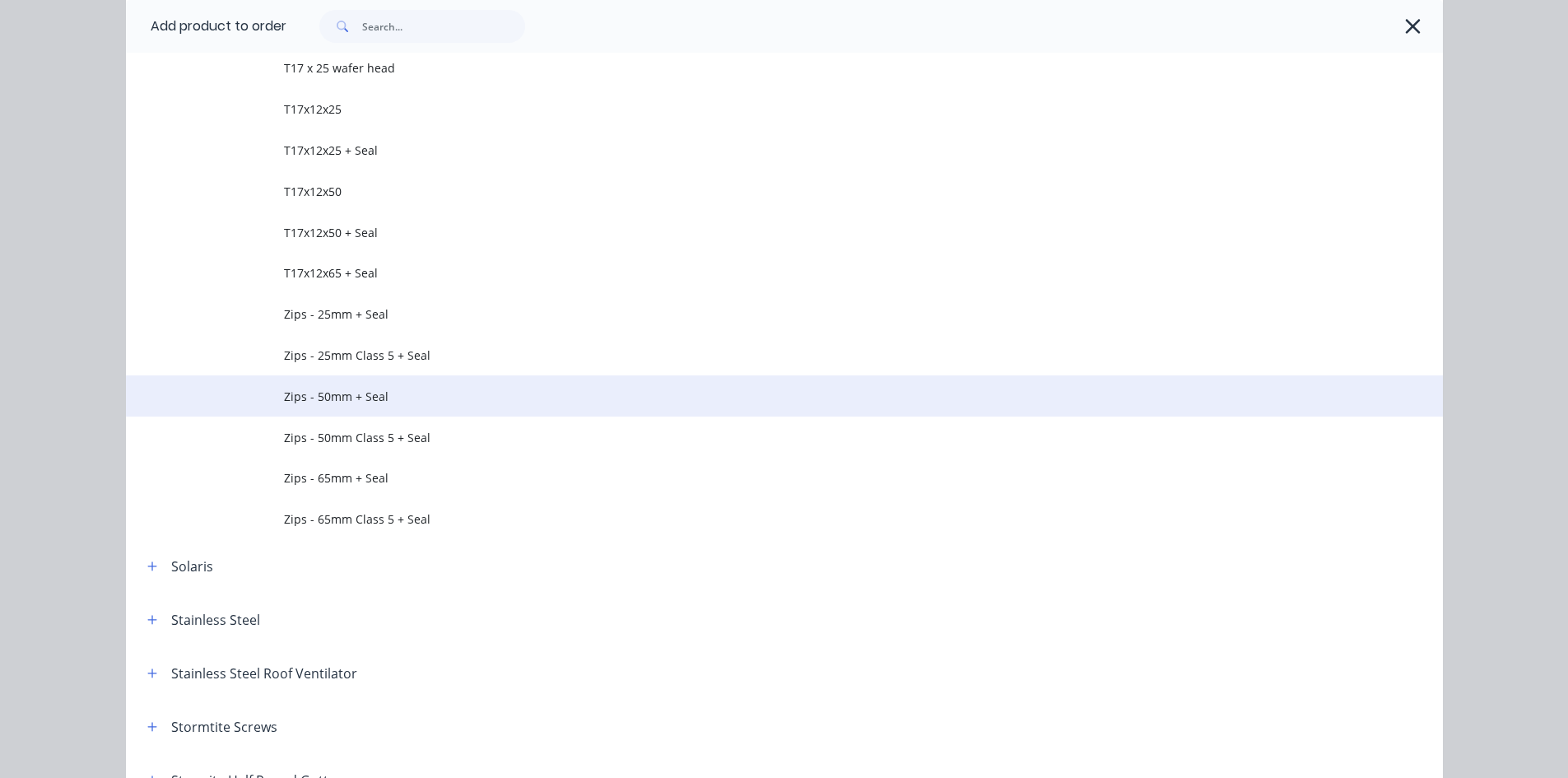
click at [424, 388] on span "Zips - 50mm + Seal" at bounding box center [747, 396] width 927 height 17
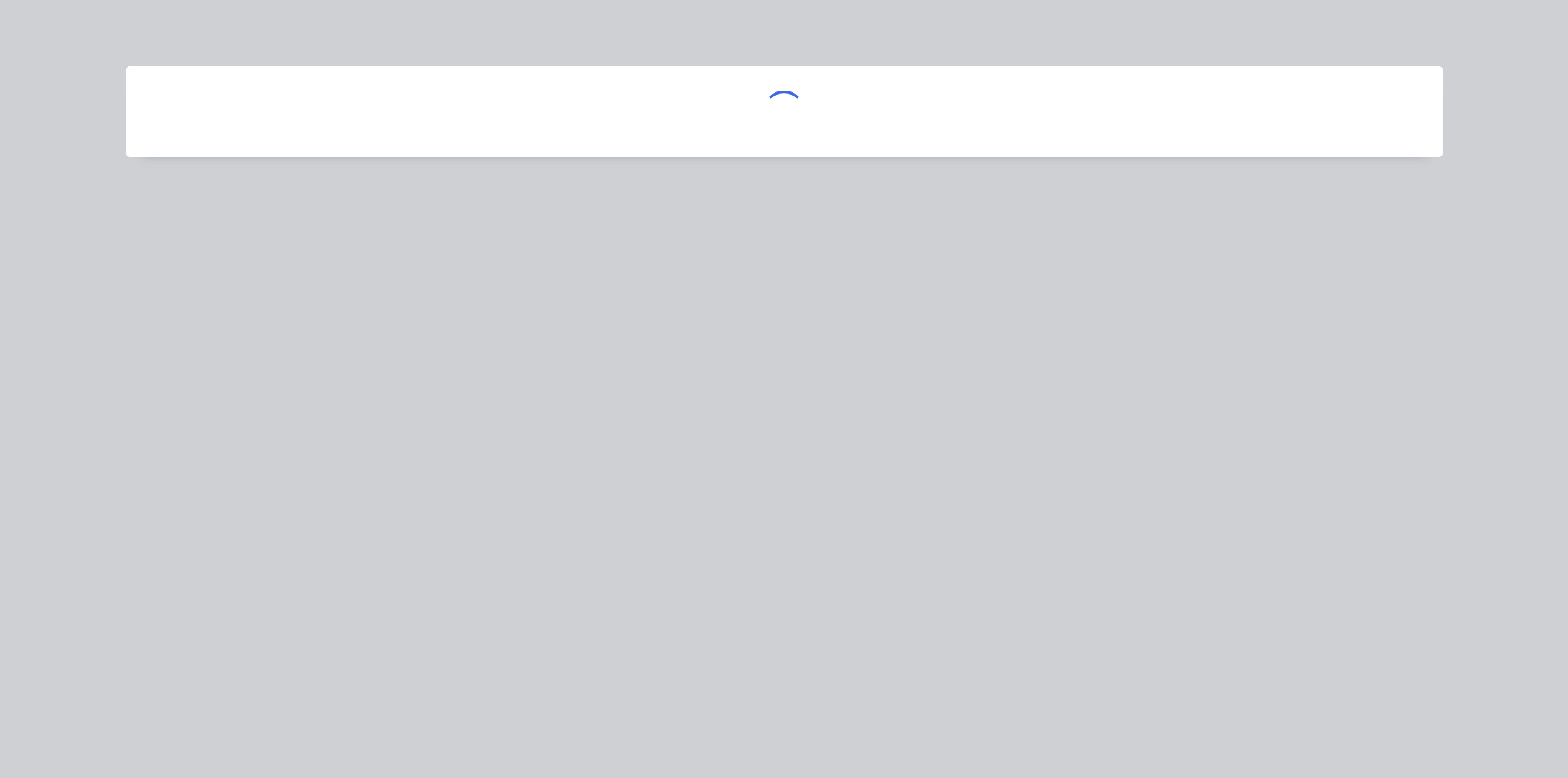
scroll to position [0, 0]
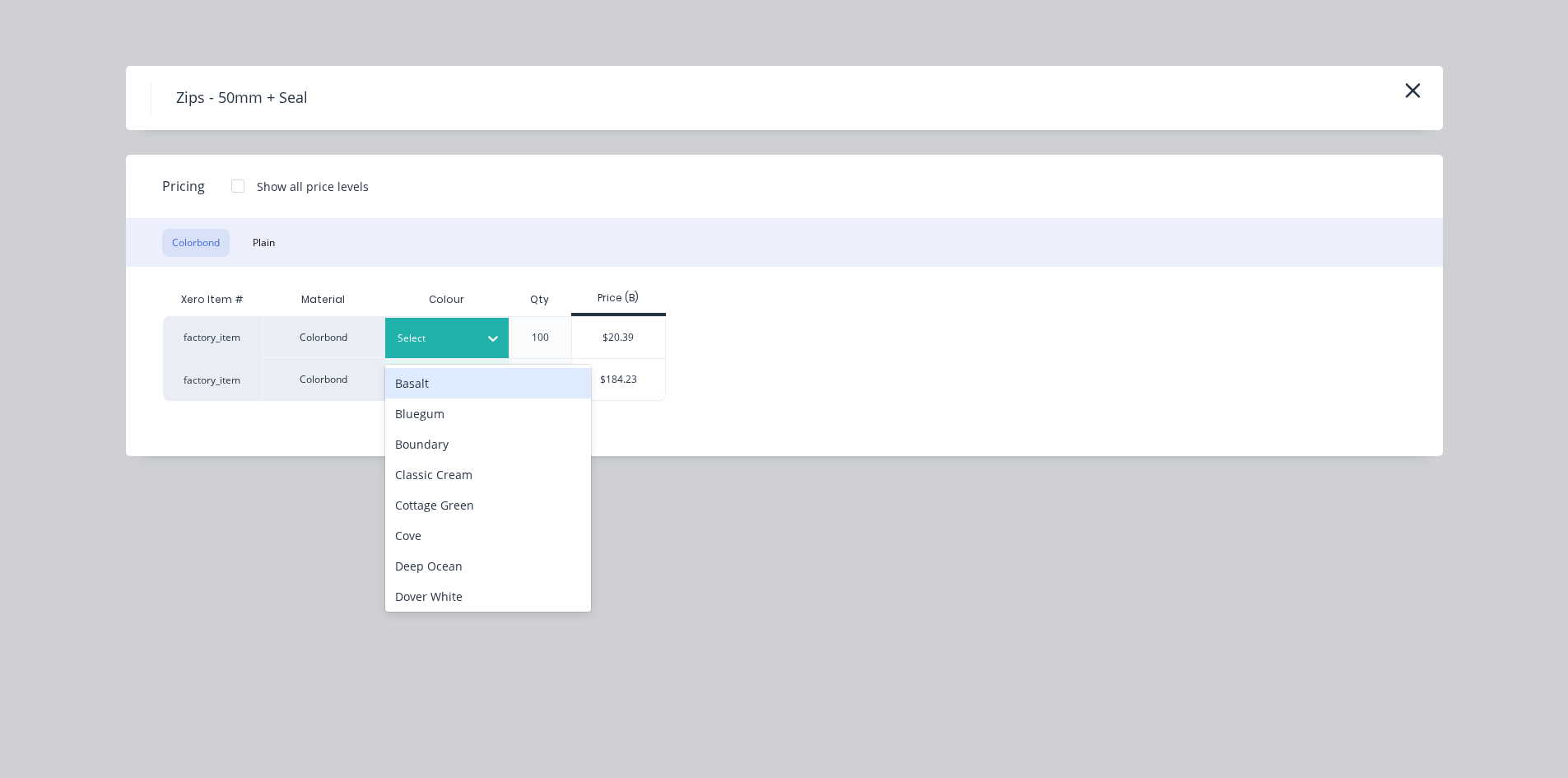
click at [423, 347] on div at bounding box center [434, 338] width 74 height 18
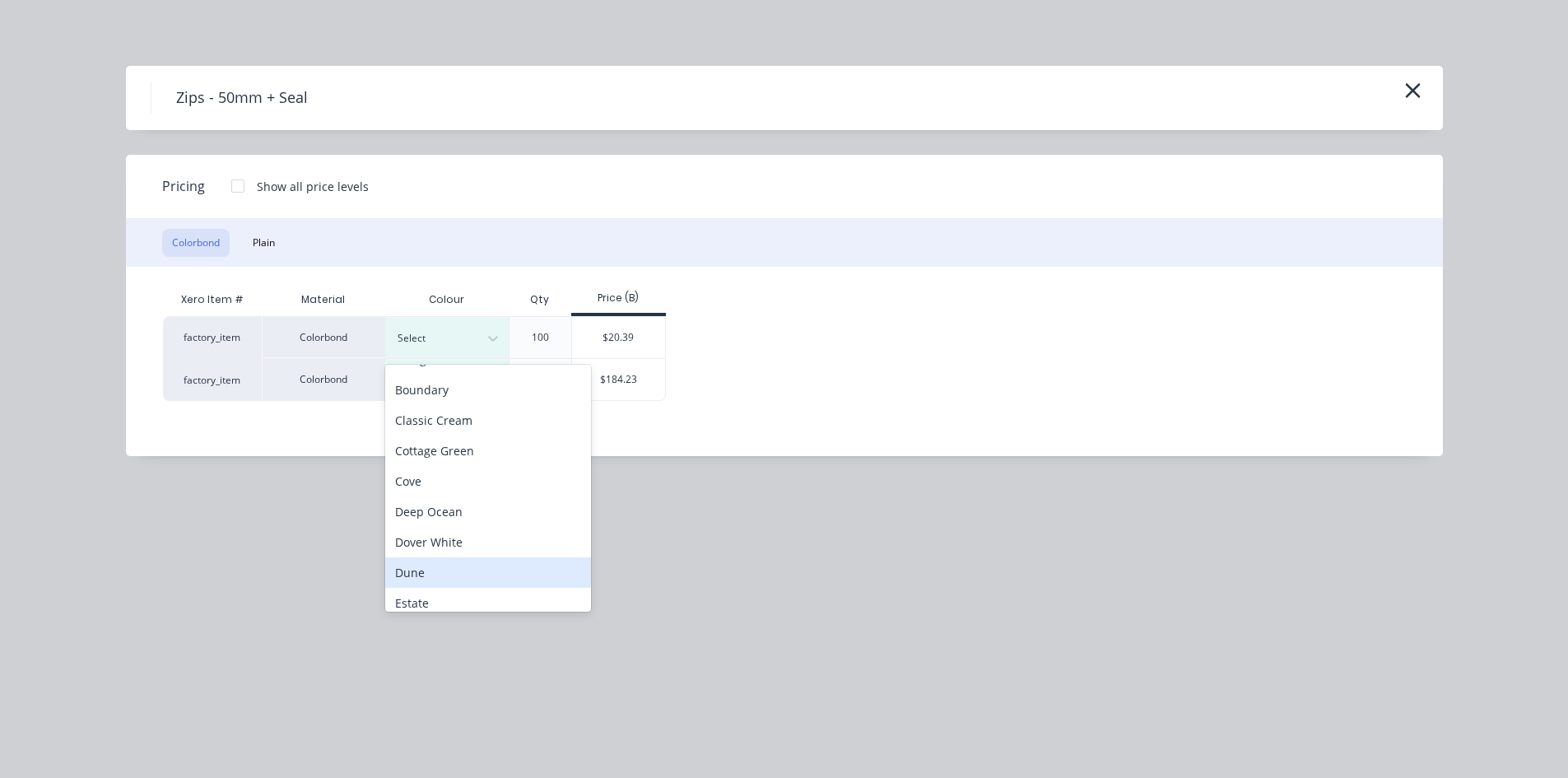
scroll to position [82, 0]
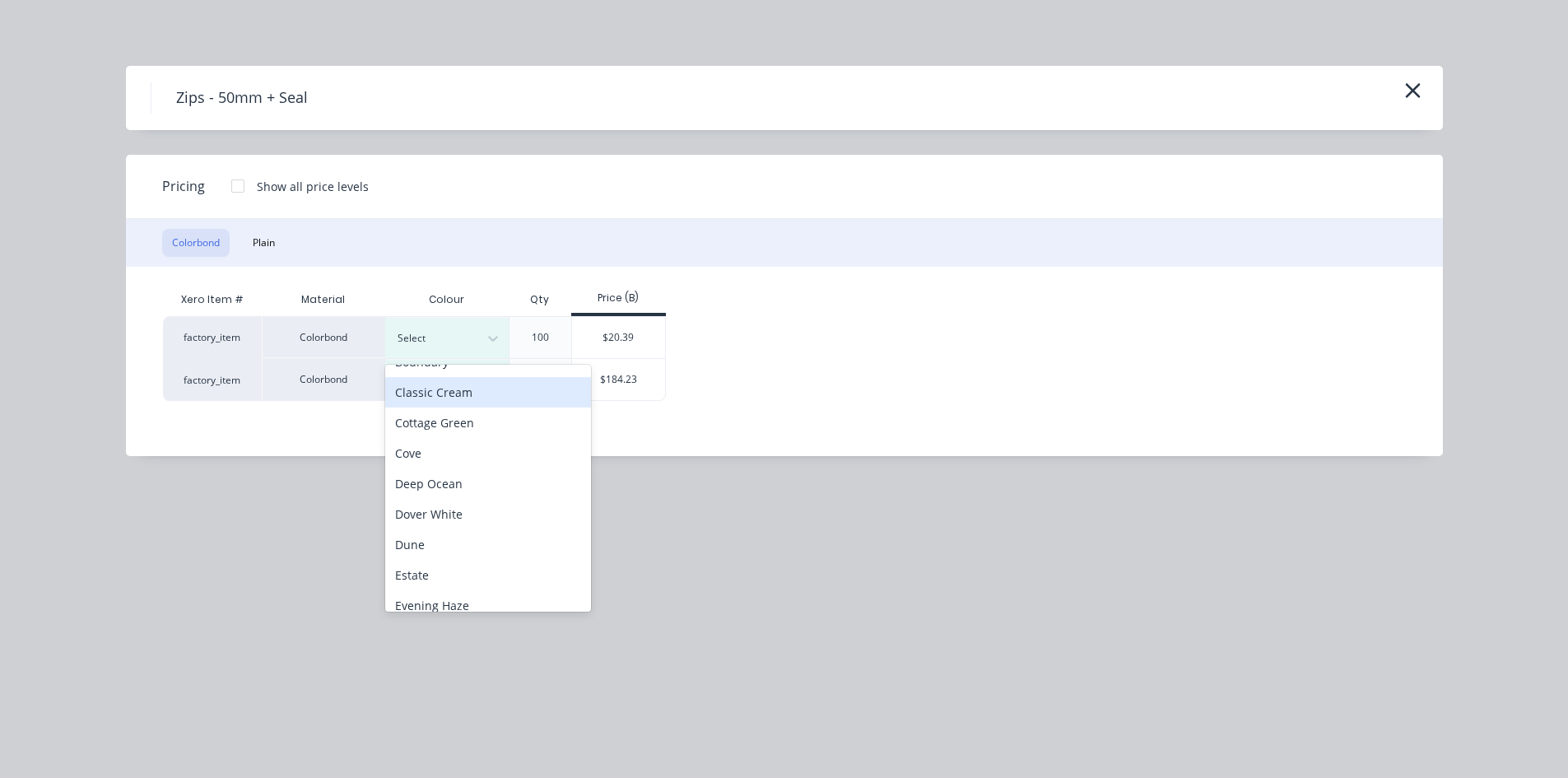
click at [490, 386] on div "Classic Cream" at bounding box center [488, 392] width 206 height 31
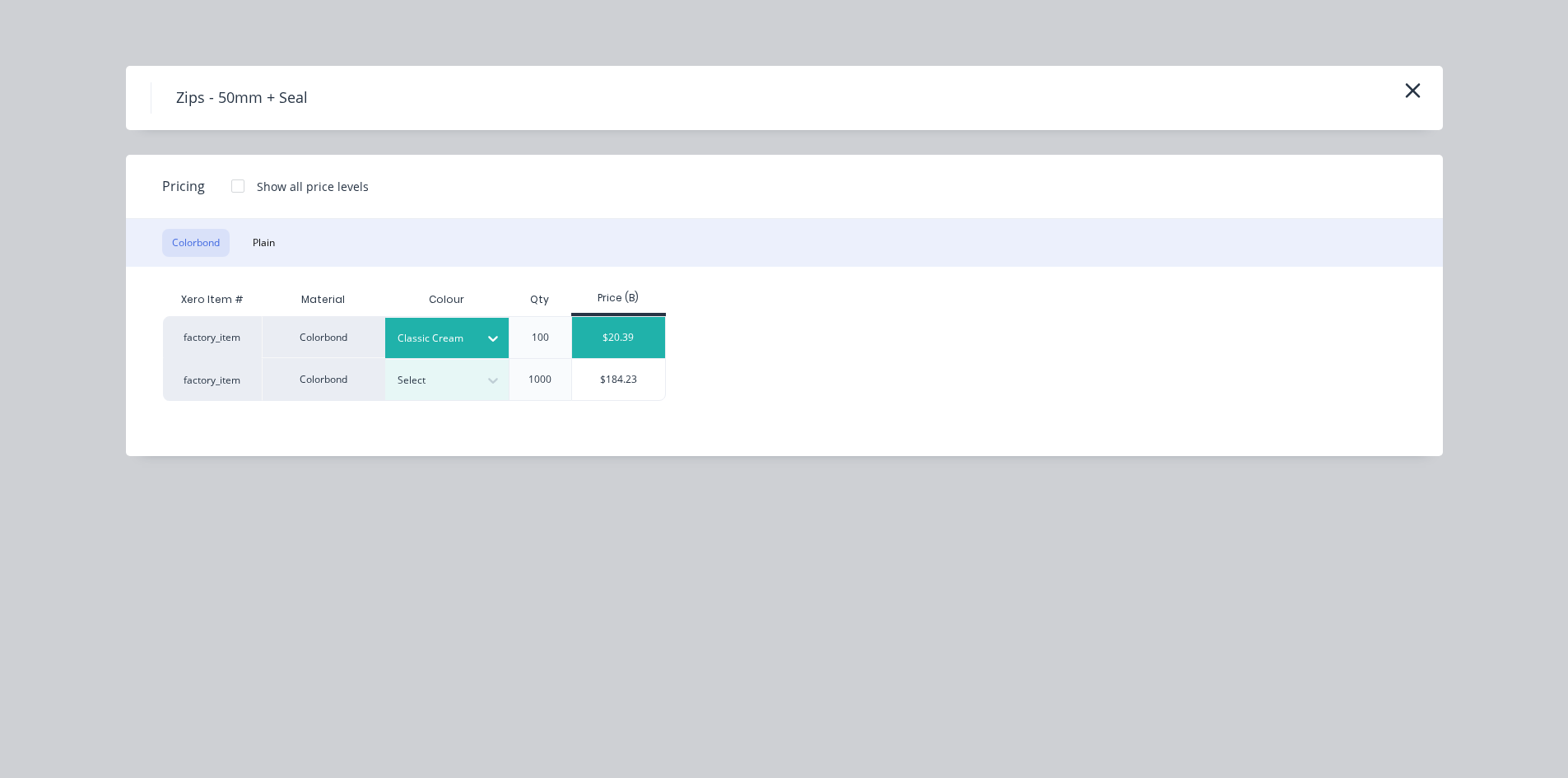
click at [634, 329] on div "$20.39" at bounding box center [618, 338] width 93 height 42
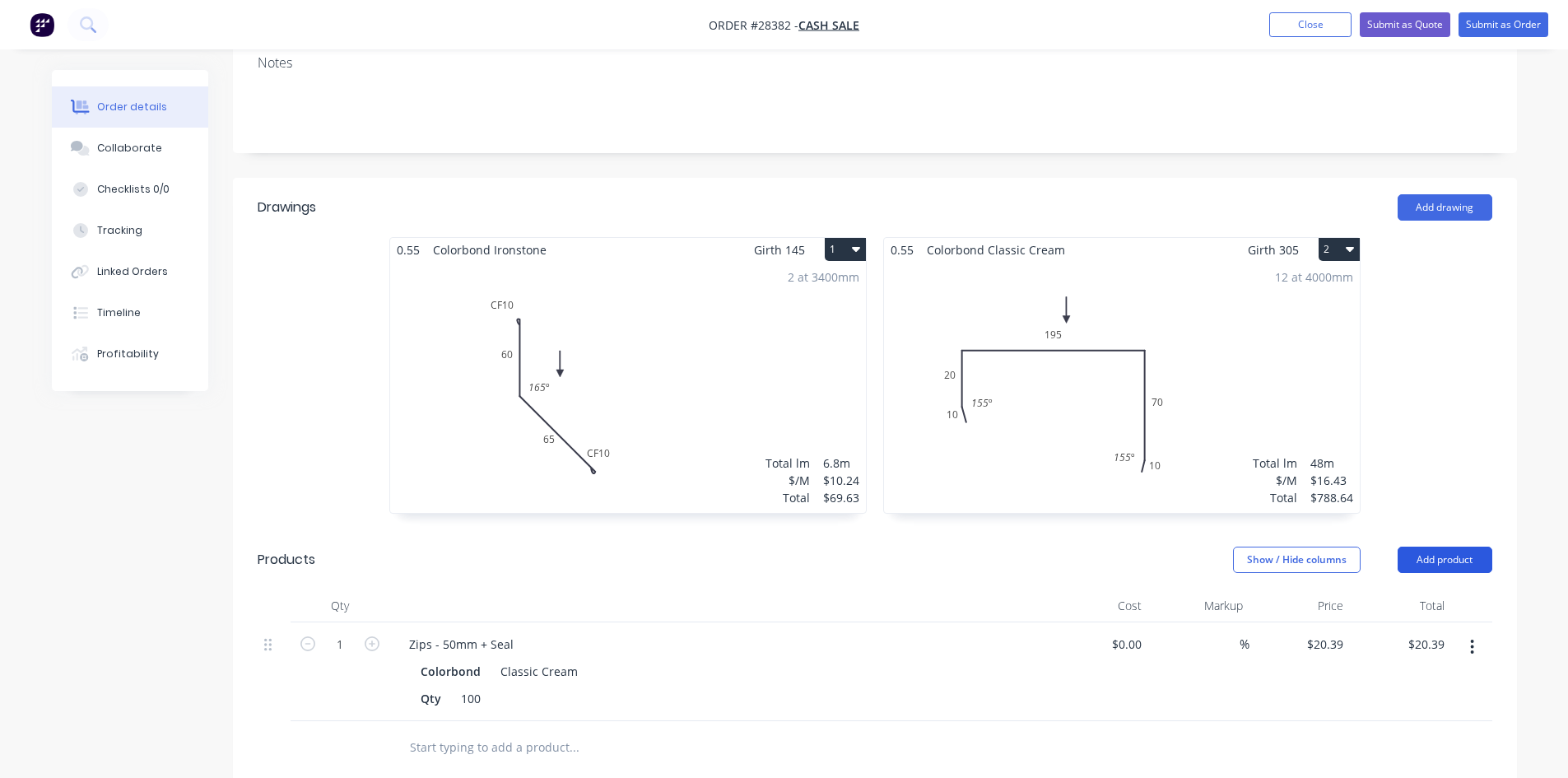
click at [1412, 547] on button "Add product" at bounding box center [1444, 559] width 95 height 26
click at [1400, 589] on div "Product catalogue" at bounding box center [1414, 601] width 126 height 23
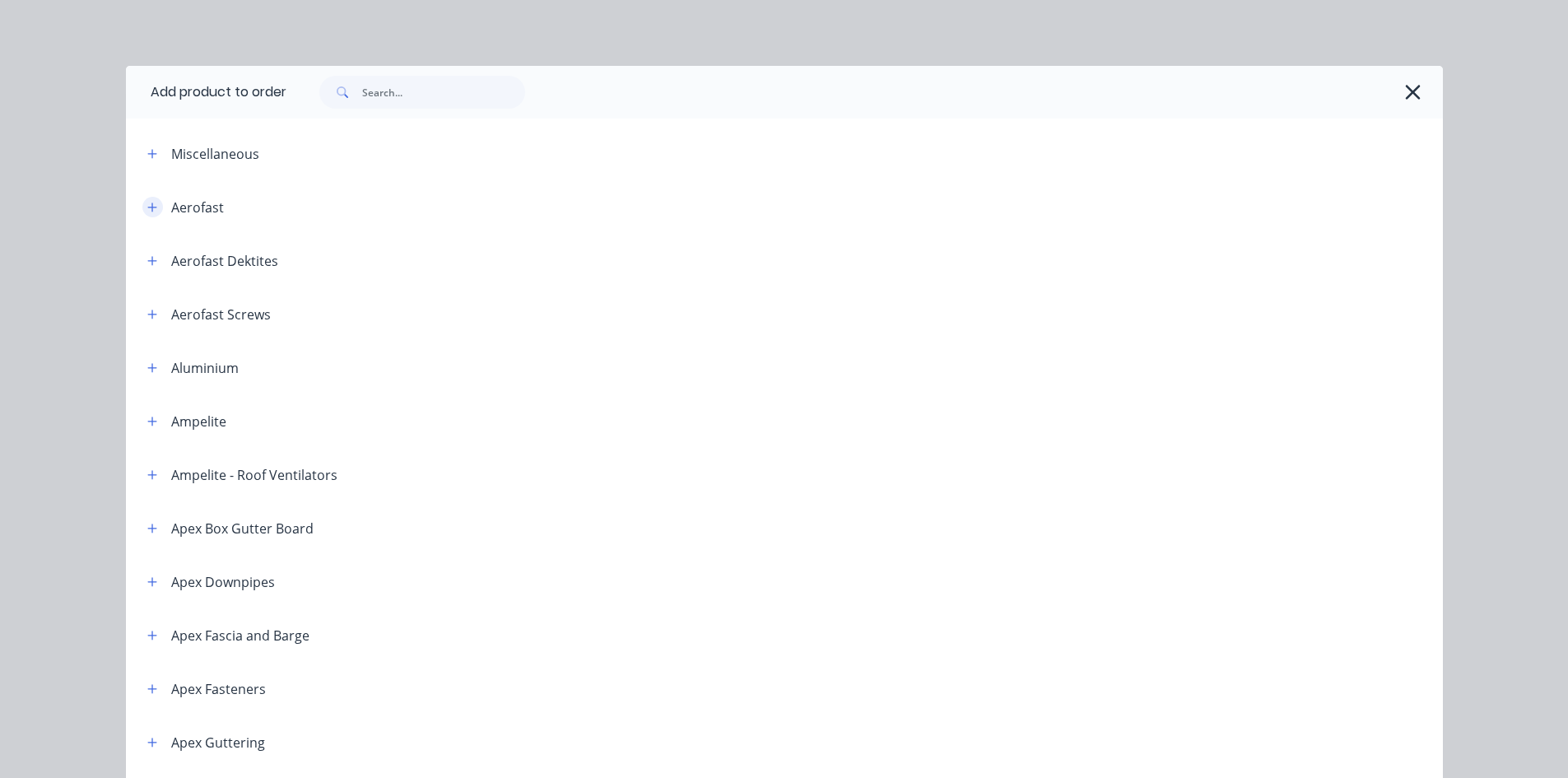
click at [147, 211] on icon "button" at bounding box center [152, 207] width 10 height 12
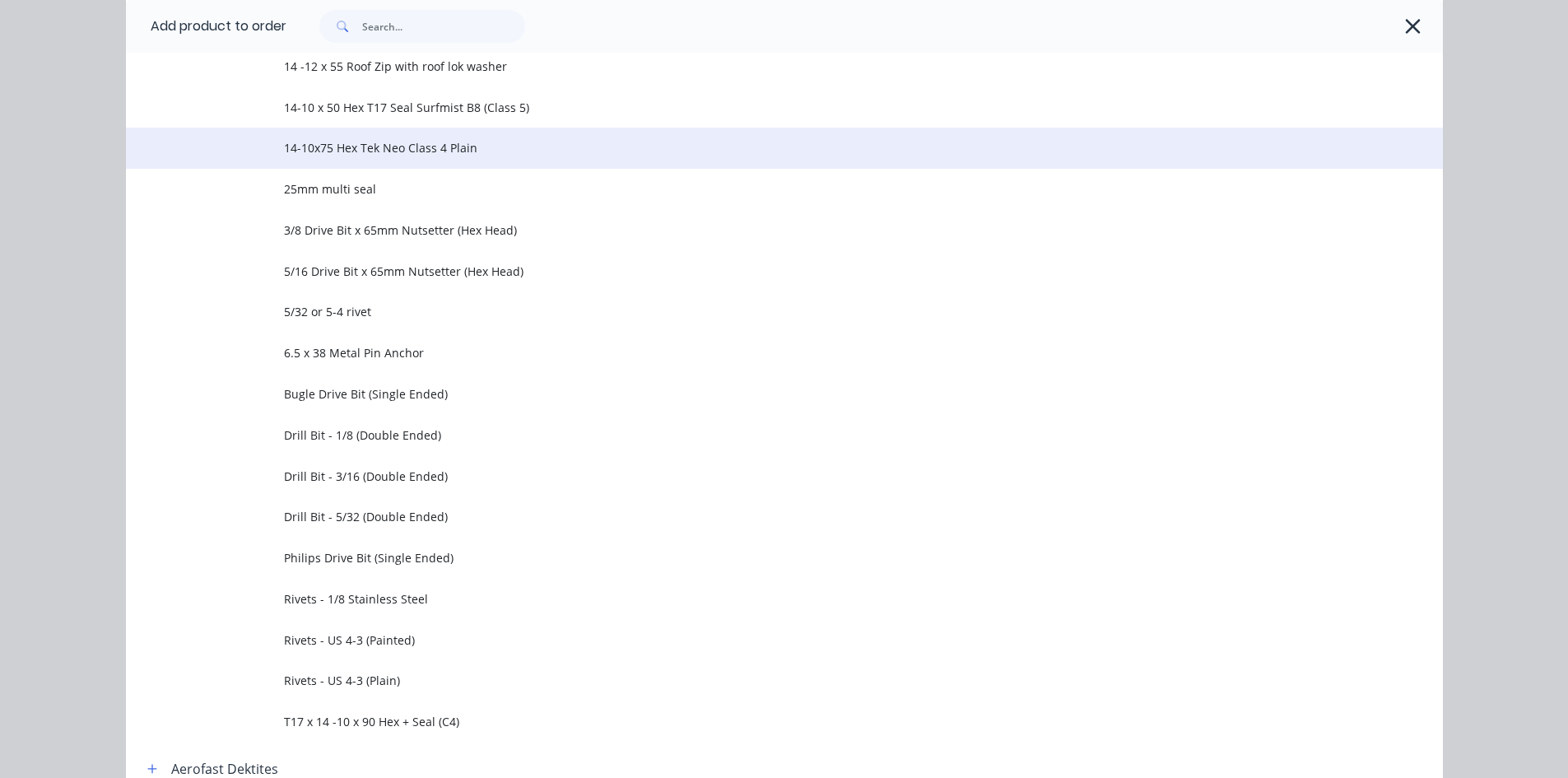
scroll to position [329, 0]
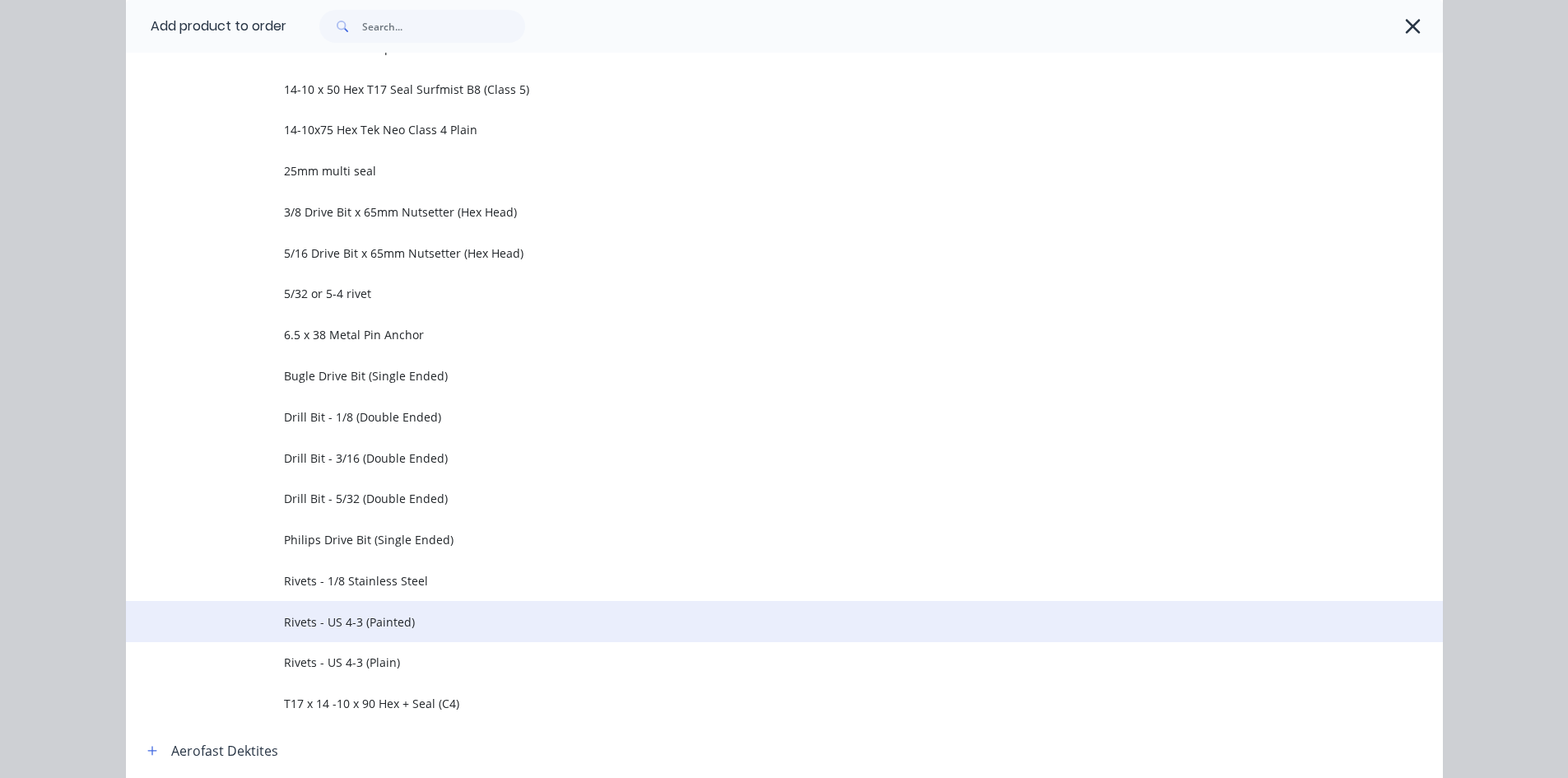
click at [429, 627] on span "Rivets - US 4-3 (Painted)" at bounding box center [747, 622] width 927 height 17
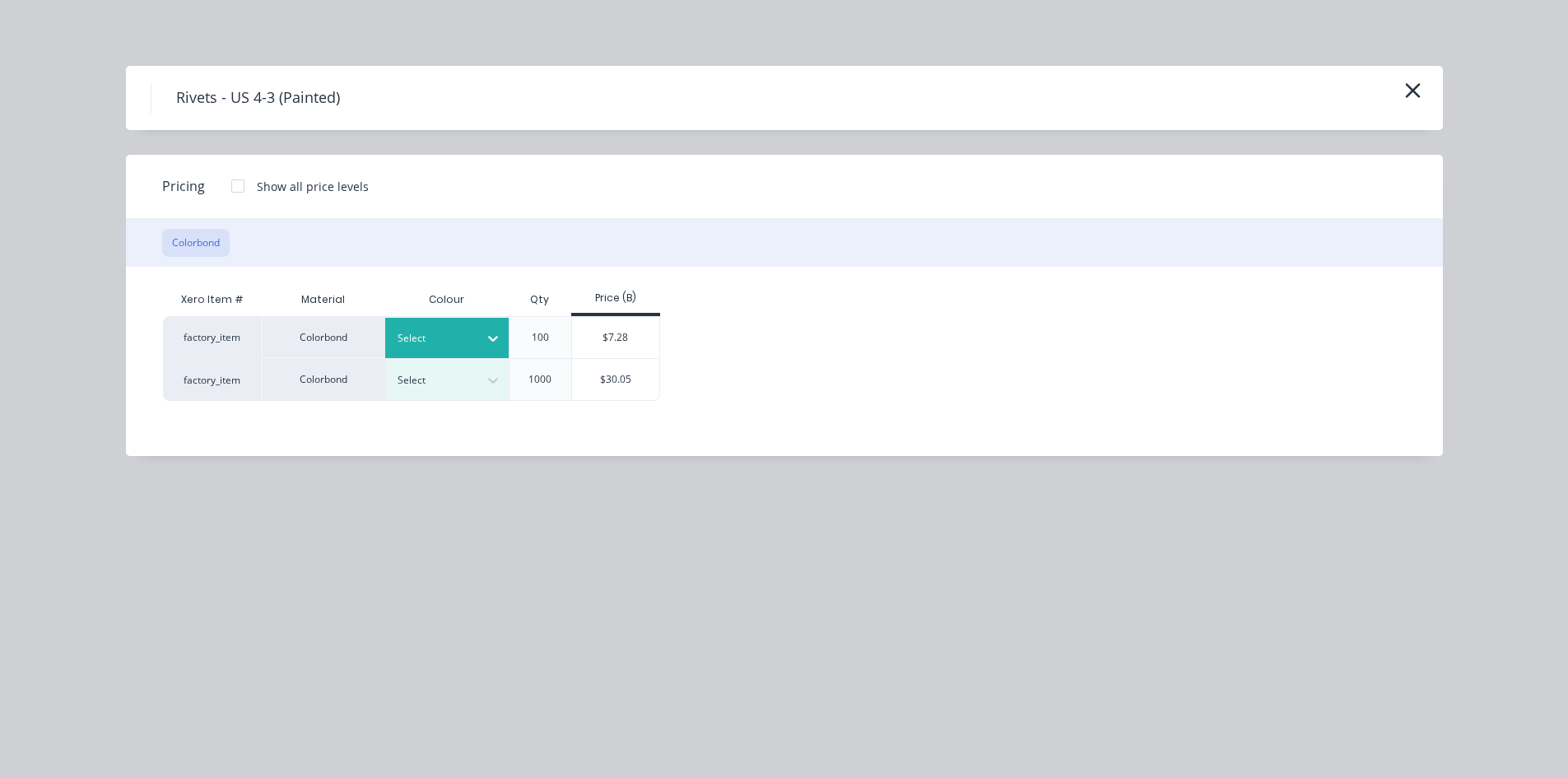
click at [446, 346] on div at bounding box center [434, 338] width 74 height 18
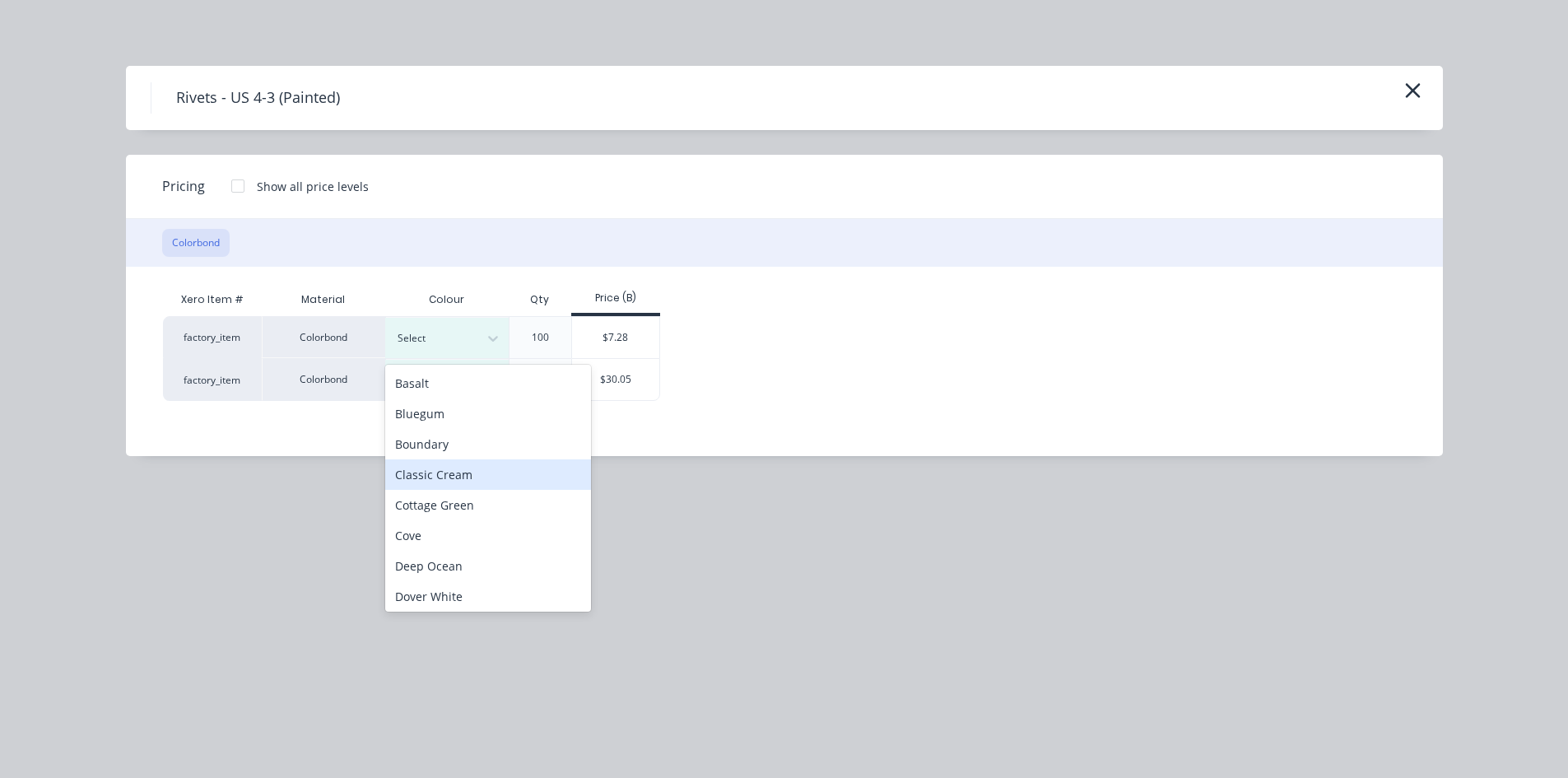
click at [484, 488] on div "Classic Cream" at bounding box center [488, 474] width 206 height 31
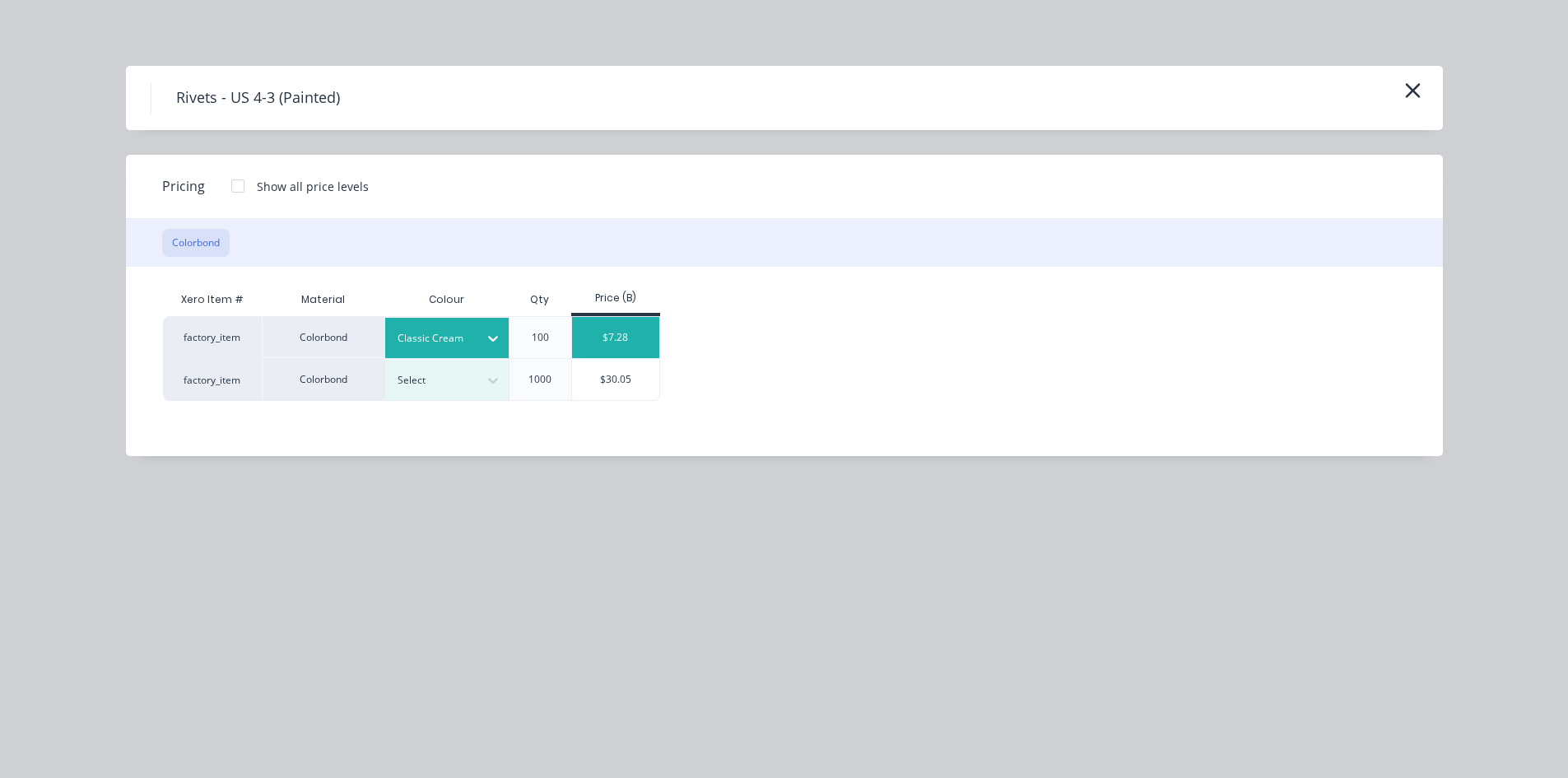
click at [634, 332] on div "$7.28" at bounding box center [615, 338] width 88 height 42
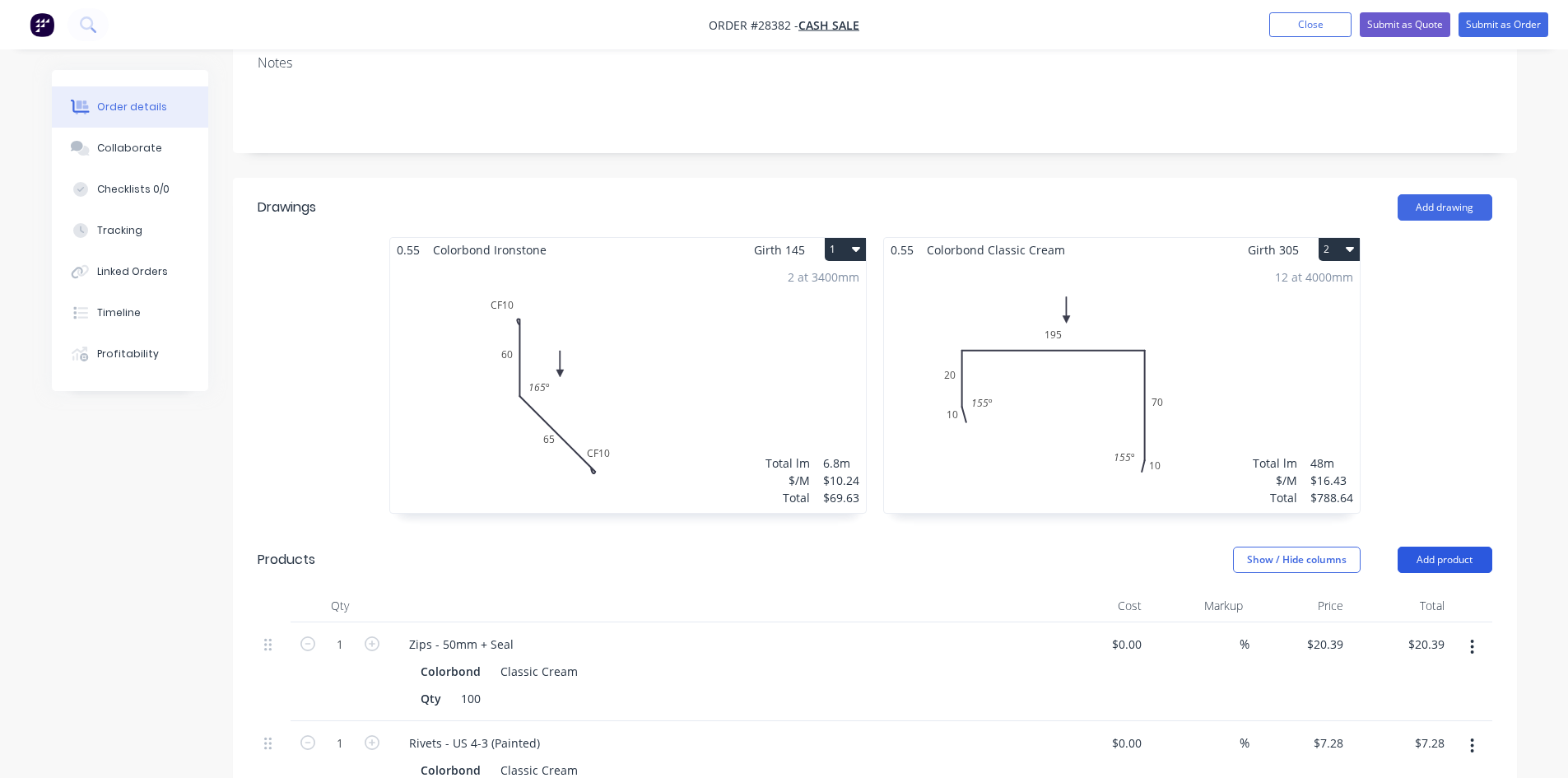
click at [1437, 547] on button "Add product" at bounding box center [1444, 559] width 95 height 26
click at [1418, 586] on button "Product catalogue" at bounding box center [1414, 602] width 156 height 33
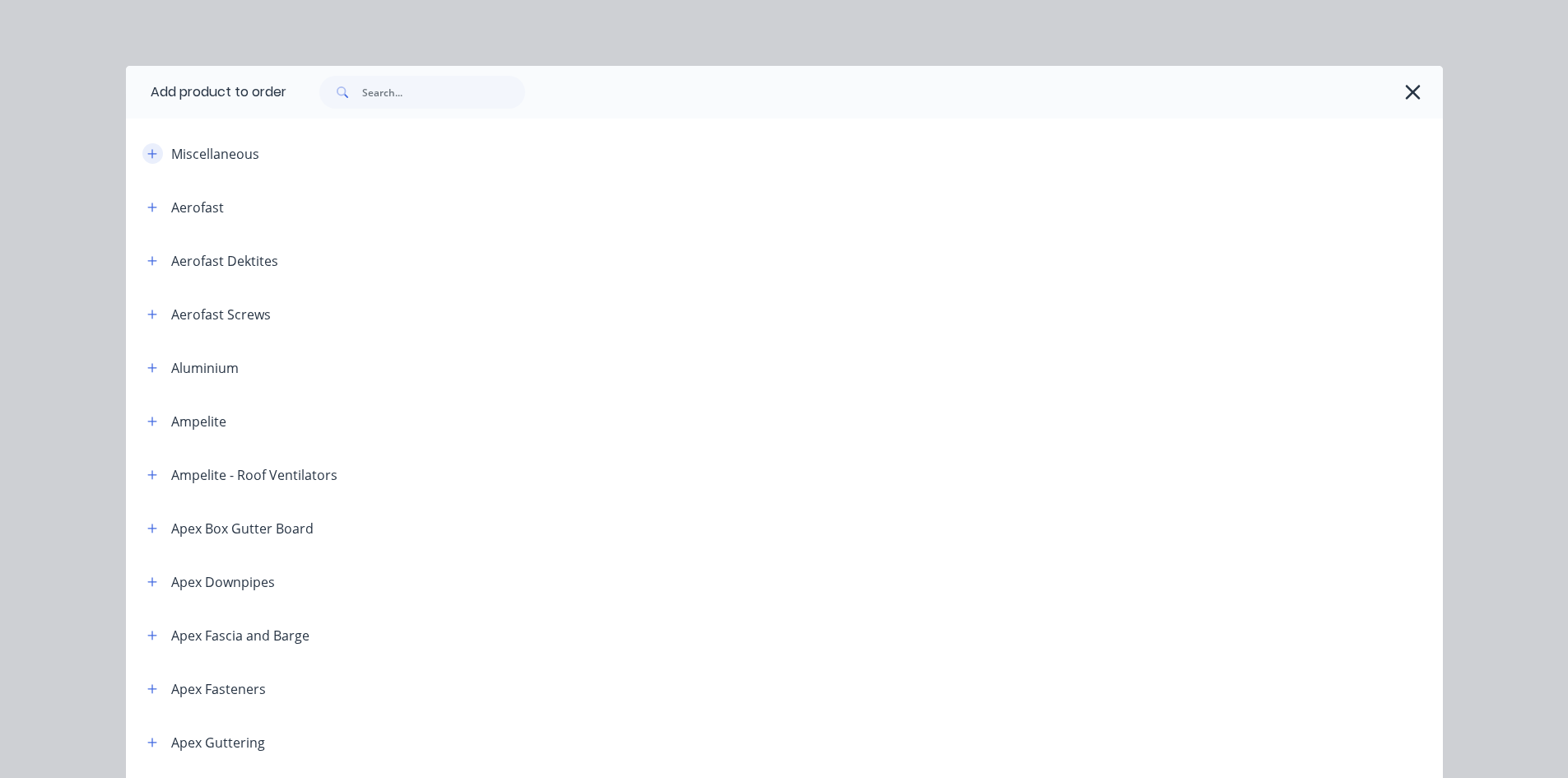
click at [150, 152] on icon "button" at bounding box center [152, 154] width 10 height 12
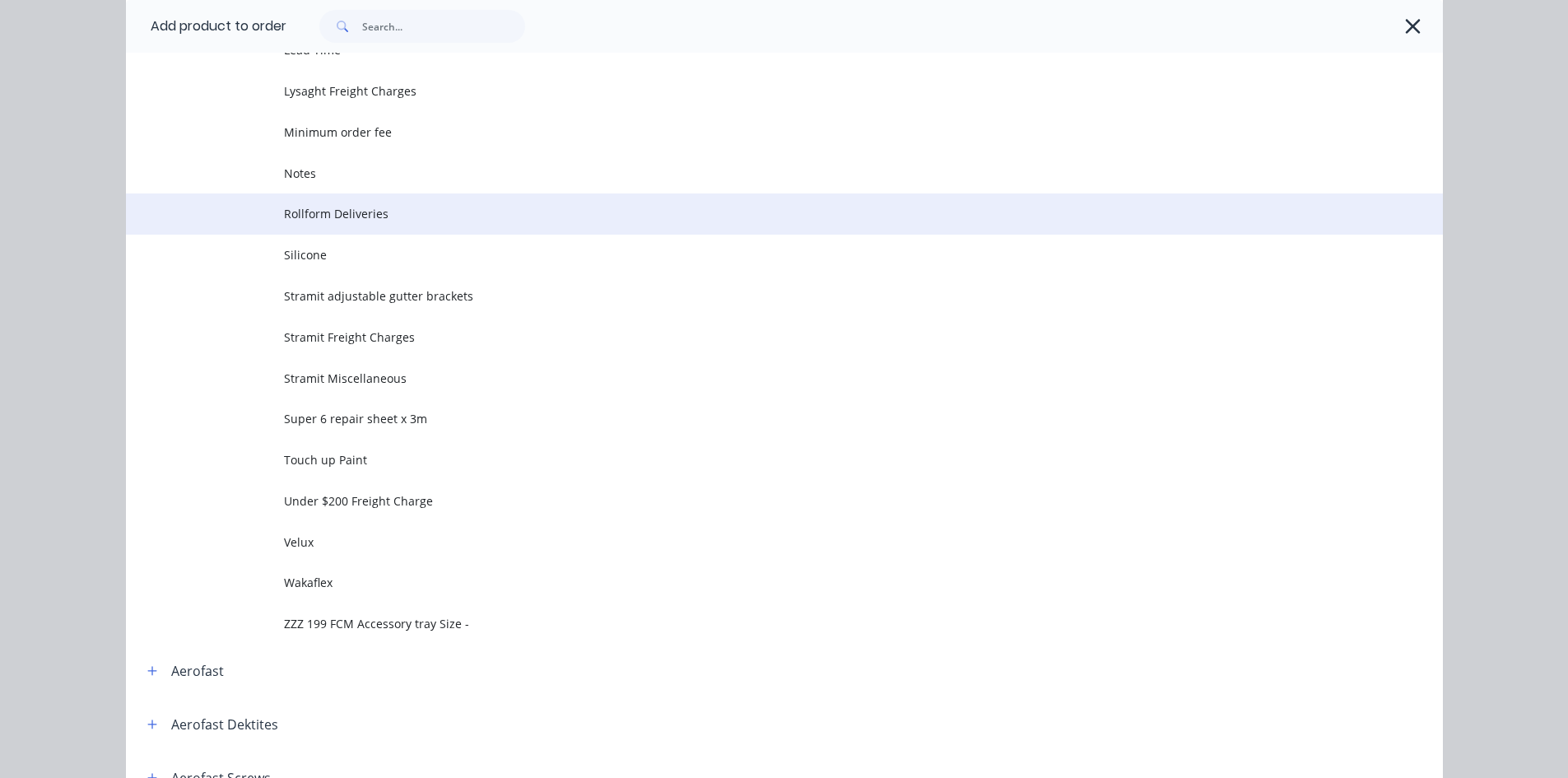
scroll to position [741, 0]
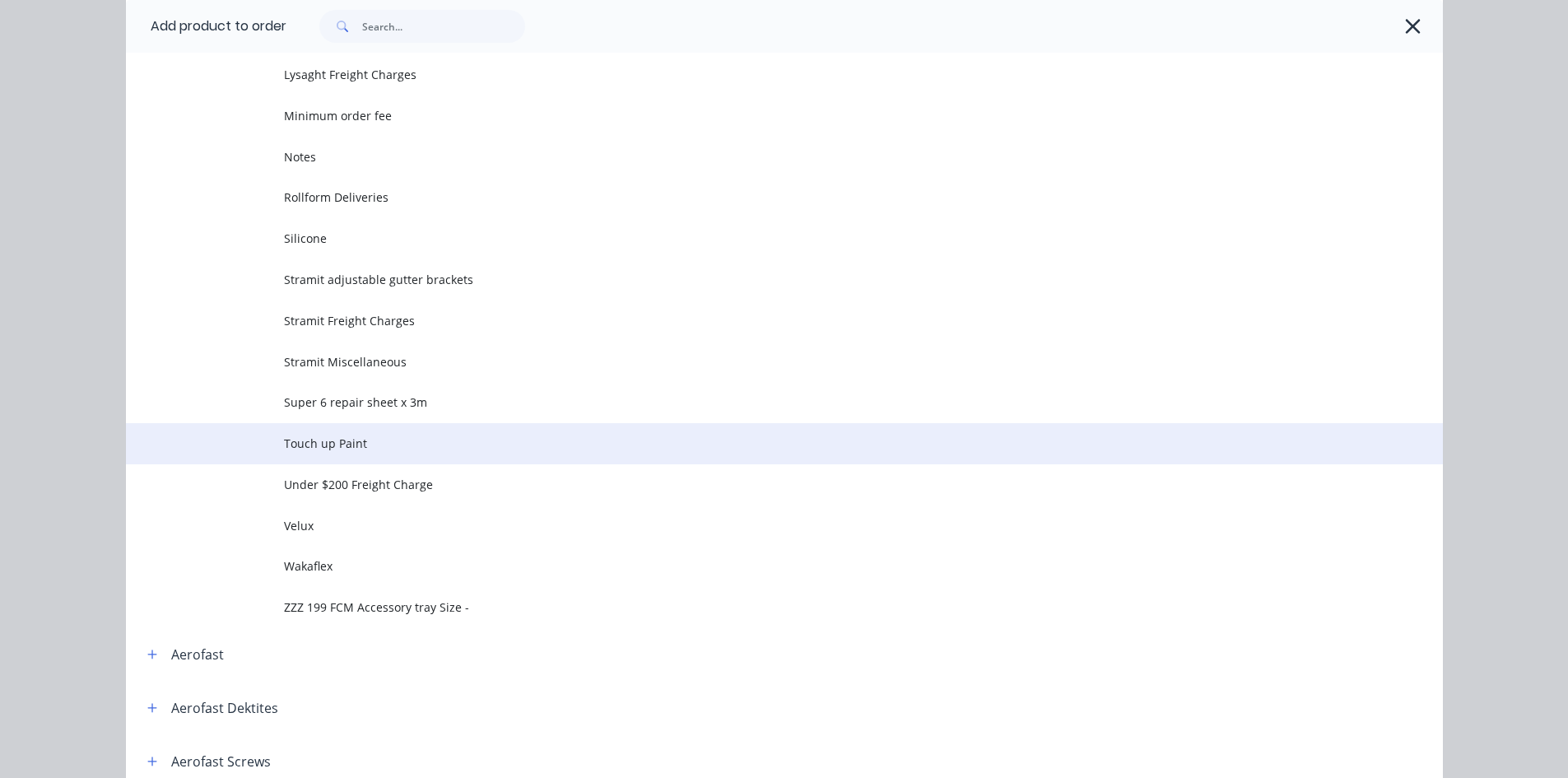
click at [360, 459] on td "Touch up Paint" at bounding box center [863, 444] width 1159 height 42
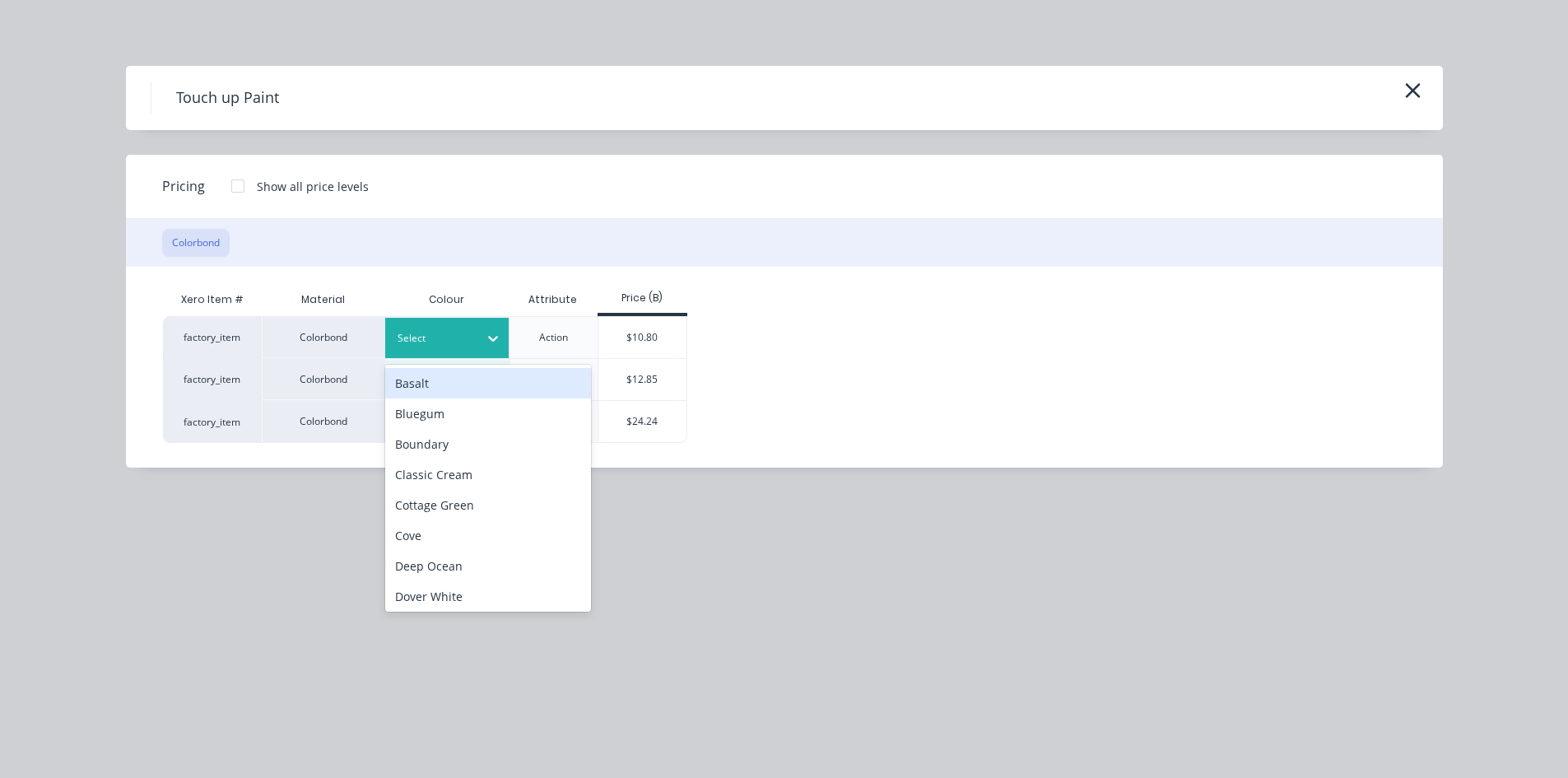
click at [418, 333] on div at bounding box center [434, 338] width 74 height 18
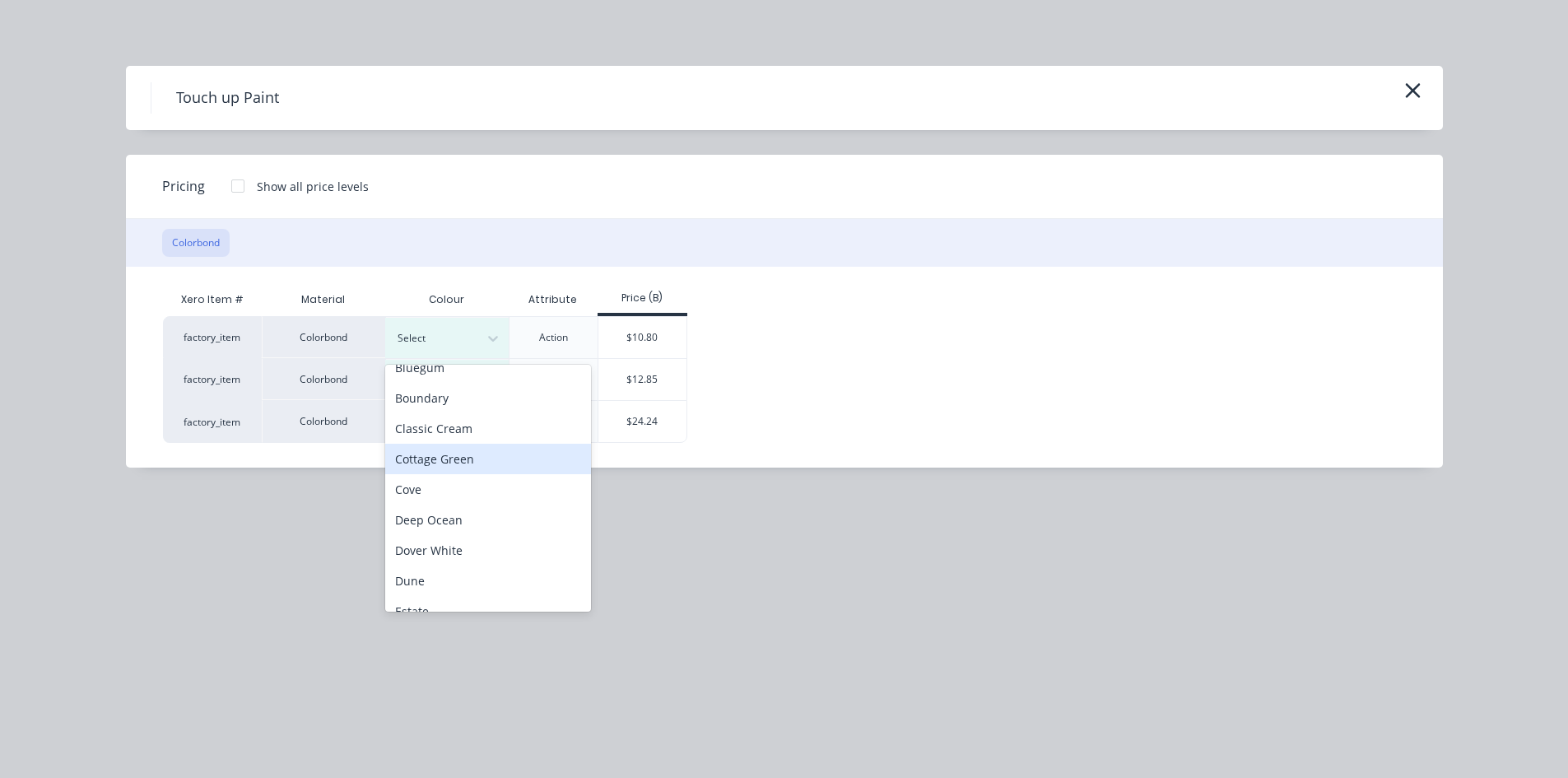
scroll to position [82, 0]
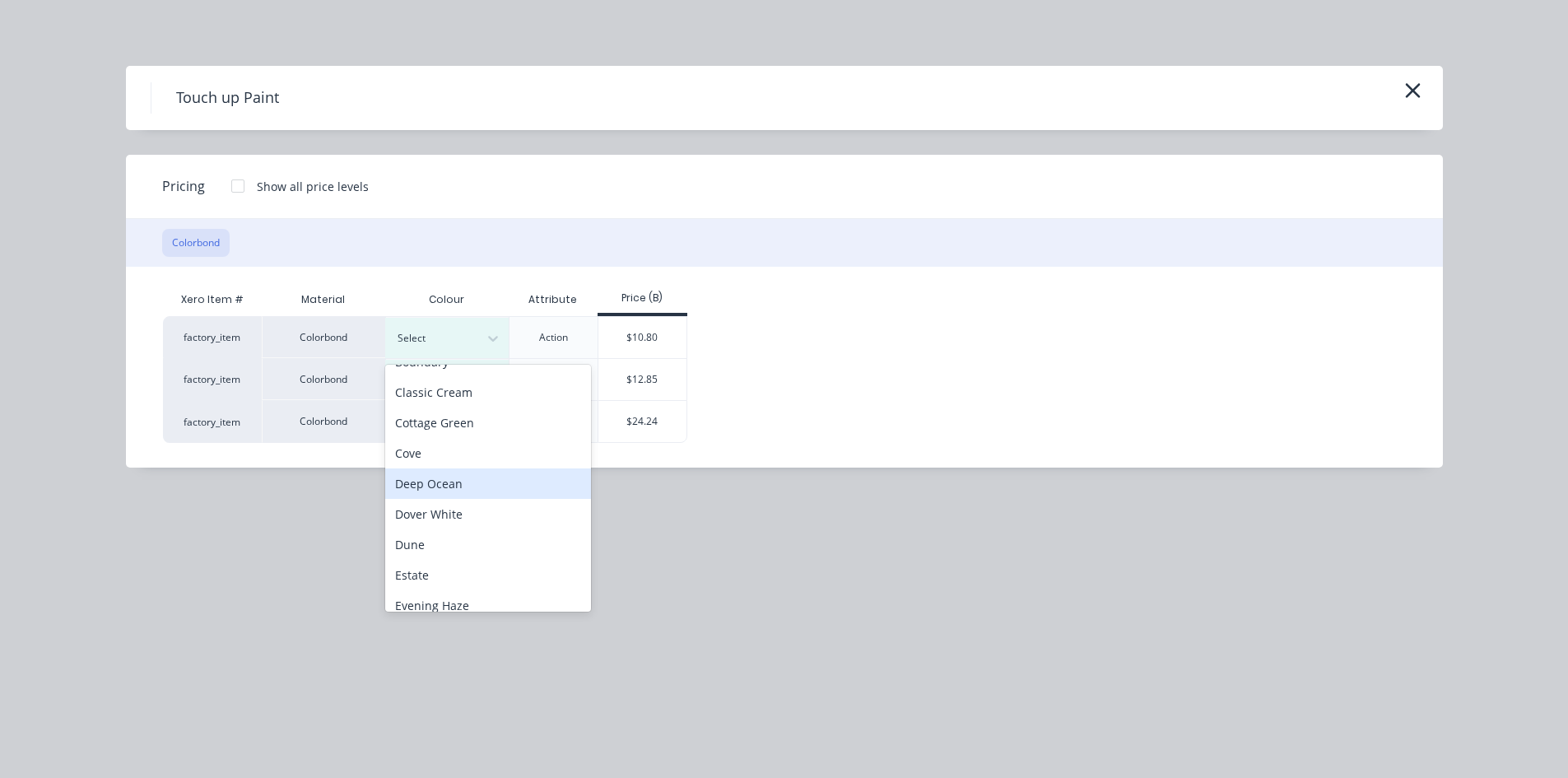
click at [467, 479] on div "Deep Ocean" at bounding box center [488, 483] width 206 height 31
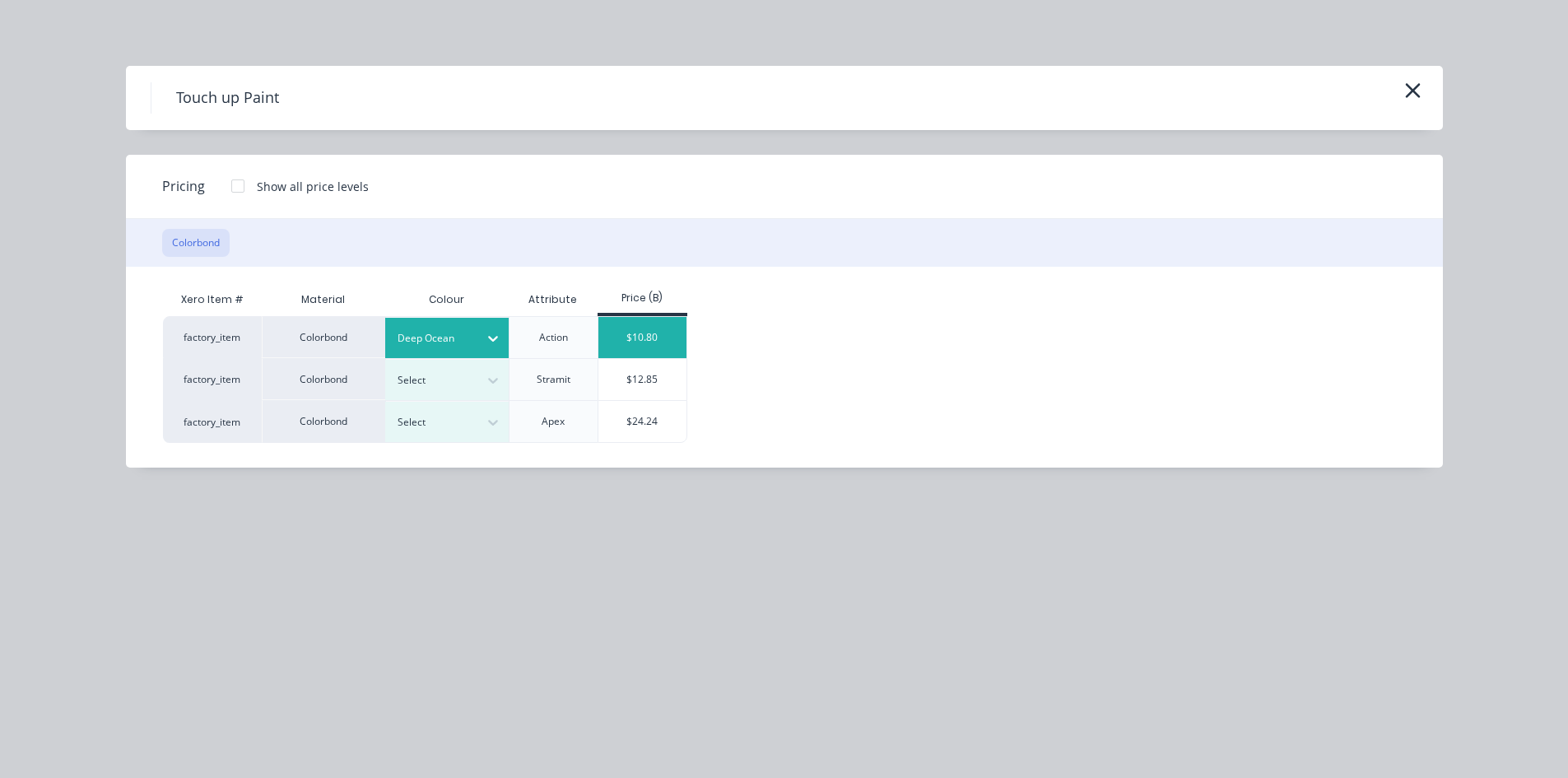
click at [641, 334] on div "$10.80" at bounding box center [641, 338] width 88 height 42
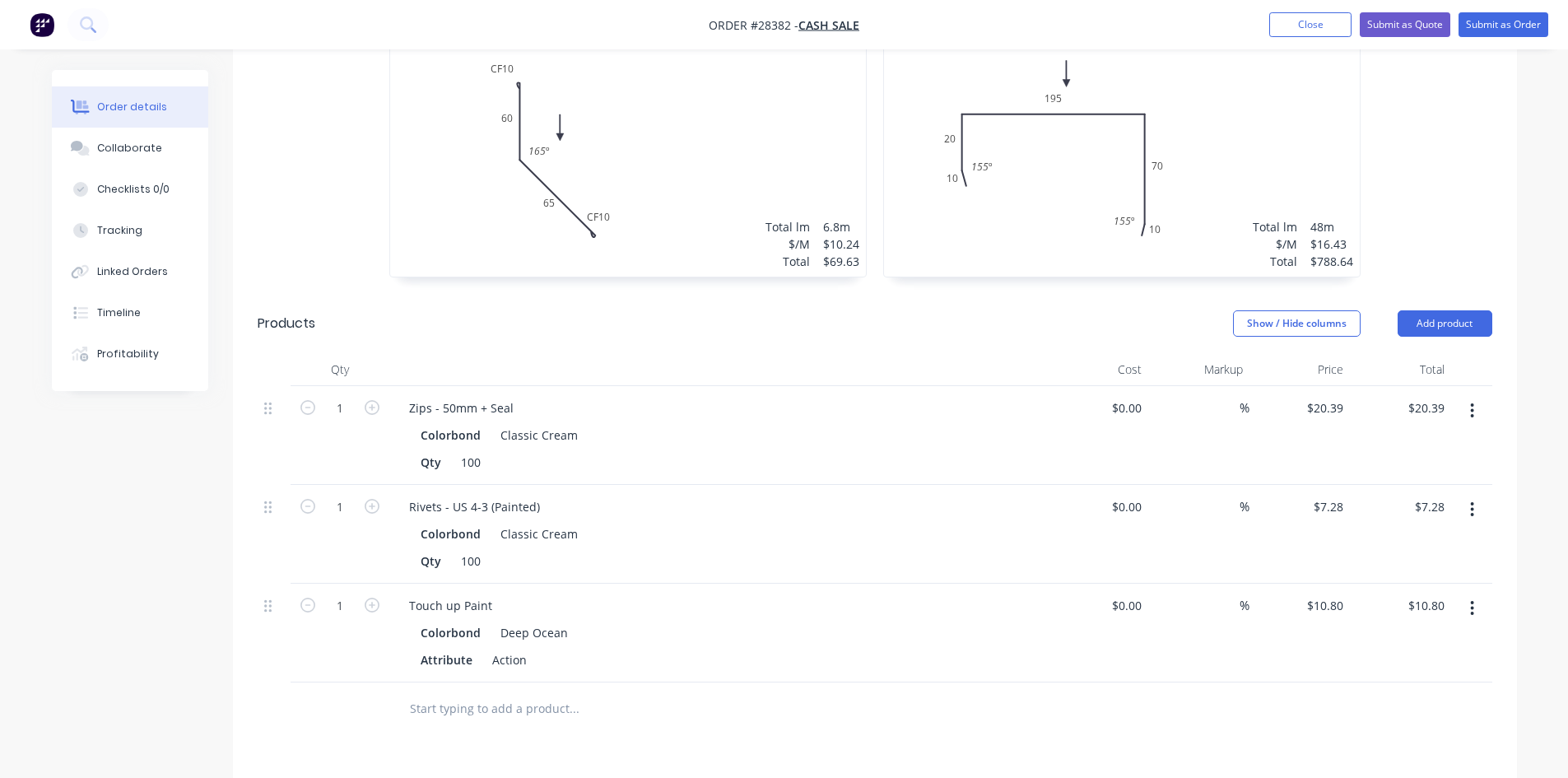
scroll to position [576, 0]
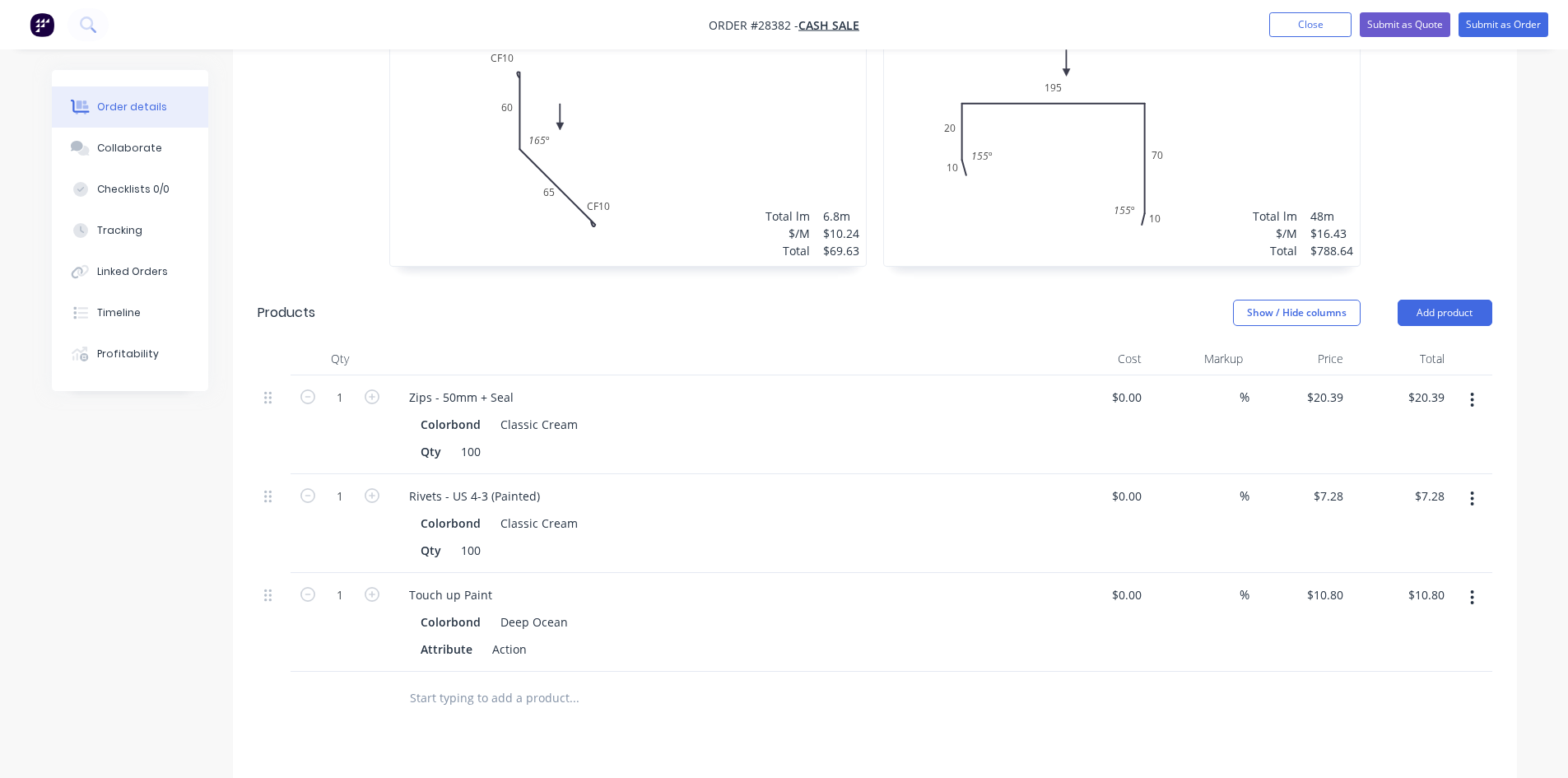
drag, startPoint x: 1476, startPoint y: 543, endPoint x: 1463, endPoint y: 557, distance: 19.1
click at [1476, 583] on button "button" at bounding box center [1471, 597] width 39 height 30
click at [1418, 662] on div "Duplicate" at bounding box center [1414, 674] width 126 height 23
drag, startPoint x: 1479, startPoint y: 645, endPoint x: 1462, endPoint y: 656, distance: 20.2
click at [1479, 681] on button "button" at bounding box center [1471, 696] width 39 height 30
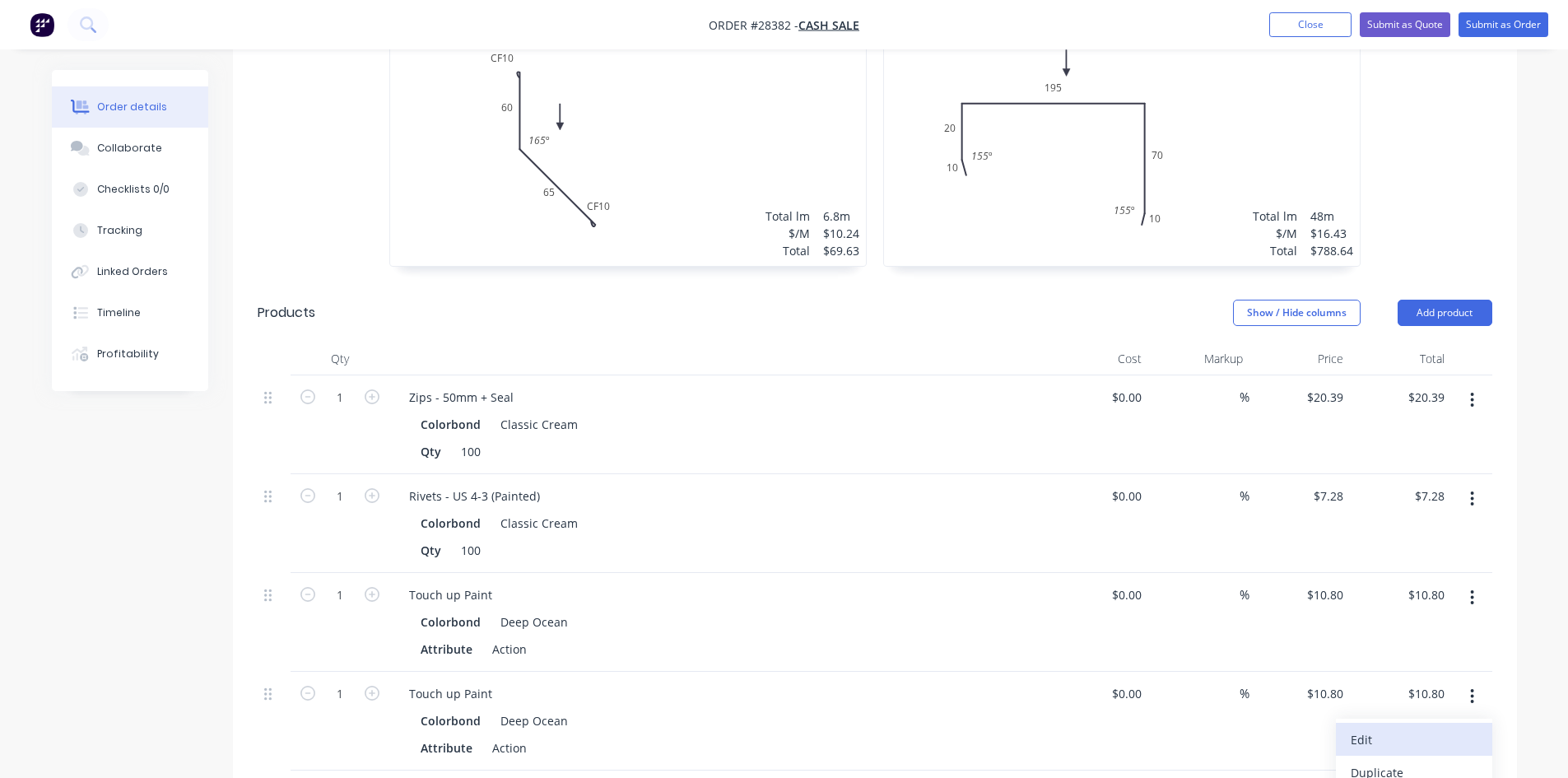
click at [1401, 727] on div "Edit" at bounding box center [1414, 739] width 126 height 23
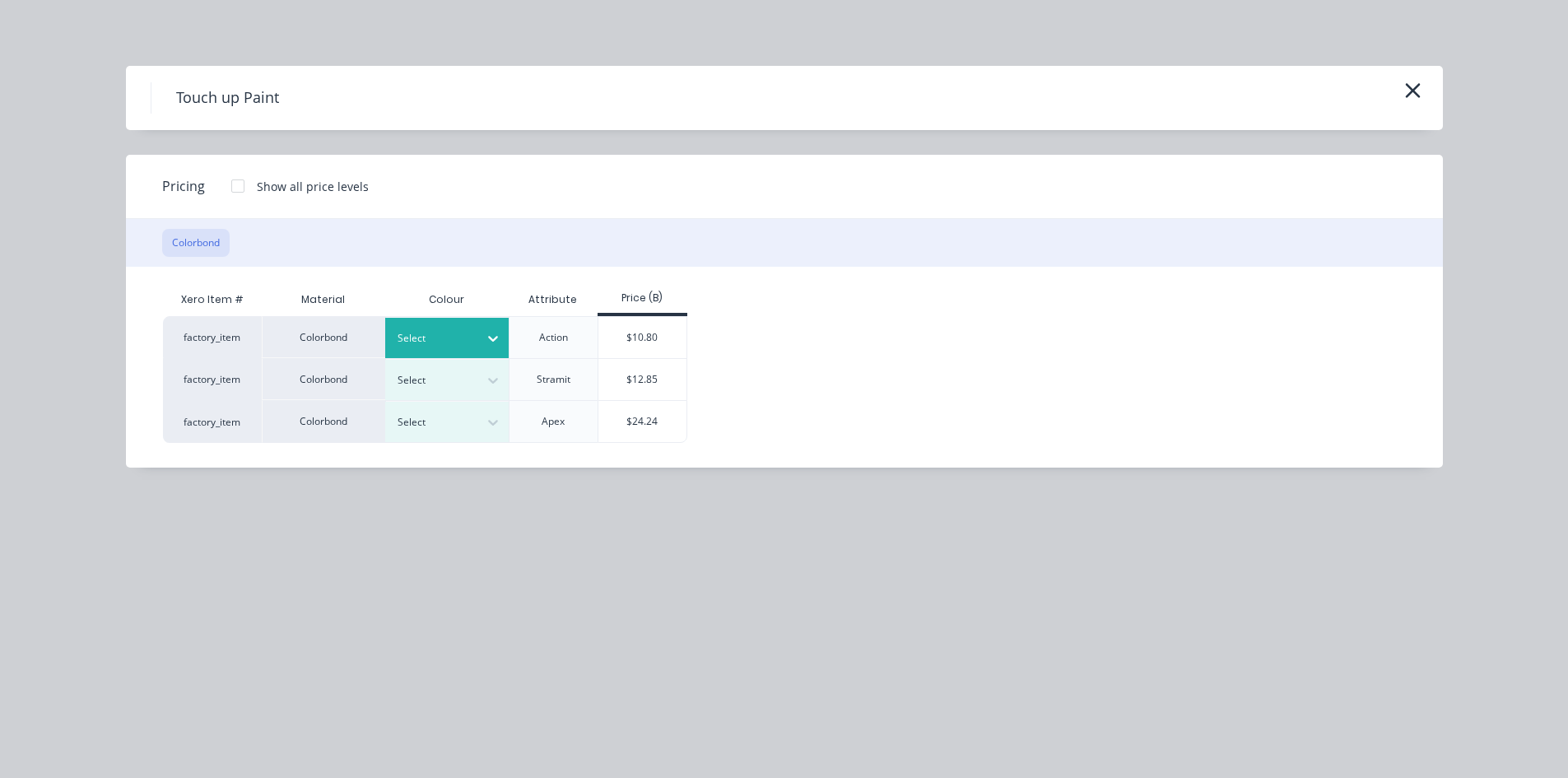
click at [396, 333] on div "Select" at bounding box center [432, 339] width 92 height 22
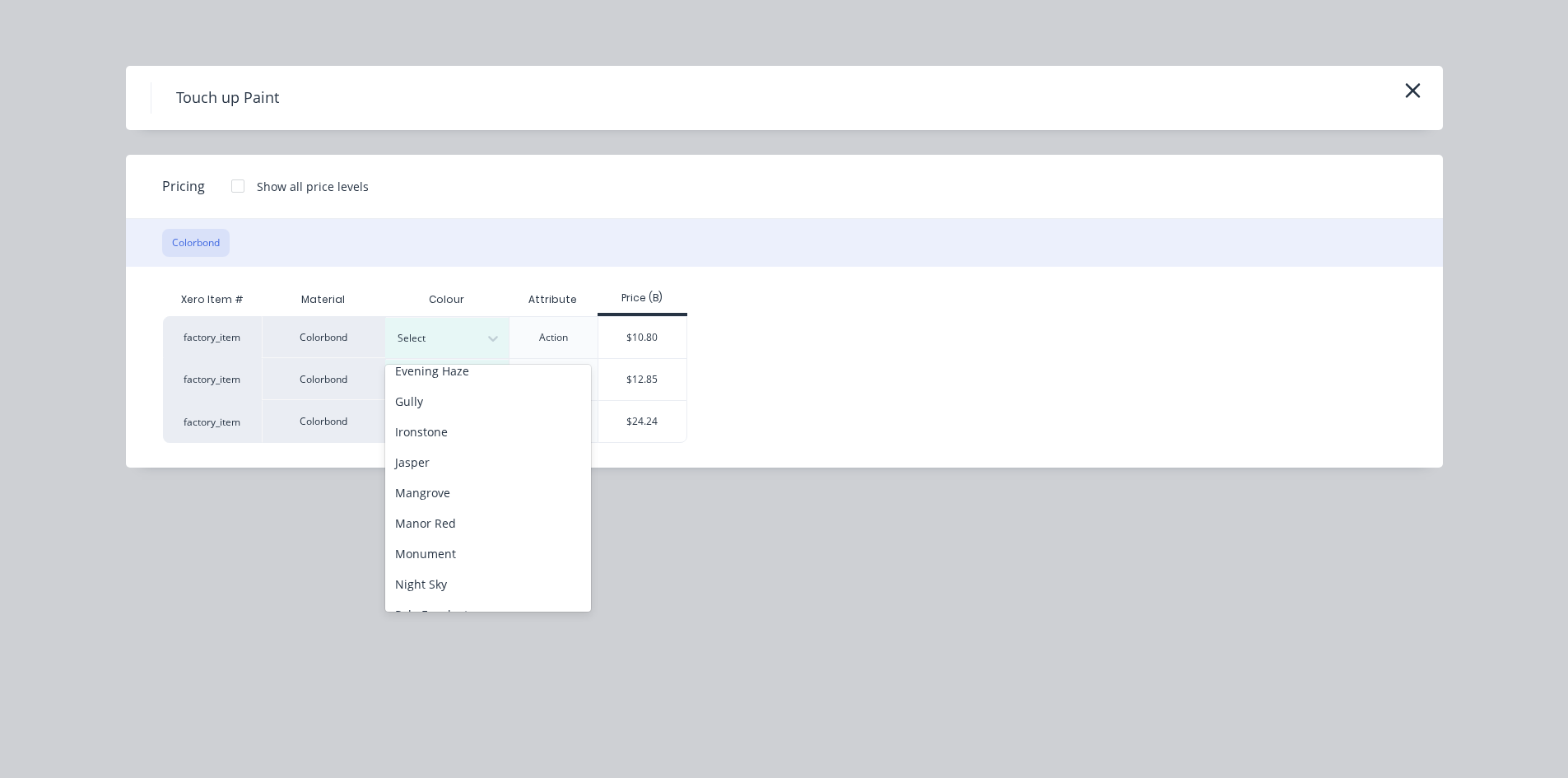
scroll to position [329, 0]
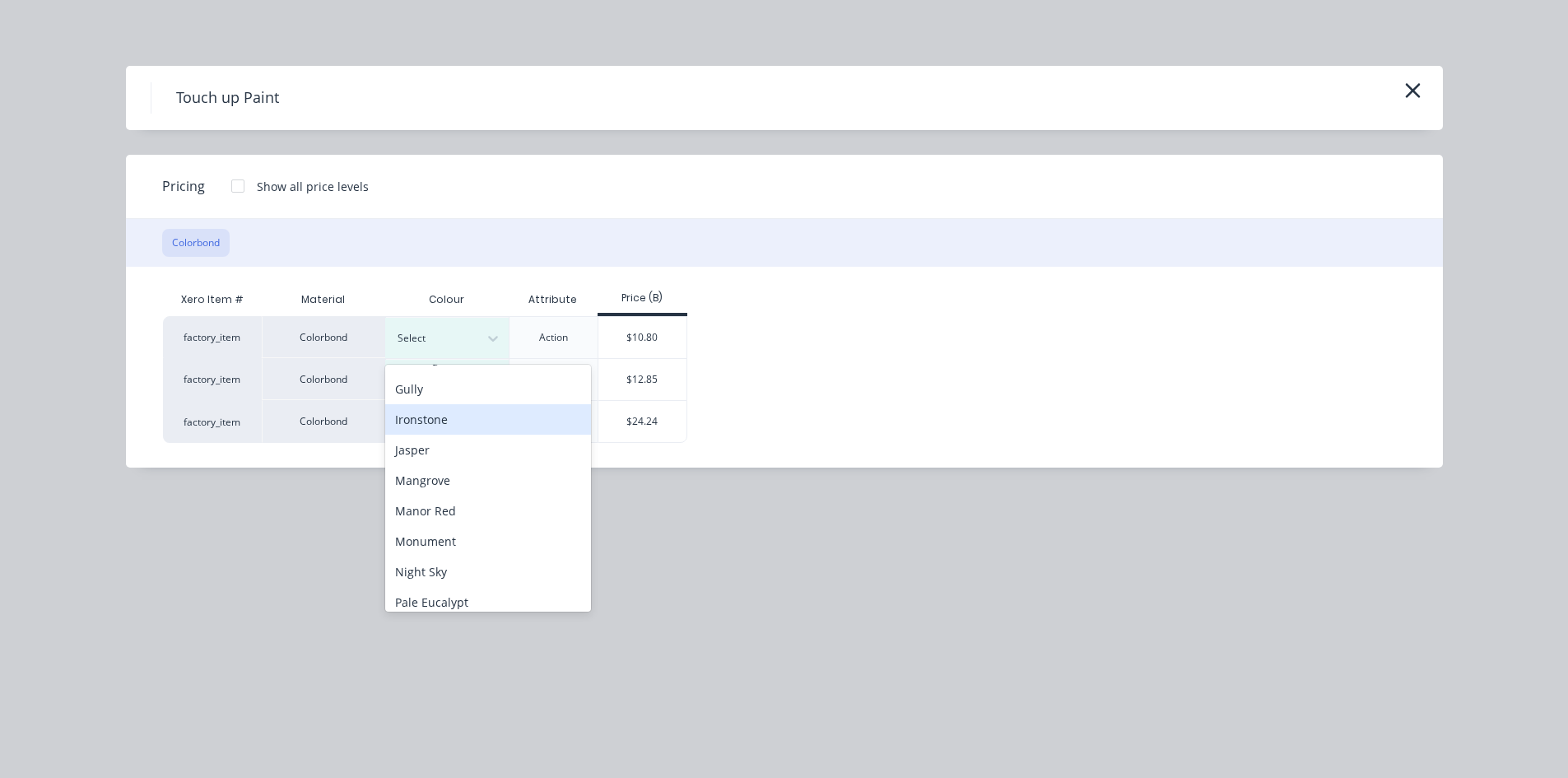
click at [491, 421] on div "Ironstone" at bounding box center [488, 419] width 206 height 31
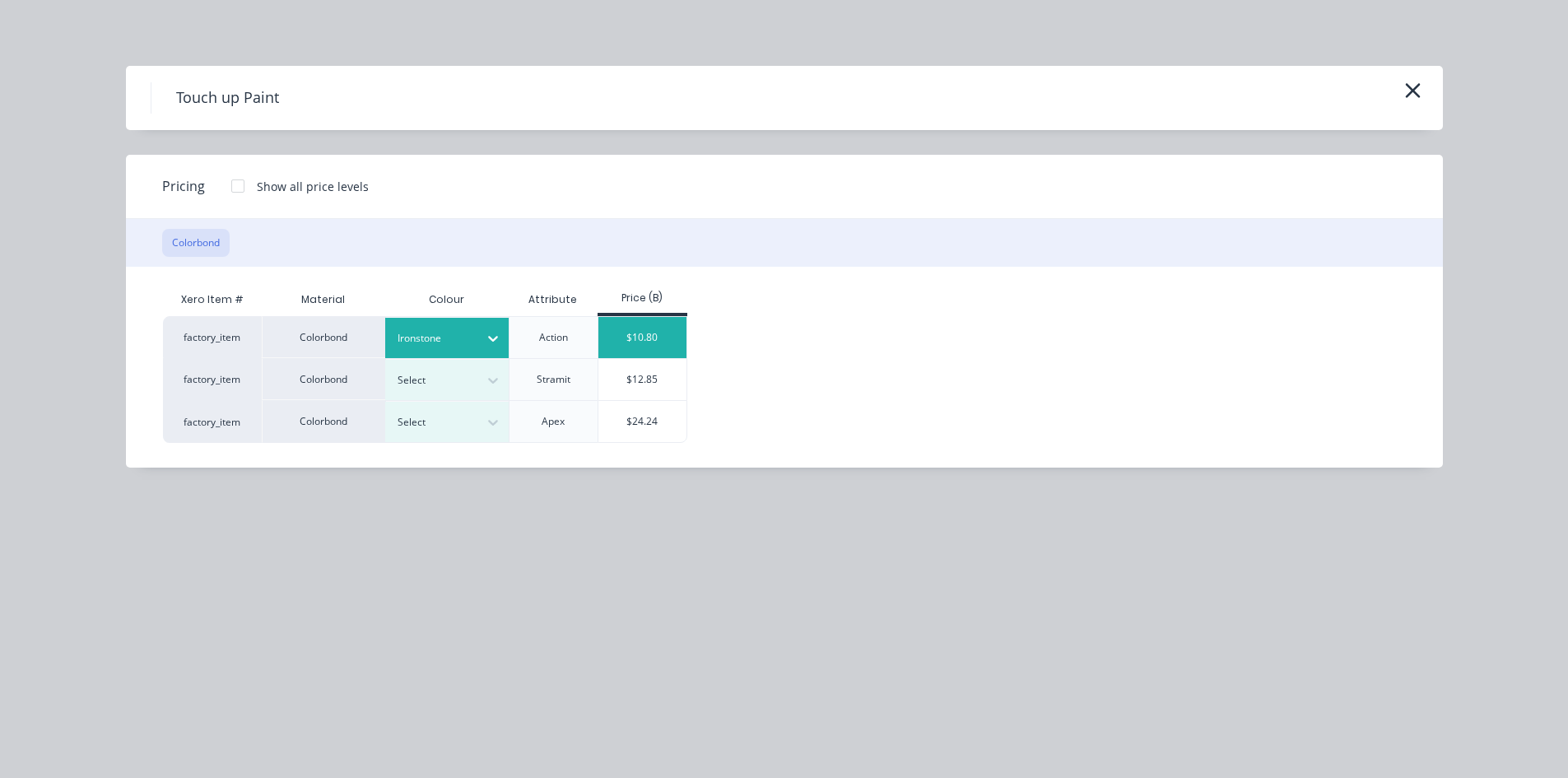
click at [667, 338] on div "$10.80" at bounding box center [641, 338] width 88 height 42
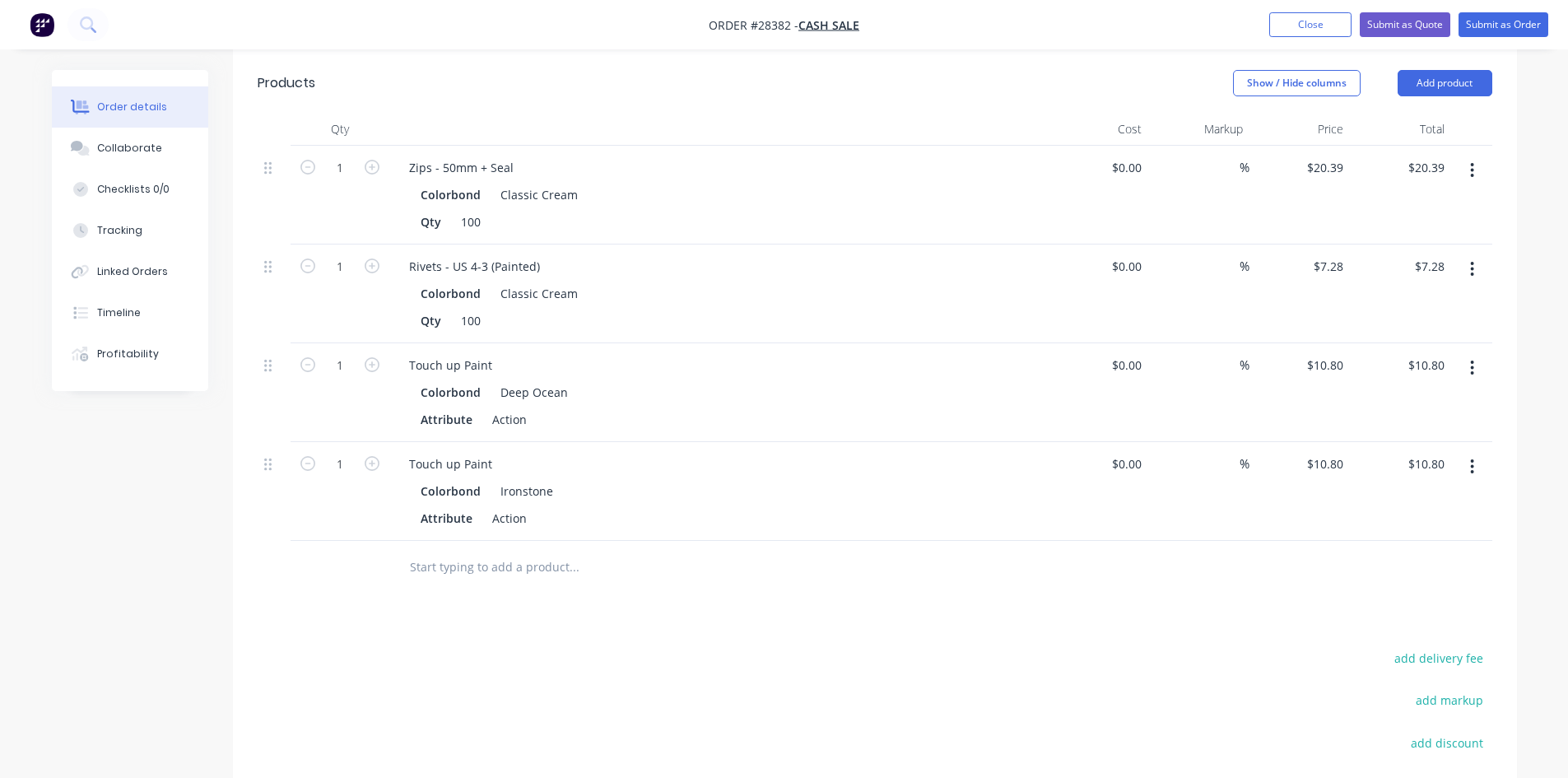
scroll to position [823, 0]
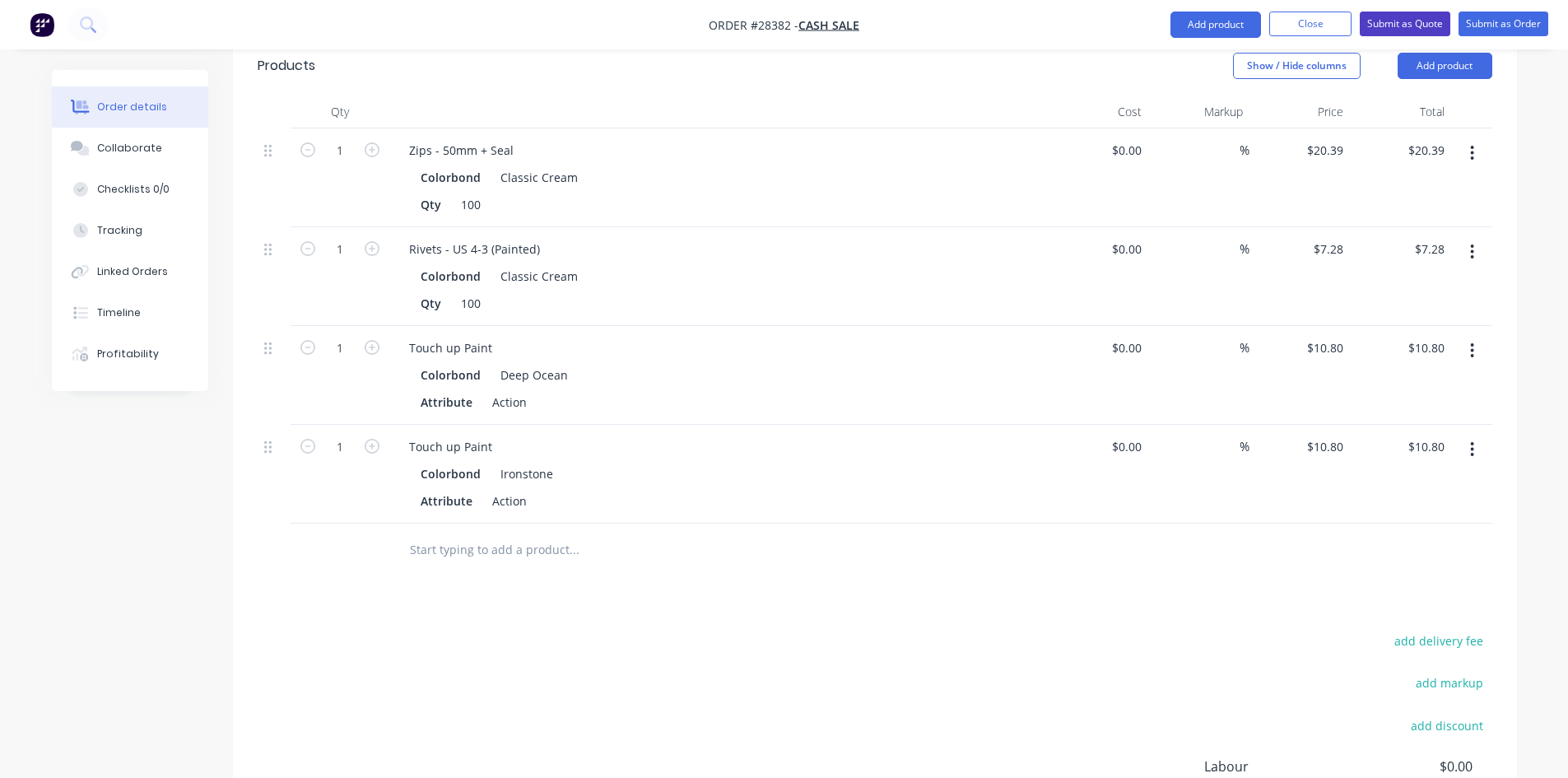
click at [1405, 23] on button "Submit as Quote" at bounding box center [1405, 23] width 90 height 24
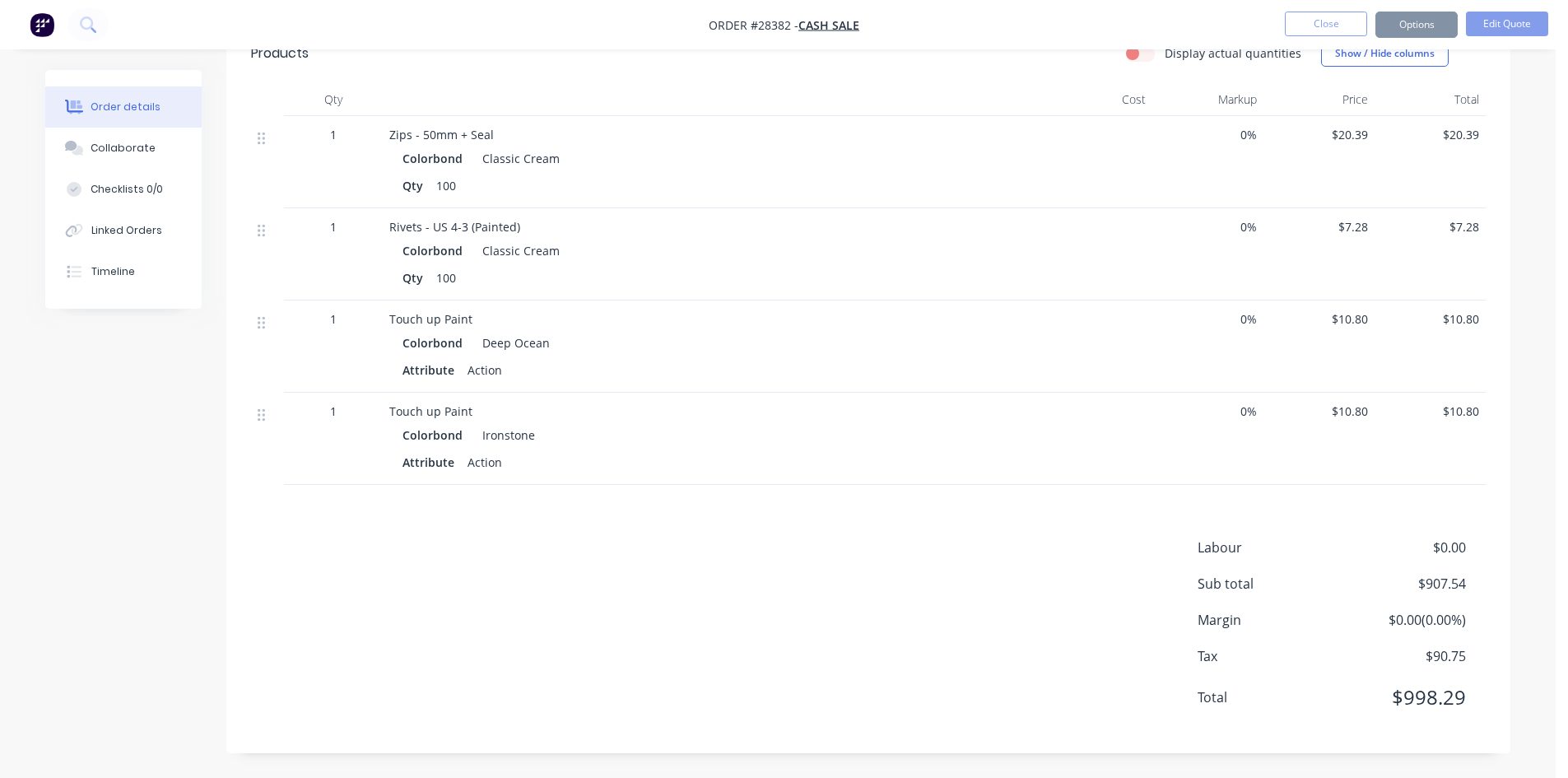
scroll to position [0, 0]
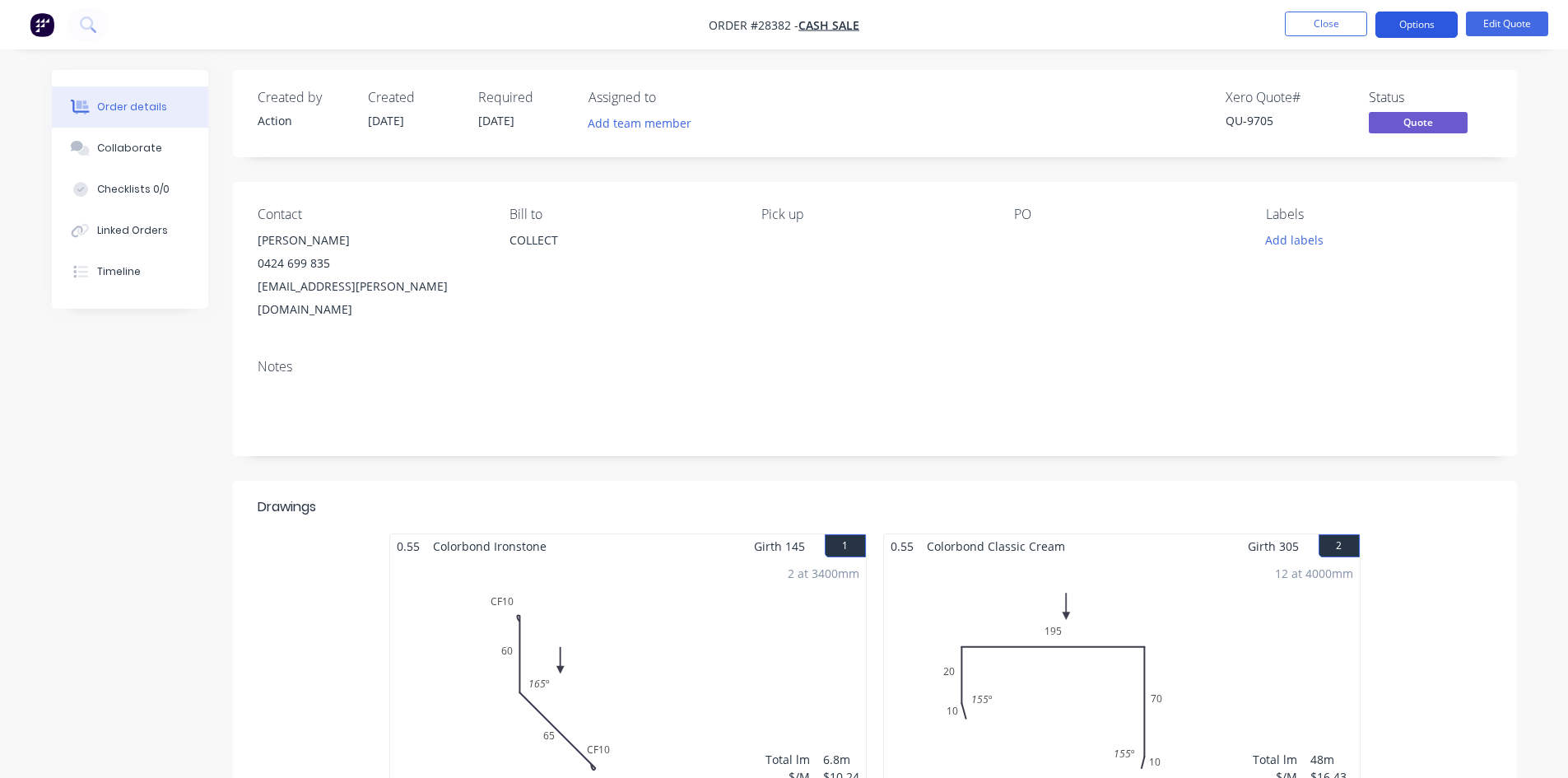
click at [1405, 23] on button "Options" at bounding box center [1415, 24] width 82 height 26
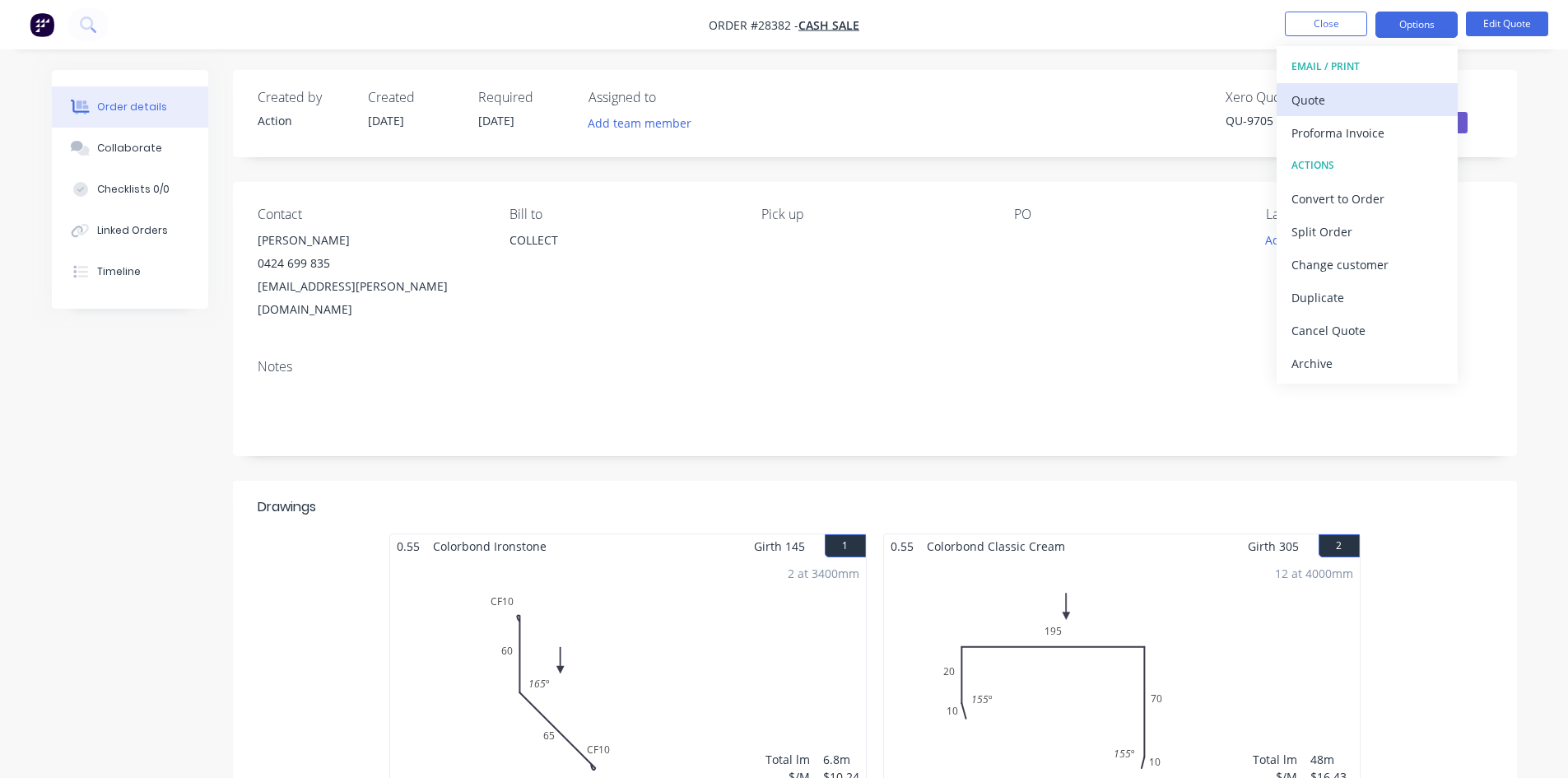
click at [1387, 91] on div "Quote" at bounding box center [1367, 99] width 152 height 23
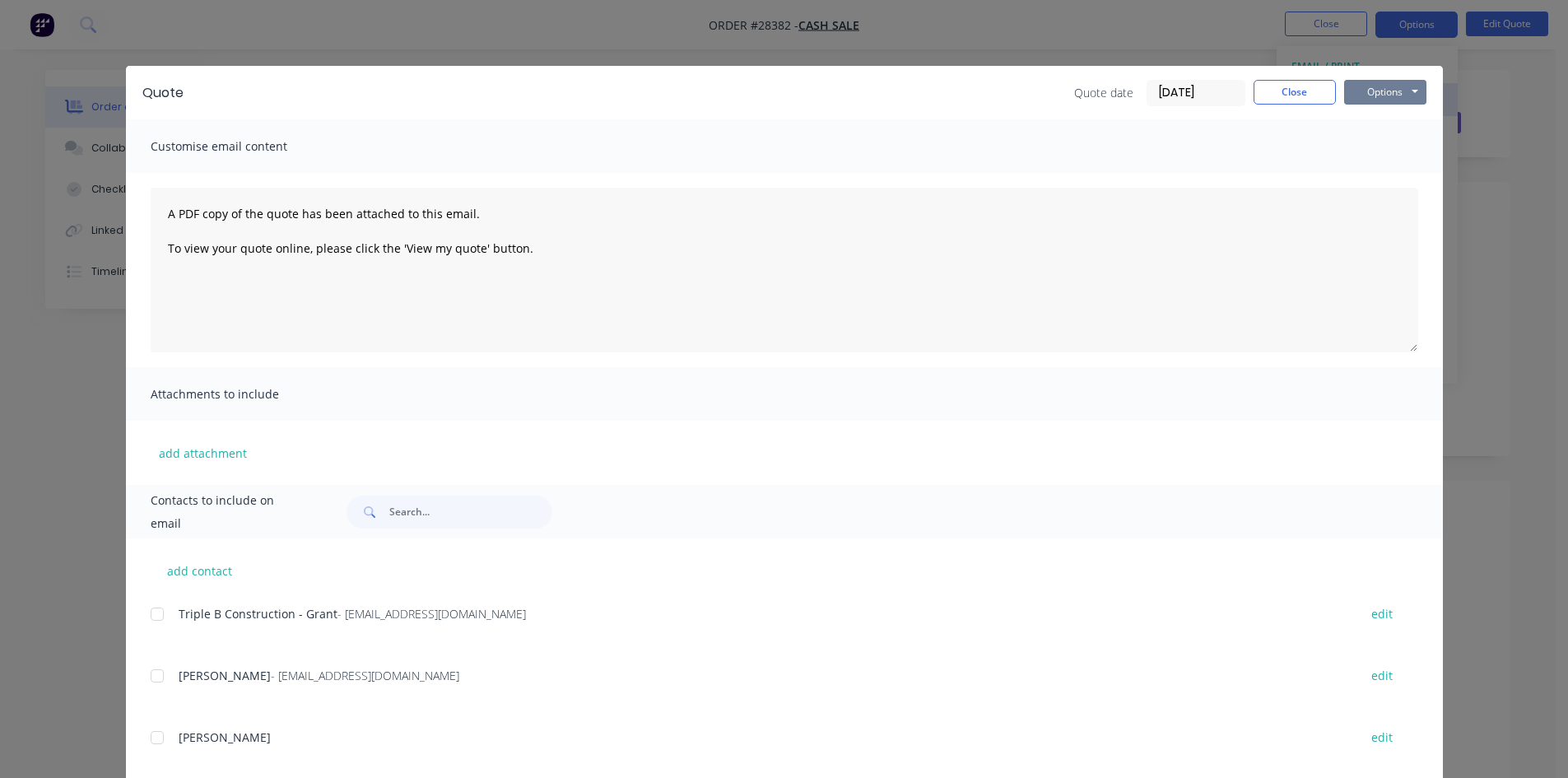
click at [1387, 91] on button "Options" at bounding box center [1385, 91] width 82 height 24
click at [1389, 153] on button "Print" at bounding box center [1396, 148] width 106 height 27
click at [1275, 93] on button "Close" at bounding box center [1294, 91] width 82 height 24
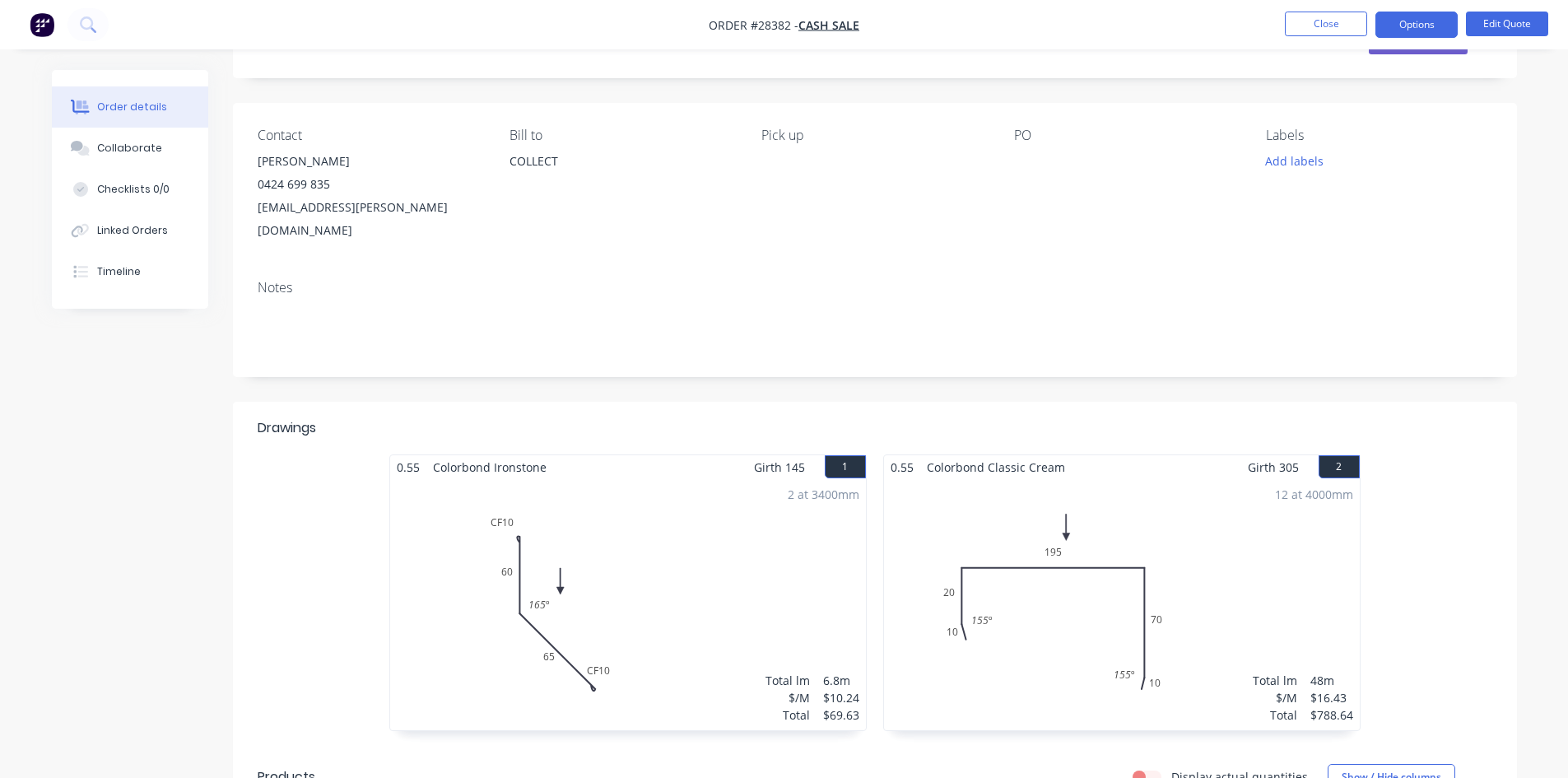
scroll to position [247, 0]
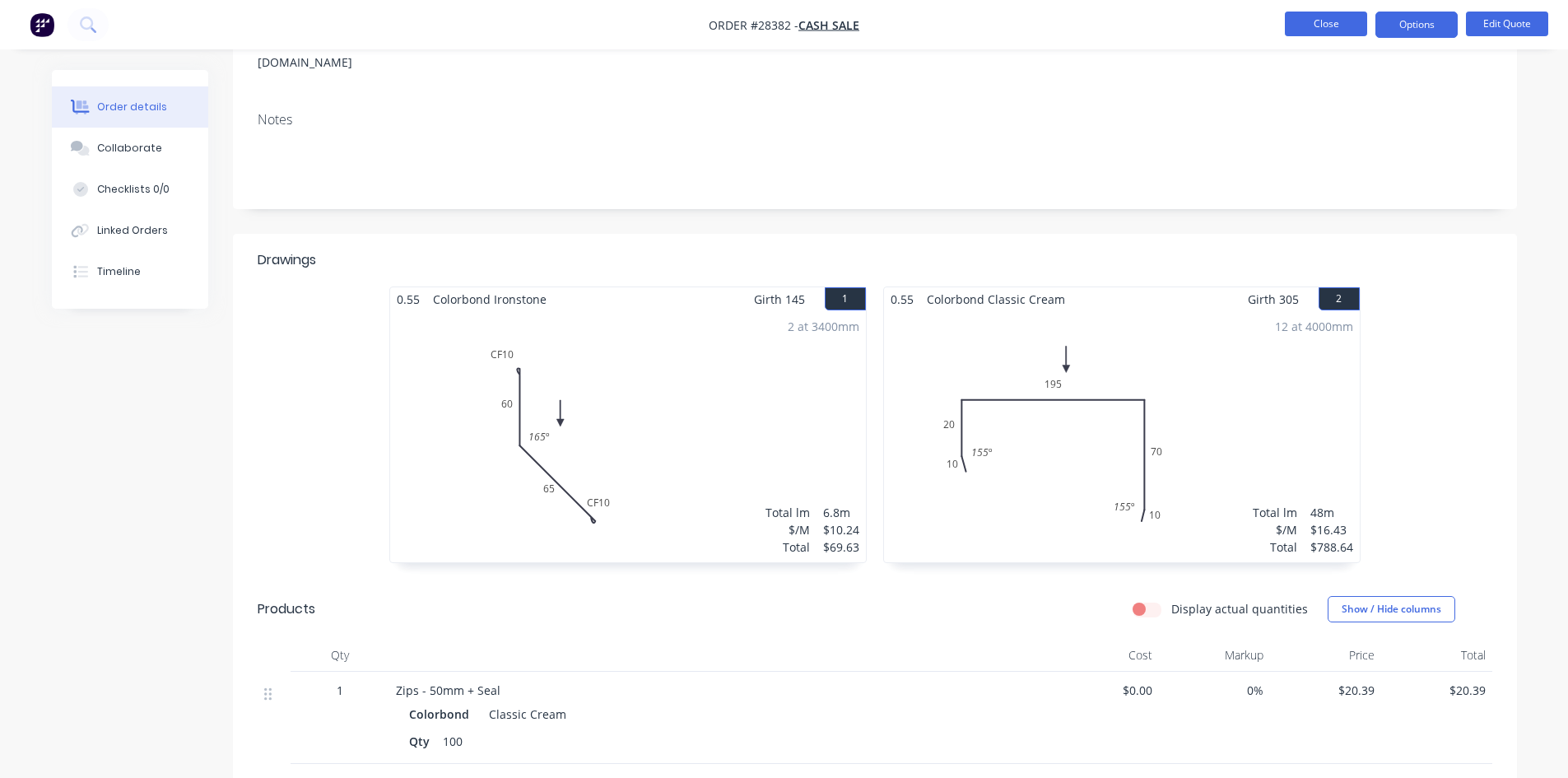
click at [1333, 25] on button "Close" at bounding box center [1325, 23] width 82 height 24
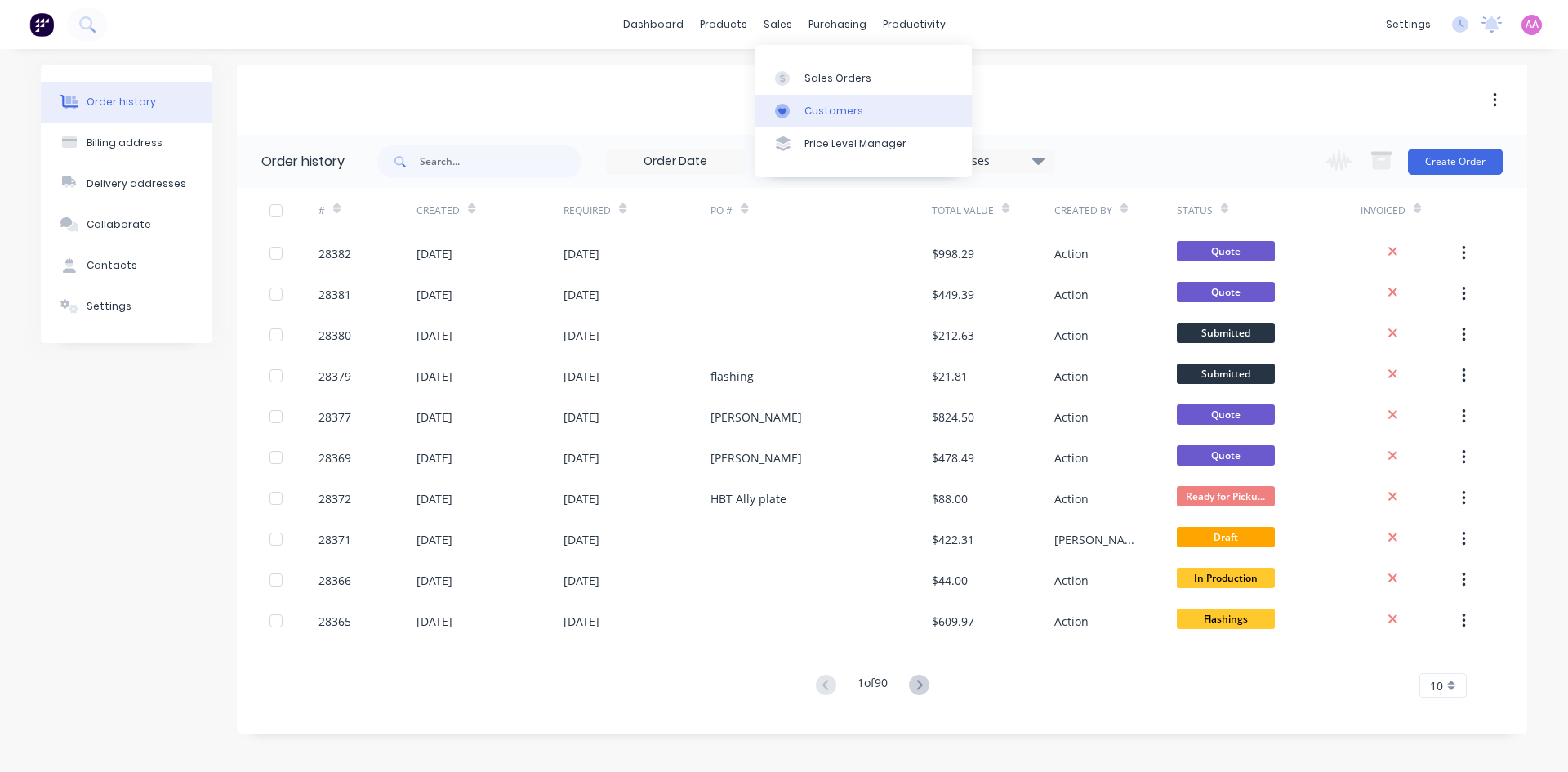
click at [827, 102] on link "Customers" at bounding box center [863, 111] width 216 height 32
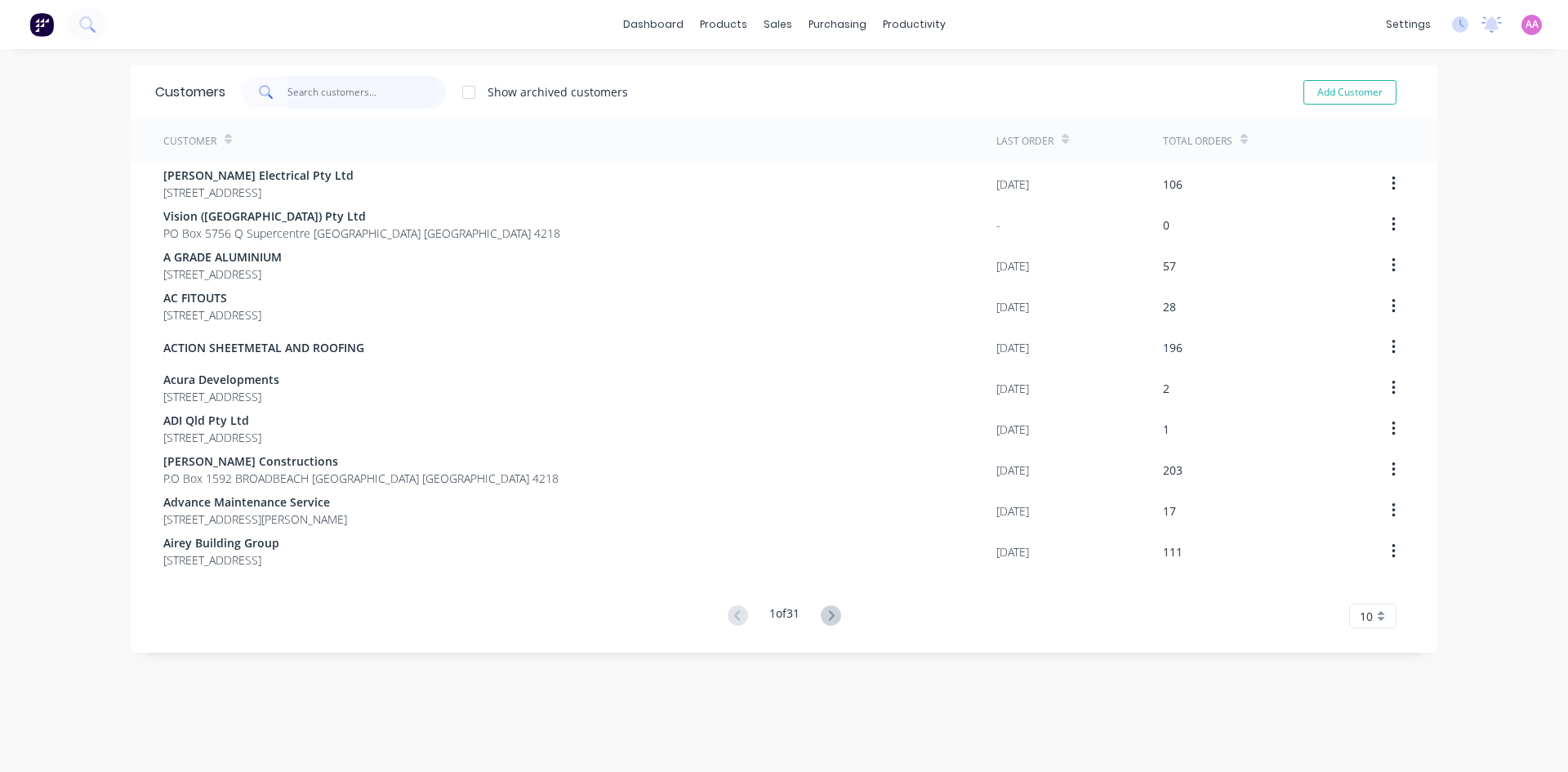
click at [311, 87] on input "text" at bounding box center [368, 92] width 160 height 32
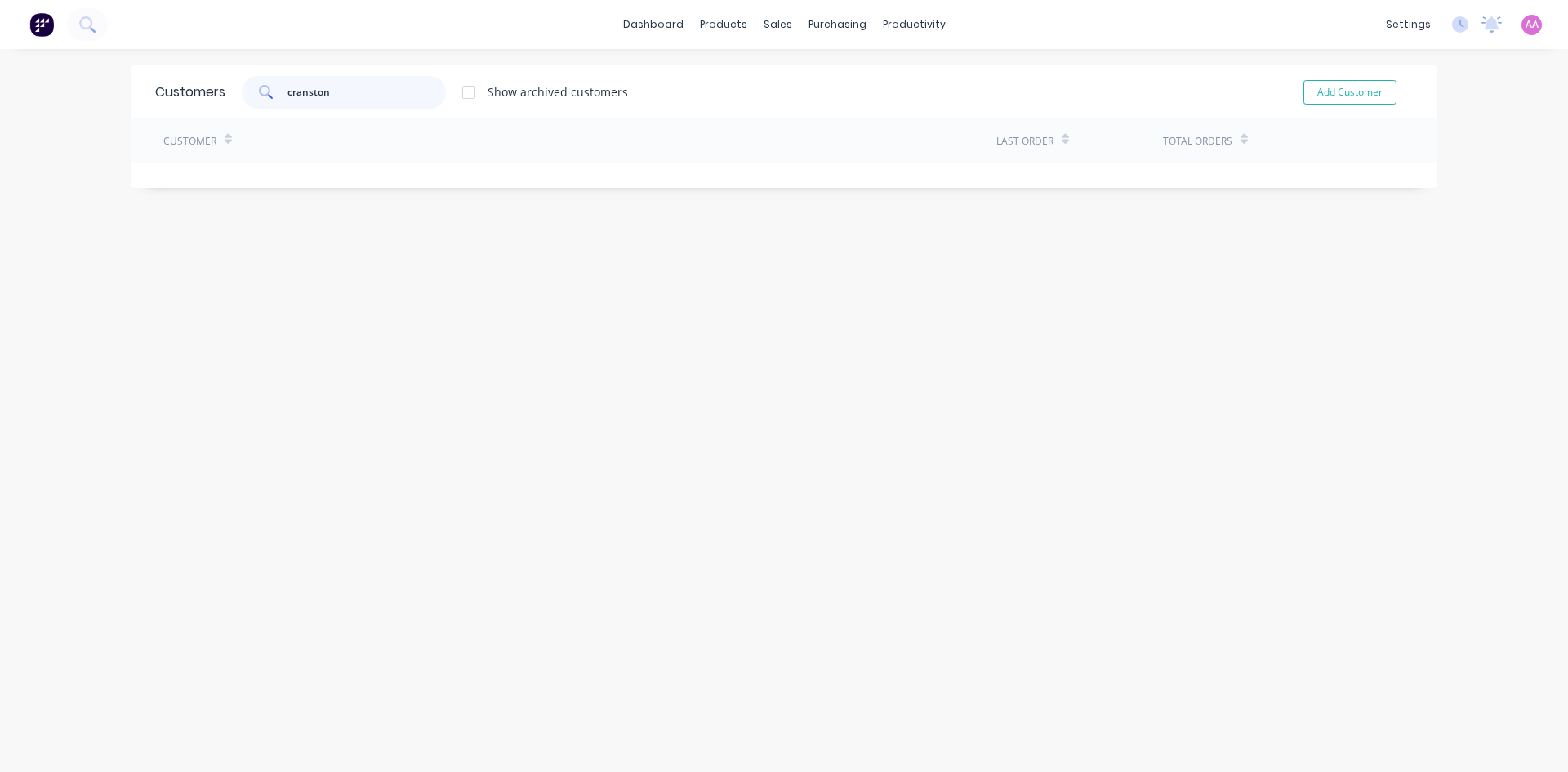
drag, startPoint x: 326, startPoint y: 90, endPoint x: 277, endPoint y: 105, distance: 51.2
click at [277, 105] on div "cranston" at bounding box center [344, 92] width 204 height 32
type input "crans"
